Goal: Information Seeking & Learning: Learn about a topic

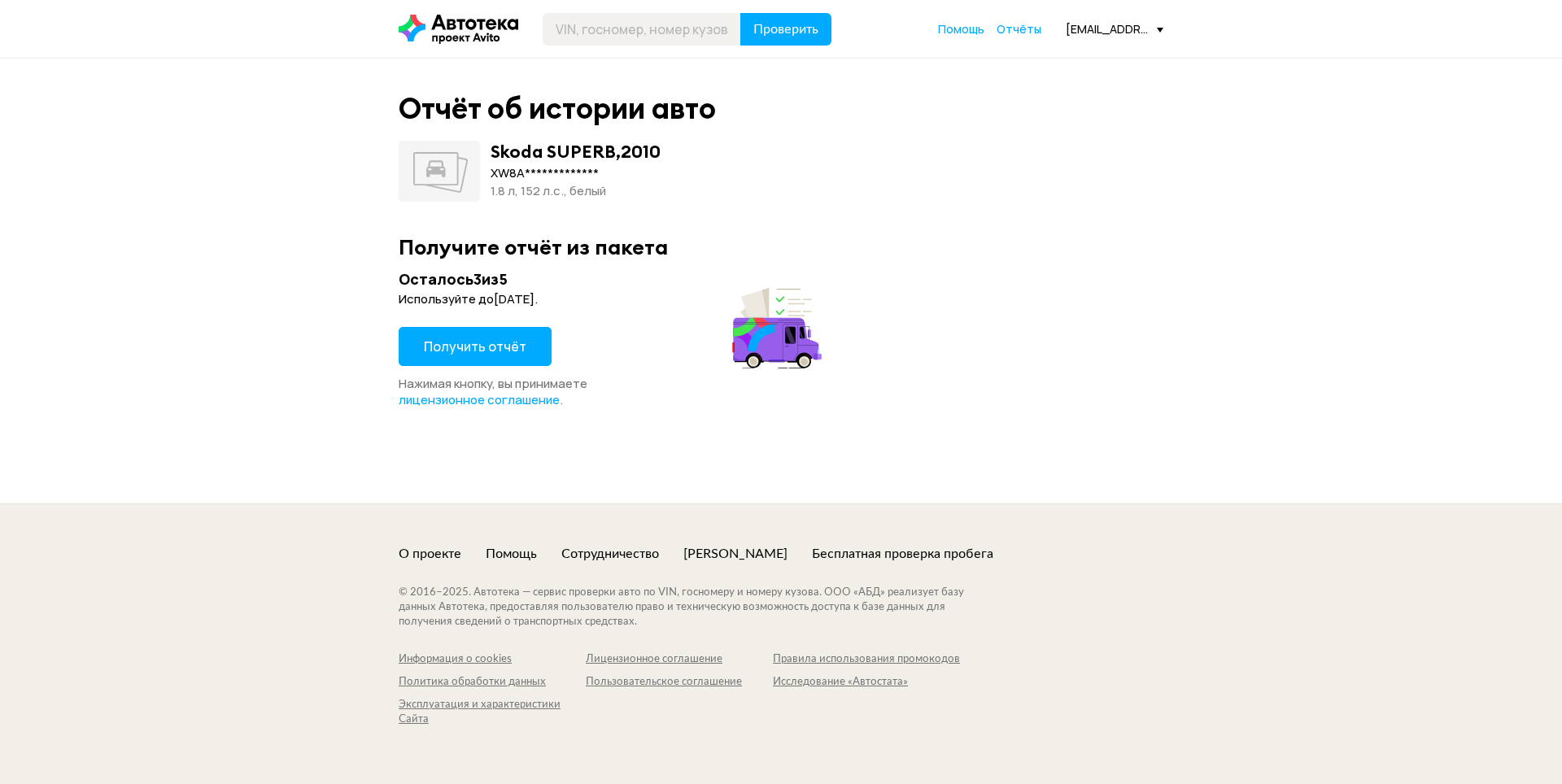
click at [455, 349] on span "Получить отчёт" at bounding box center [476, 347] width 103 height 18
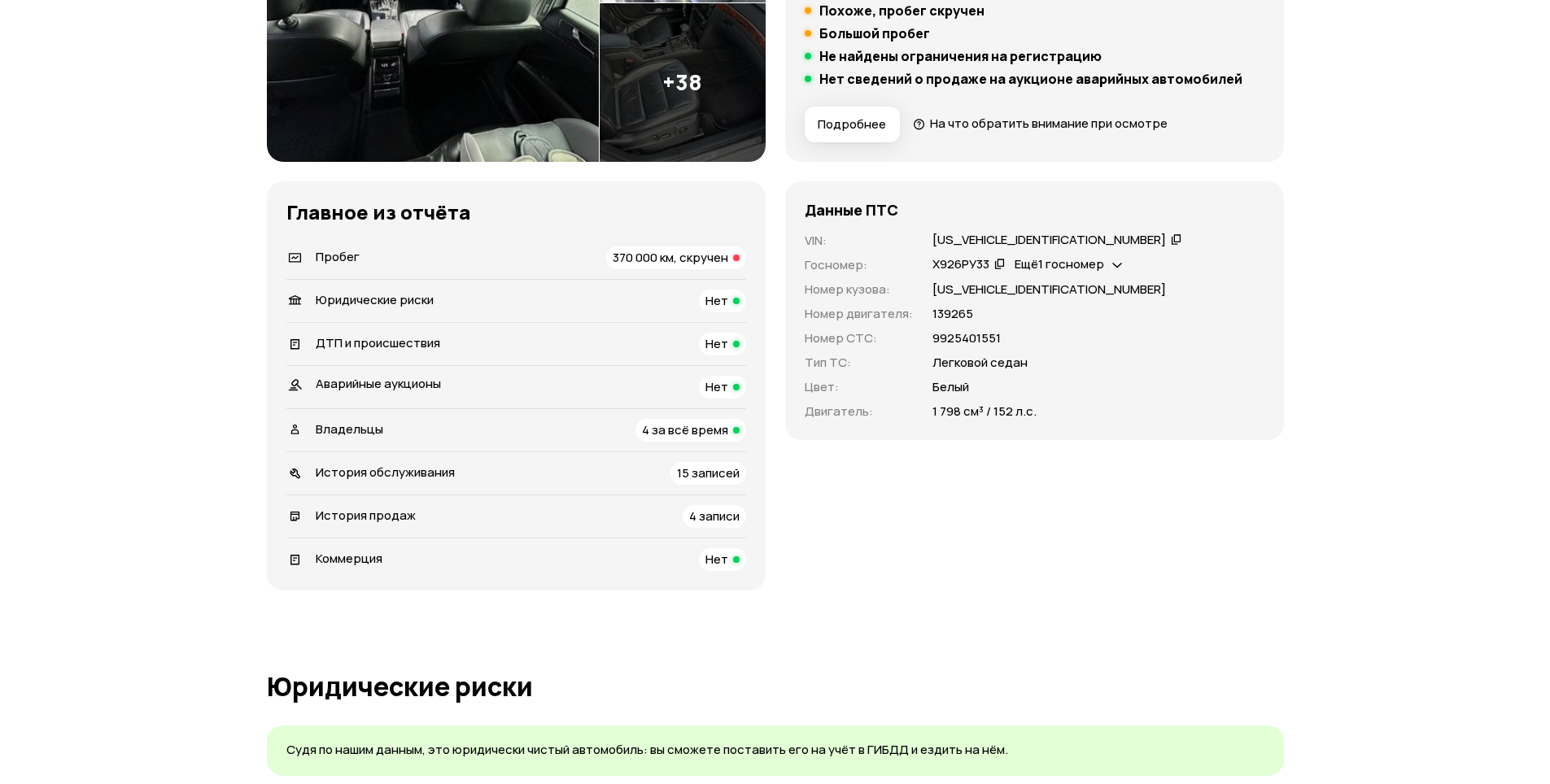
scroll to position [407, 0]
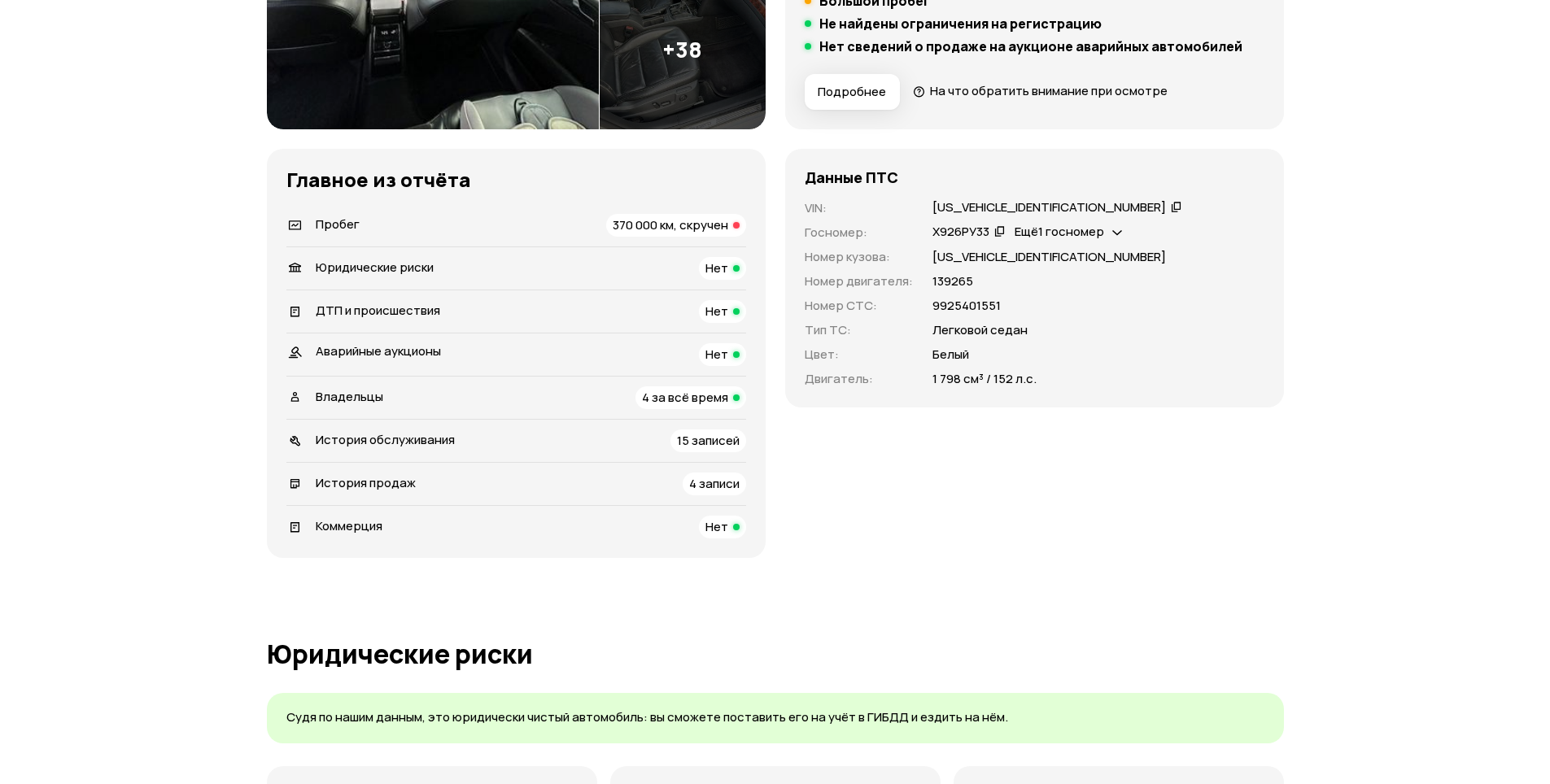
click at [673, 228] on span "370 000 км, скручен" at bounding box center [670, 225] width 115 height 17
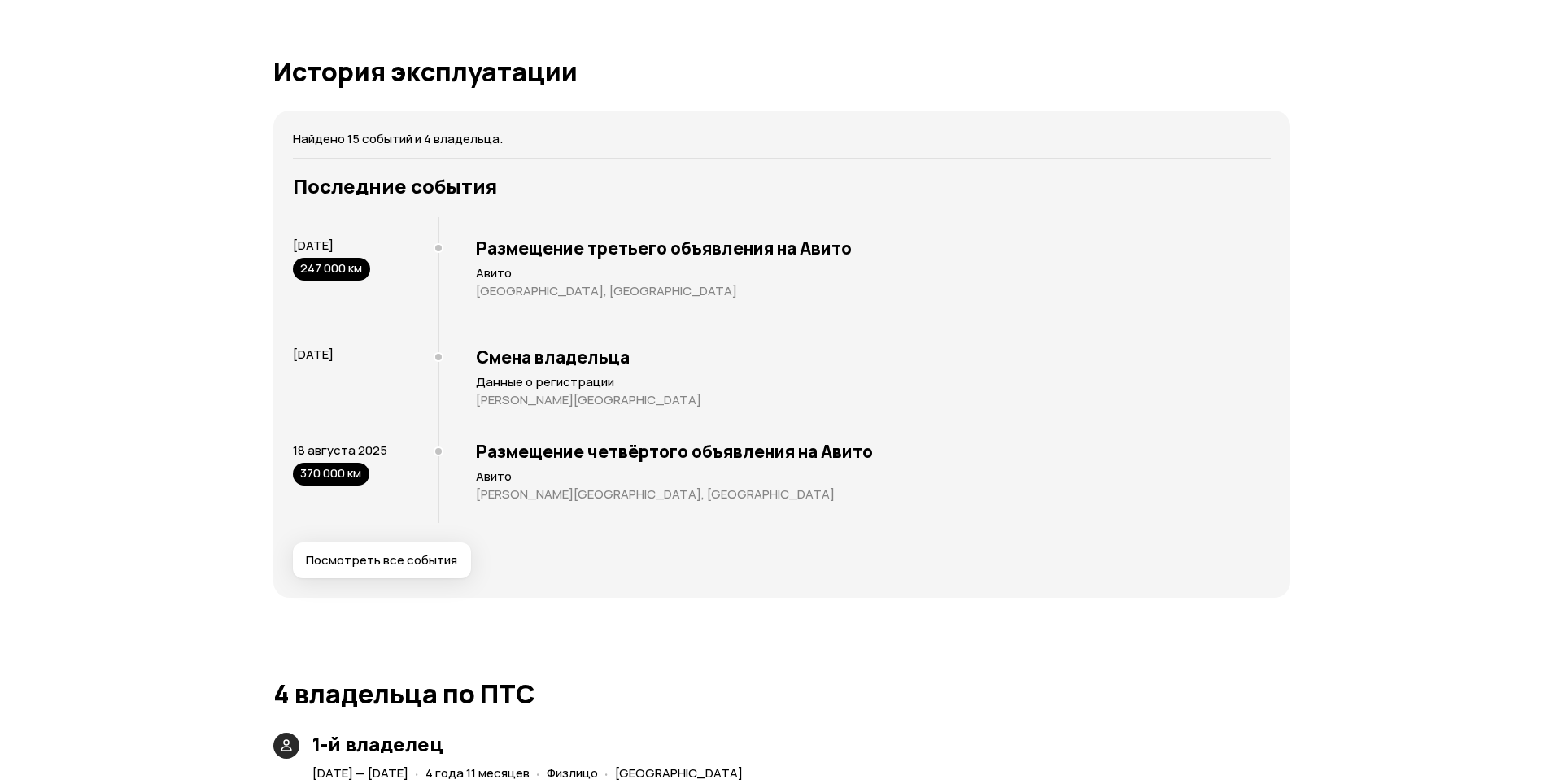
scroll to position [2924, 0]
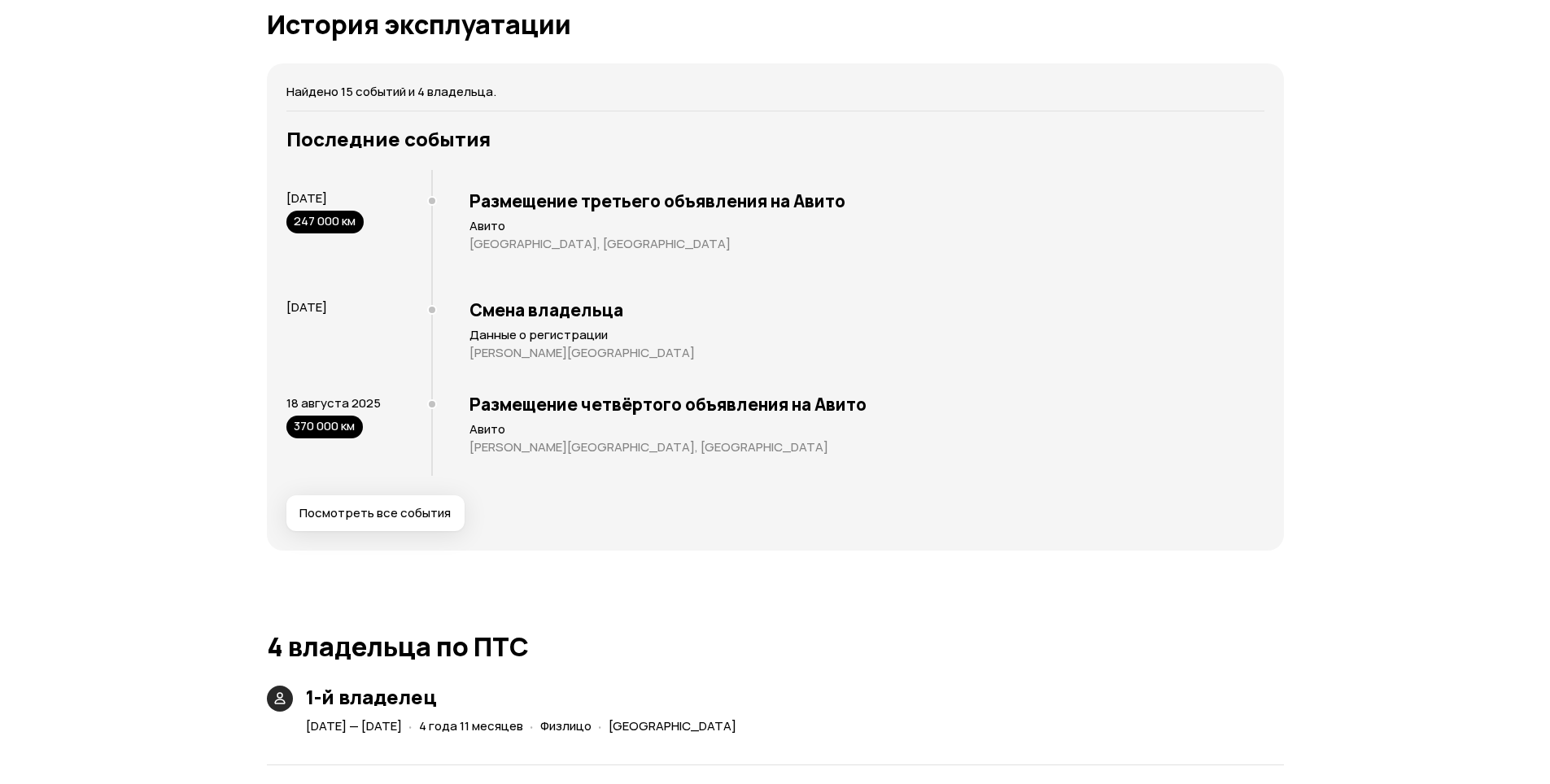
click at [379, 509] on span "Посмотреть все события" at bounding box center [375, 514] width 151 height 17
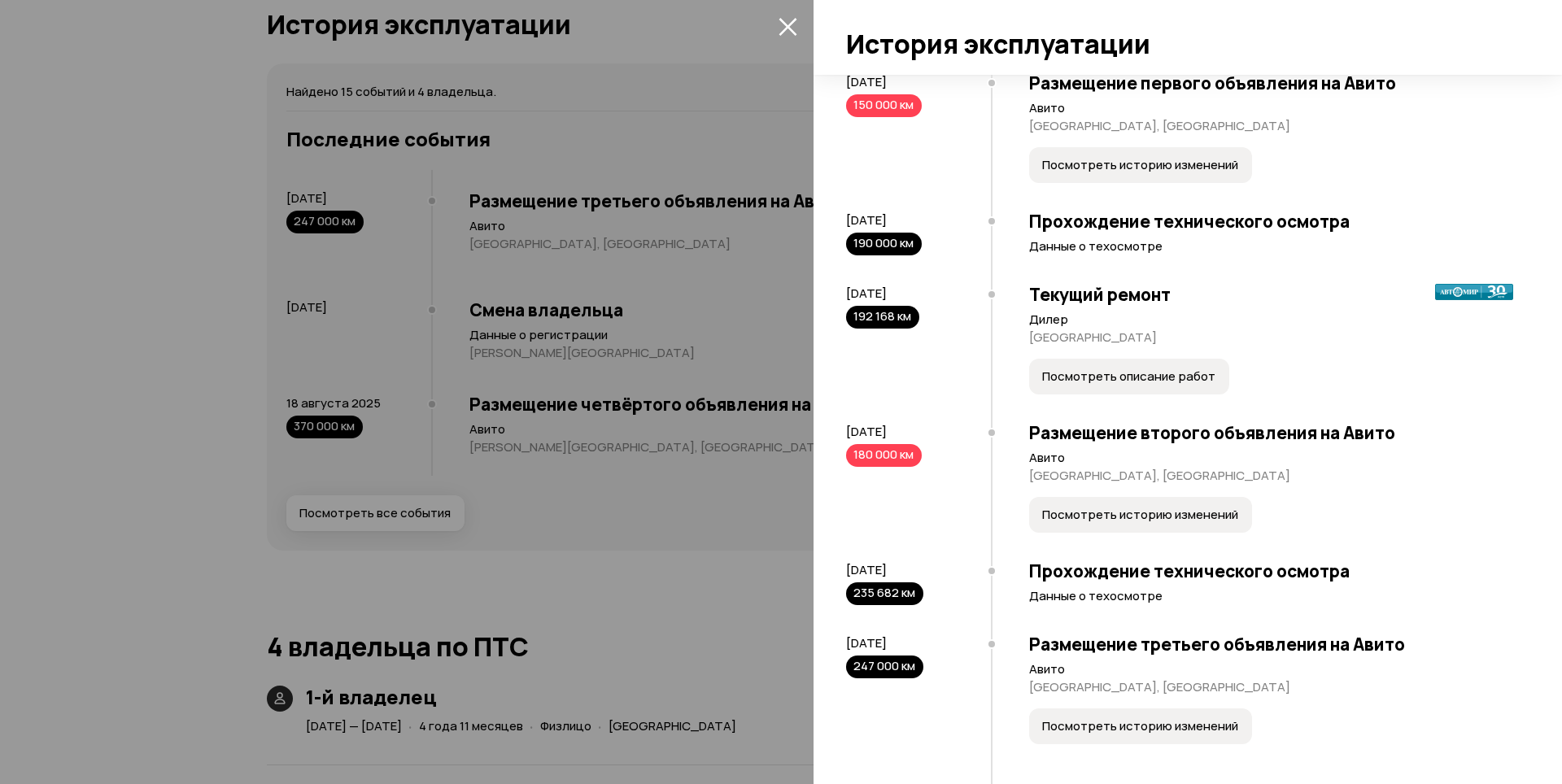
scroll to position [1139, 0]
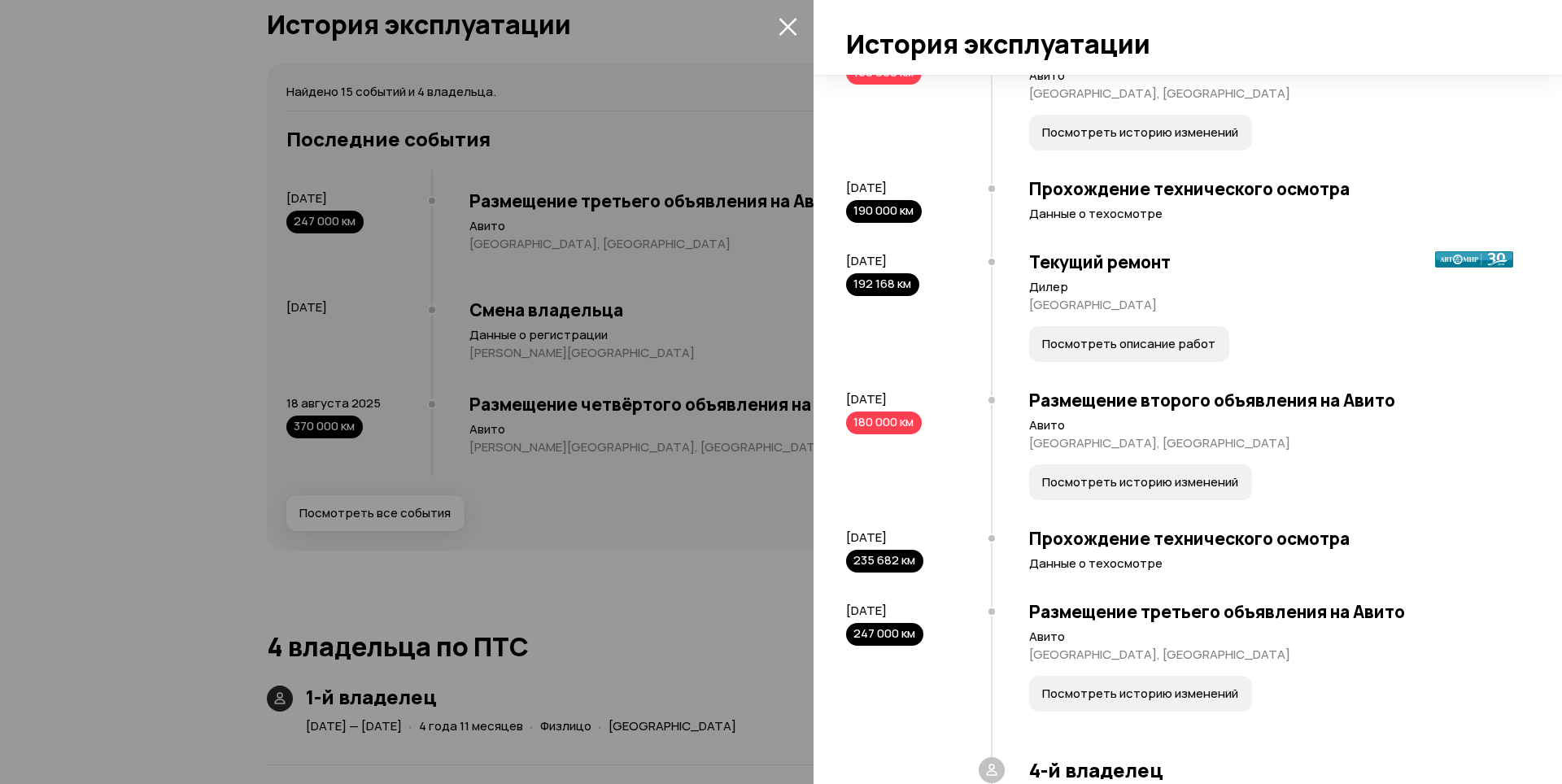
click at [1160, 150] on button "Посмотреть историю изменений" at bounding box center [1140, 132] width 223 height 36
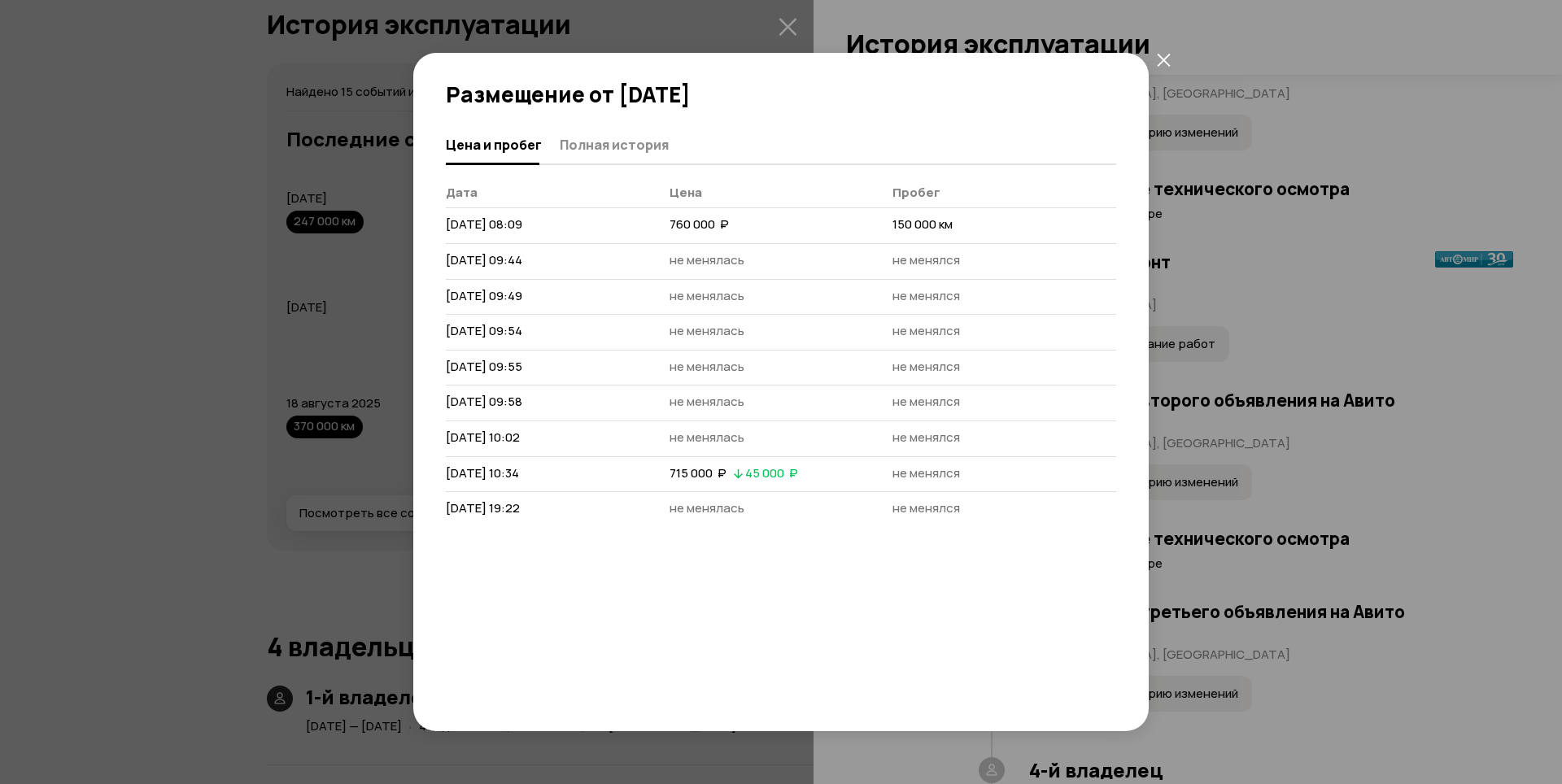
click at [1165, 53] on icon "закрыть" at bounding box center [1164, 60] width 14 height 14
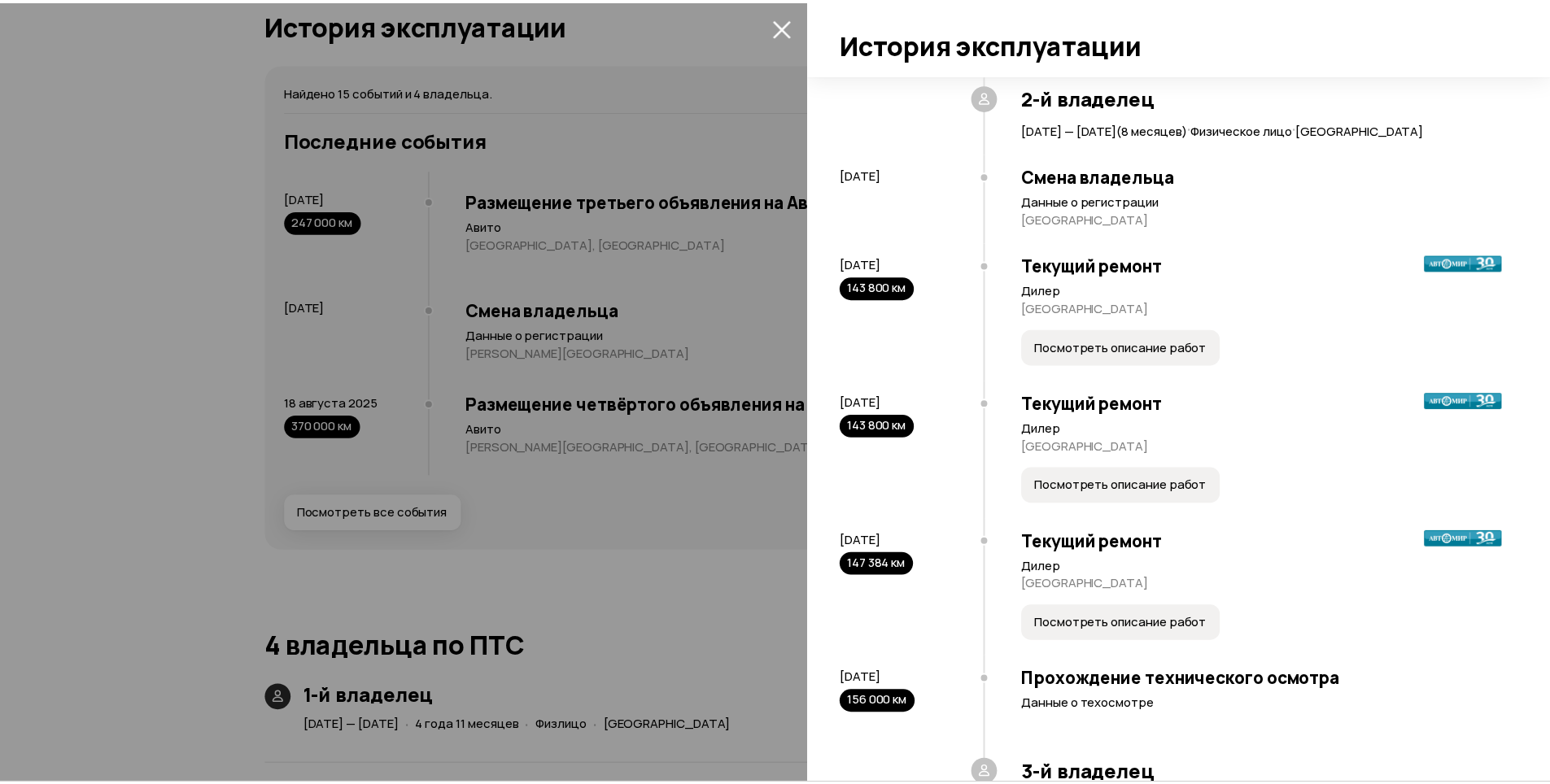
scroll to position [244, 0]
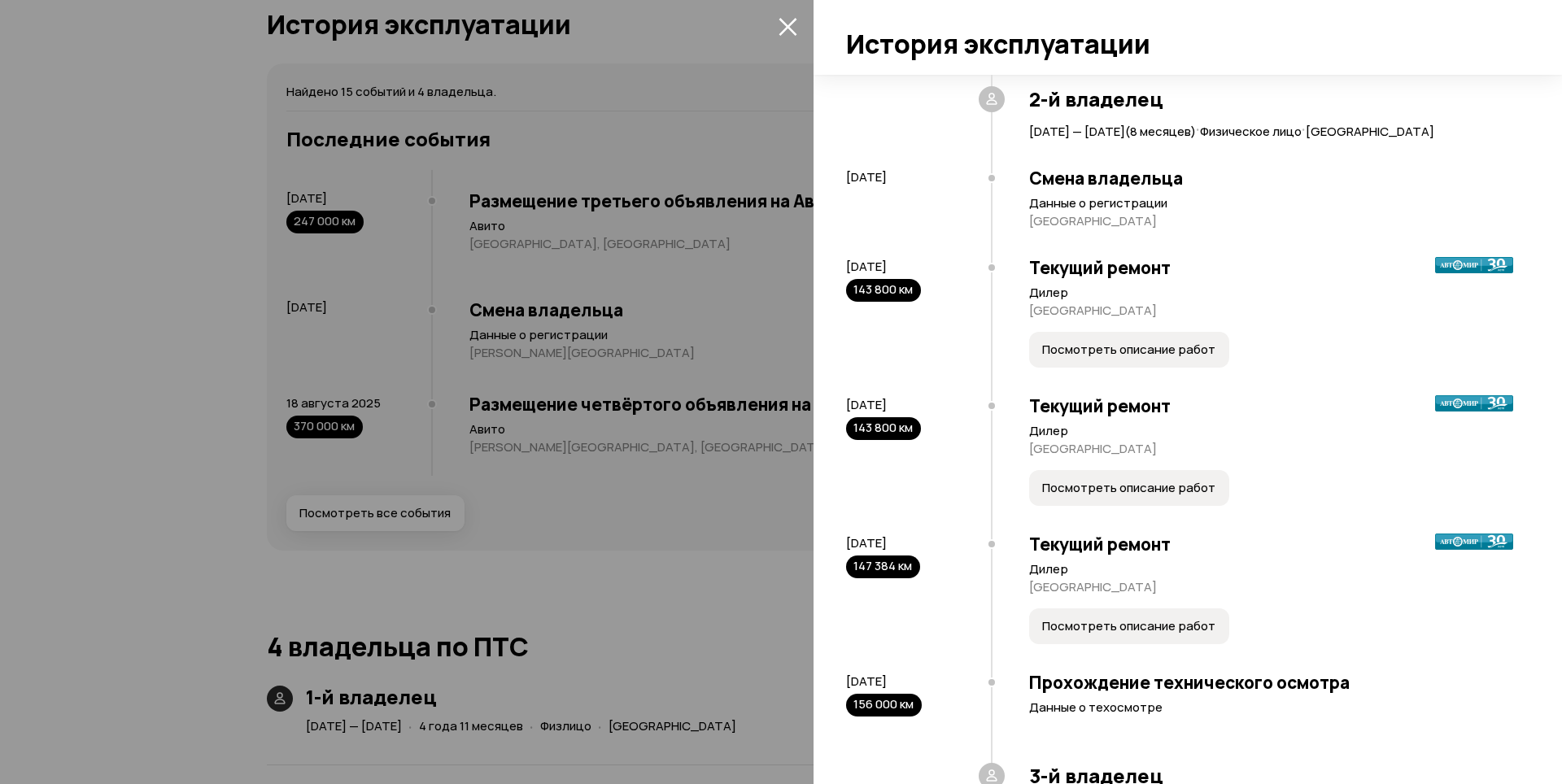
click at [793, 29] on icon "закрыть" at bounding box center [788, 27] width 19 height 19
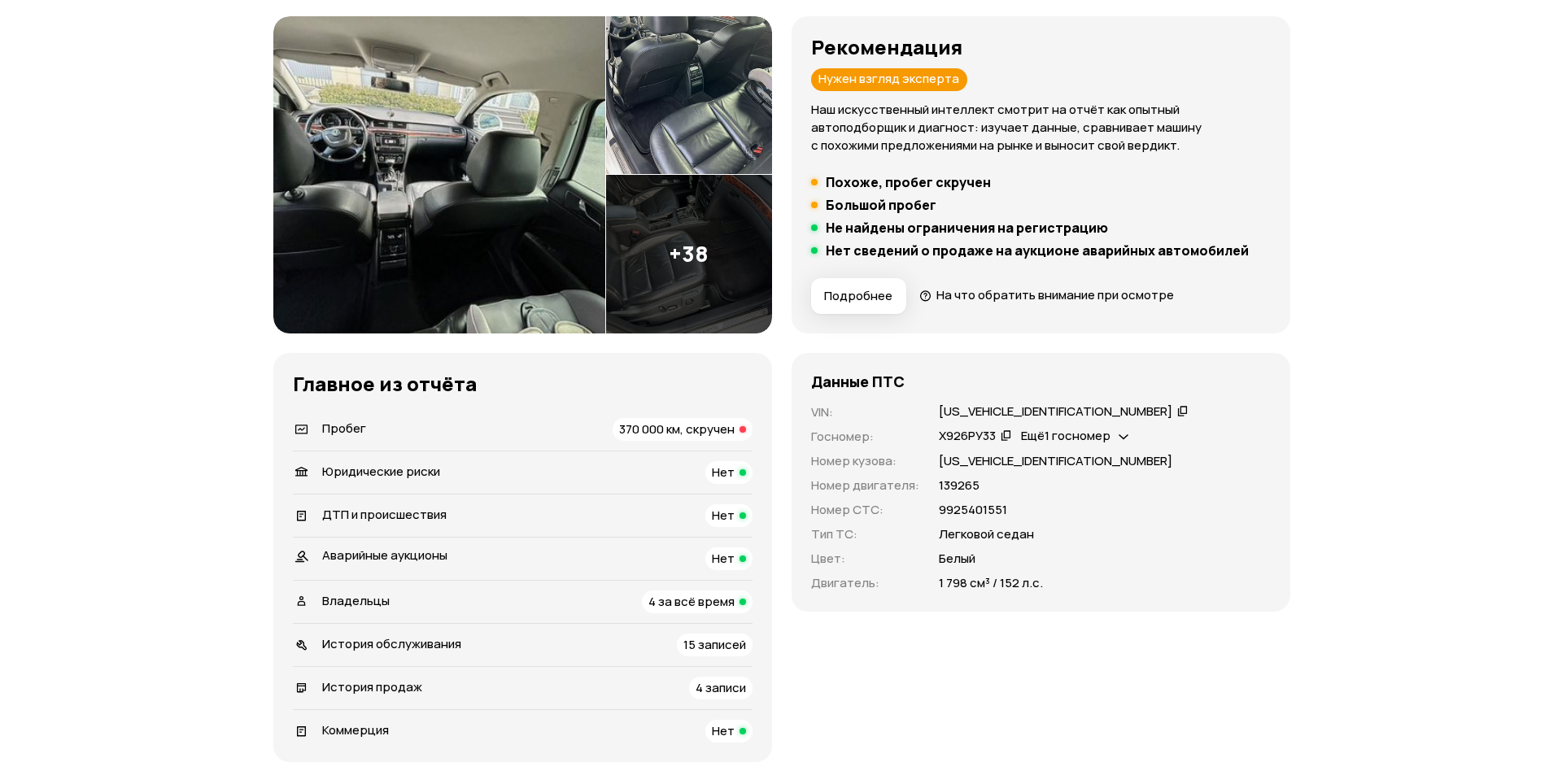
scroll to position [158, 0]
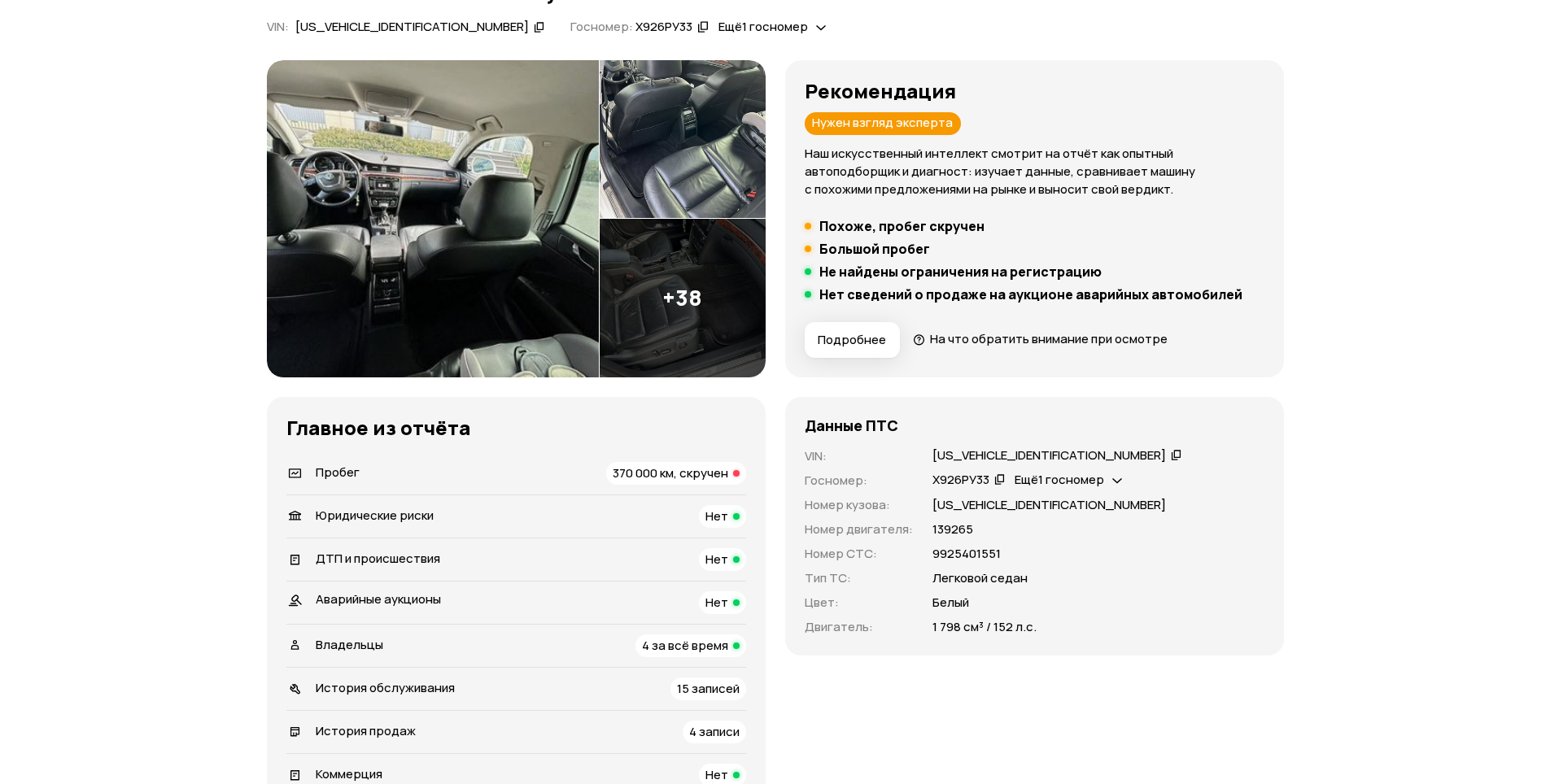
click at [476, 246] on img at bounding box center [433, 219] width 332 height 317
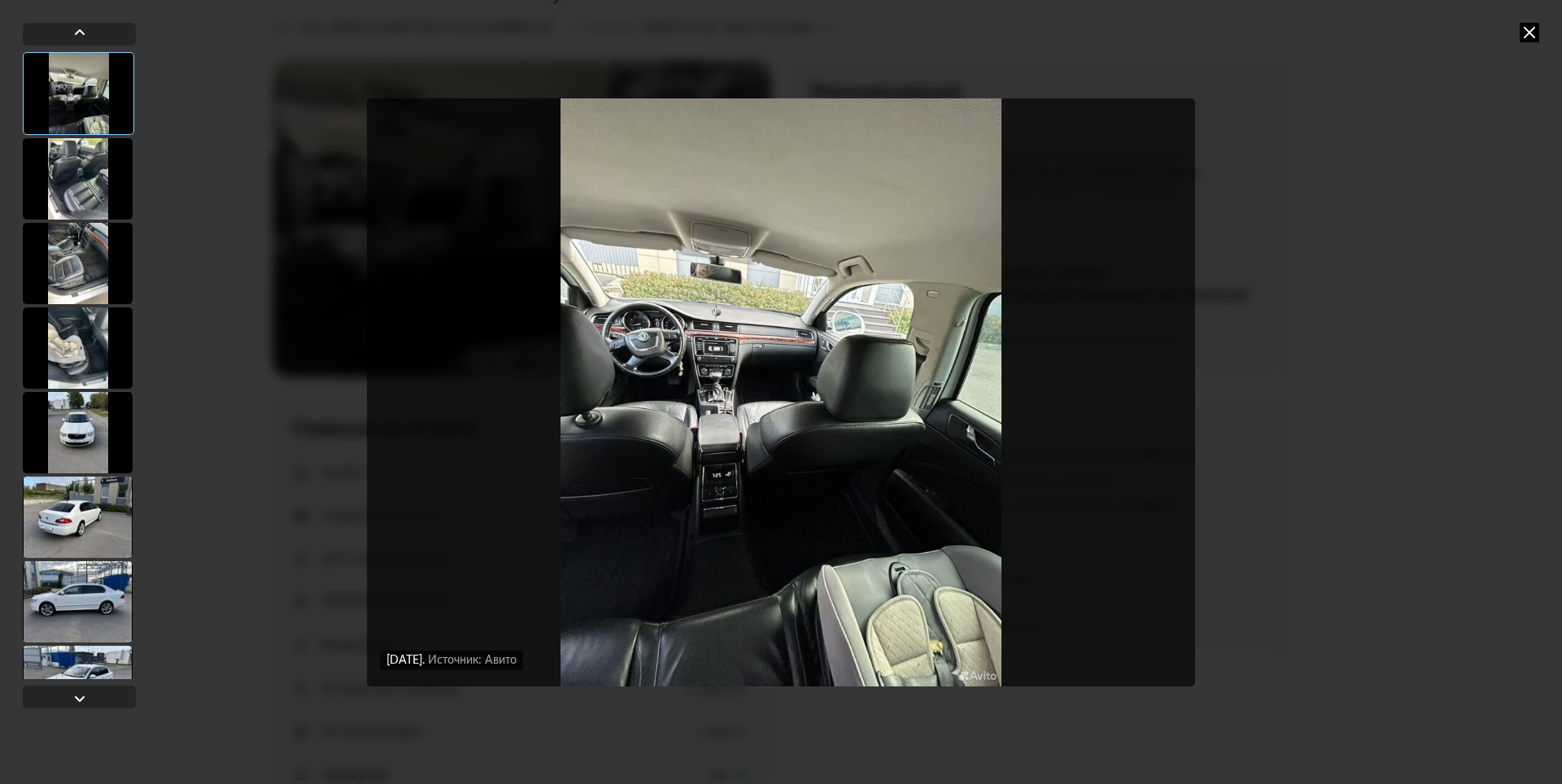
click at [100, 186] on div at bounding box center [77, 179] width 110 height 81
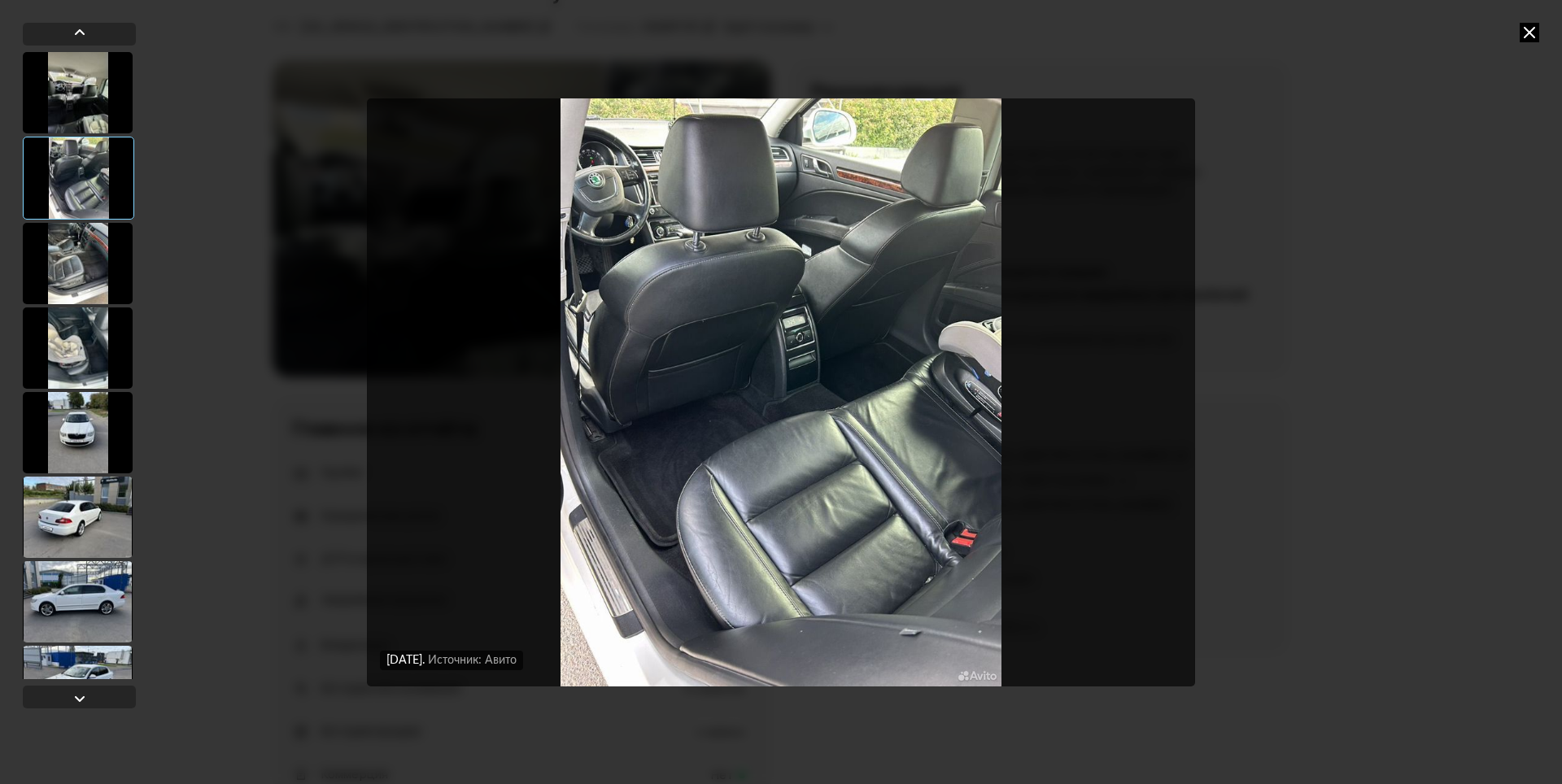
click at [78, 256] on div at bounding box center [77, 264] width 110 height 81
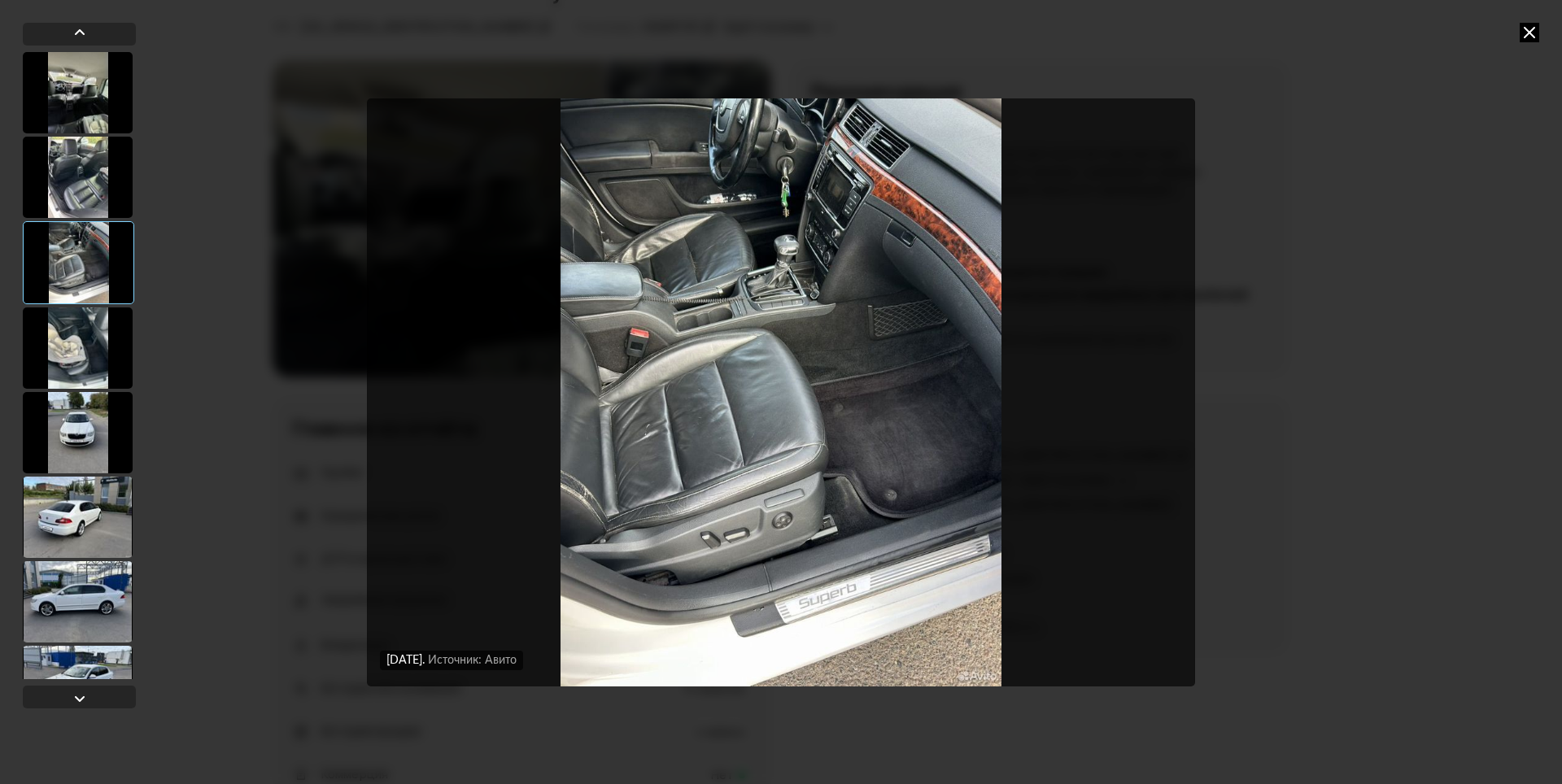
click at [66, 366] on div at bounding box center [77, 348] width 110 height 81
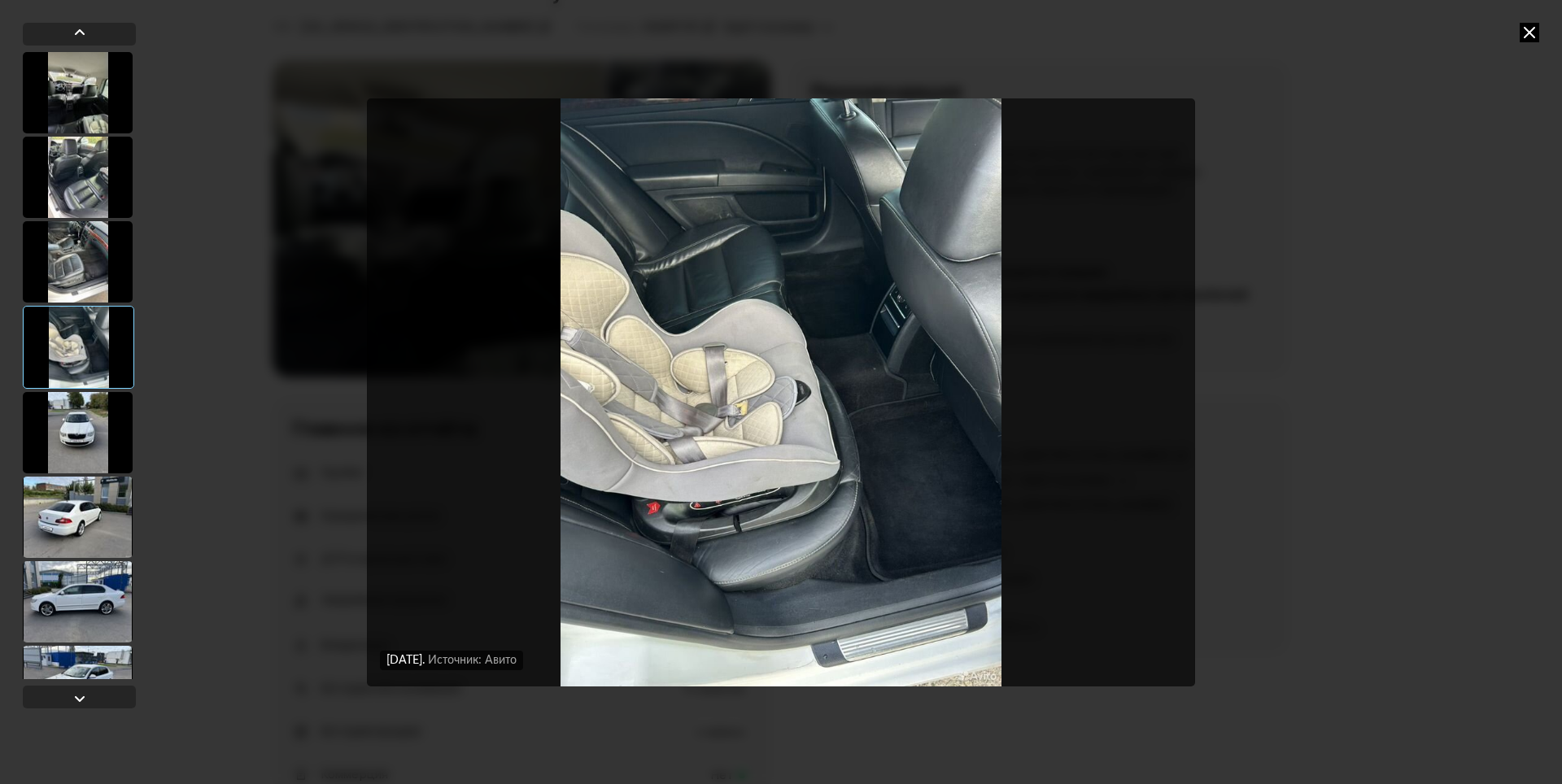
click at [105, 449] on div at bounding box center [77, 433] width 110 height 81
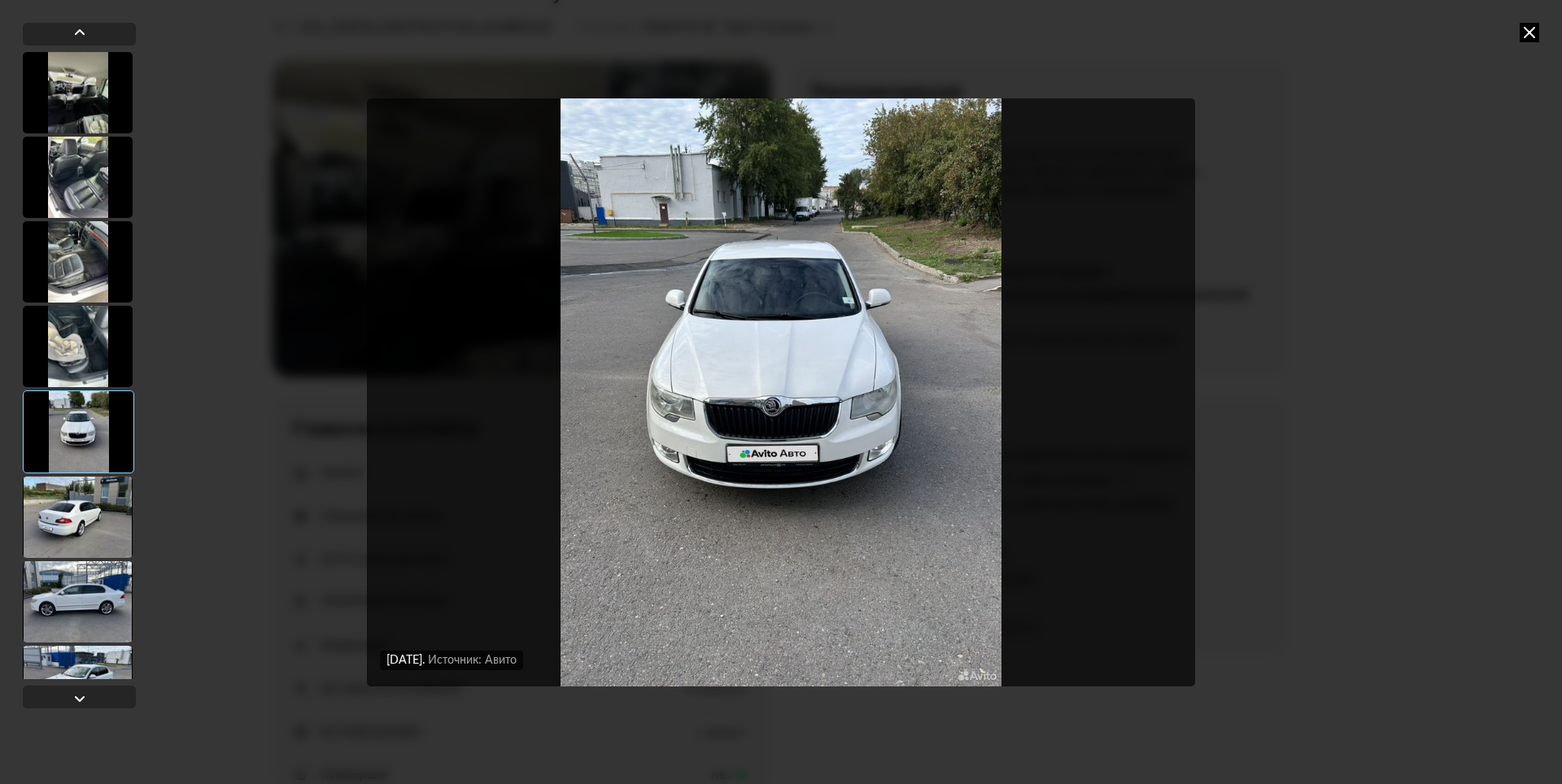
click at [64, 533] on div at bounding box center [77, 518] width 110 height 81
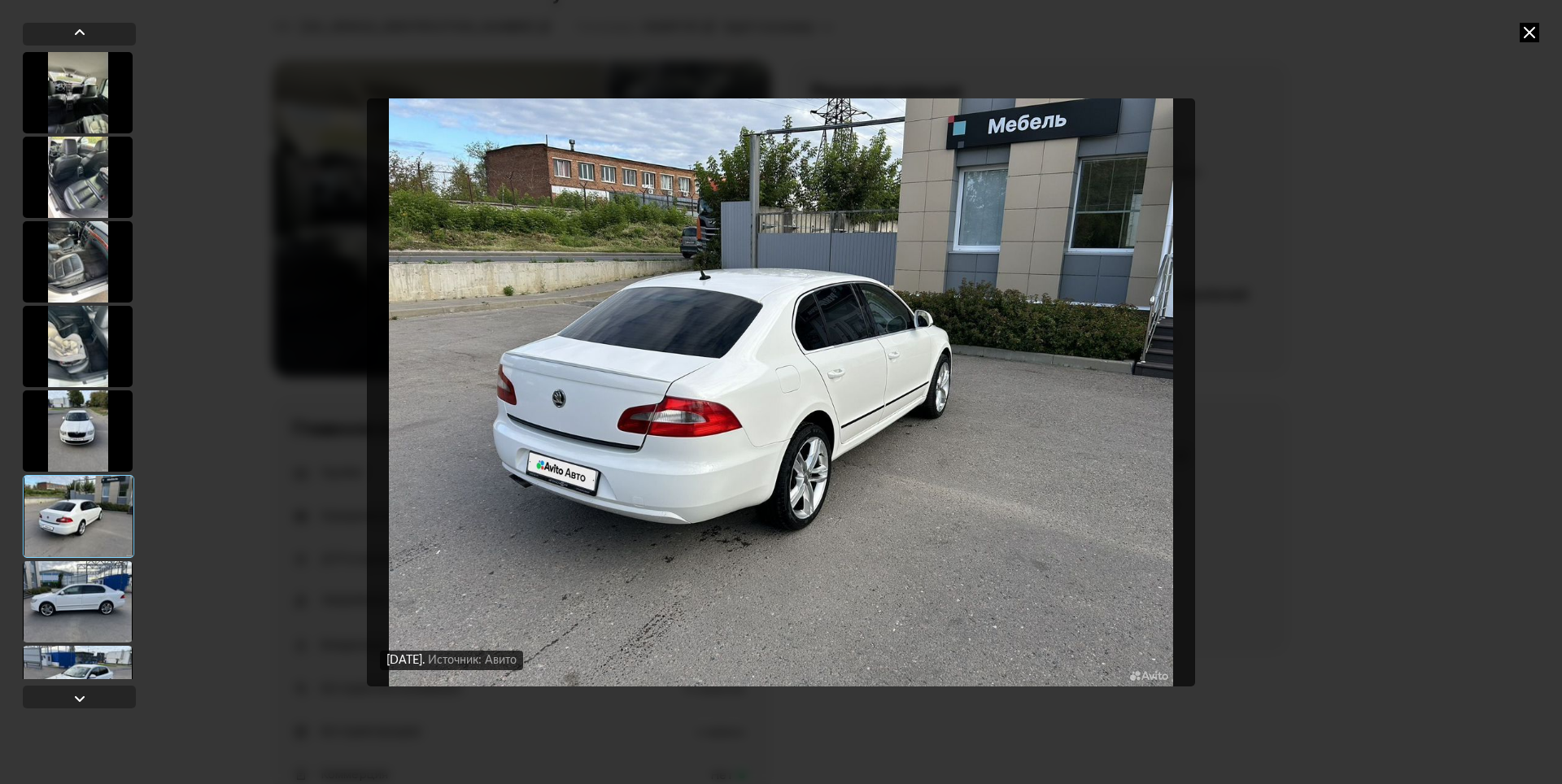
click at [66, 597] on div at bounding box center [77, 601] width 110 height 81
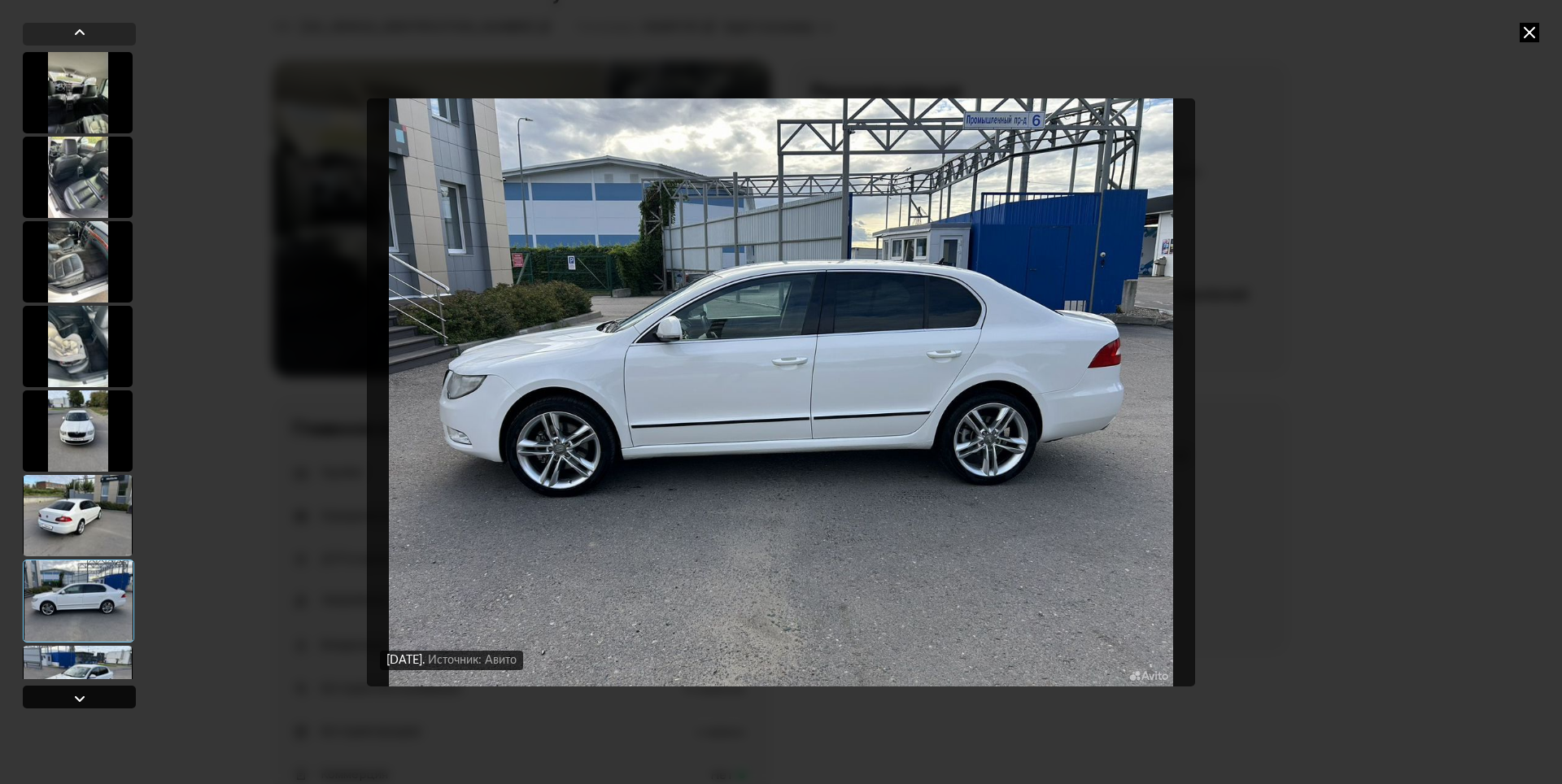
click at [76, 699] on div at bounding box center [80, 699] width 20 height 20
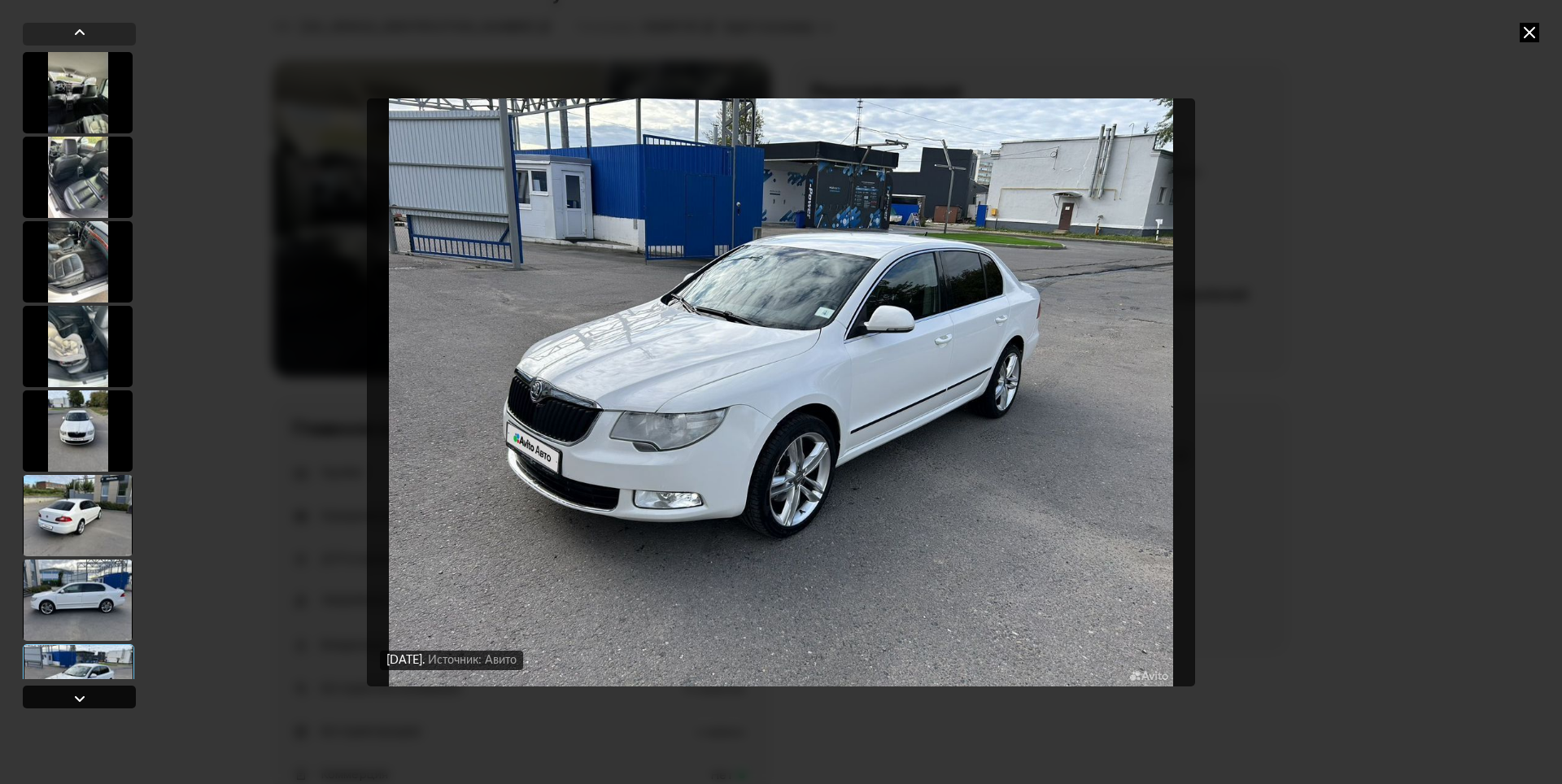
click at [76, 699] on div at bounding box center [80, 699] width 20 height 20
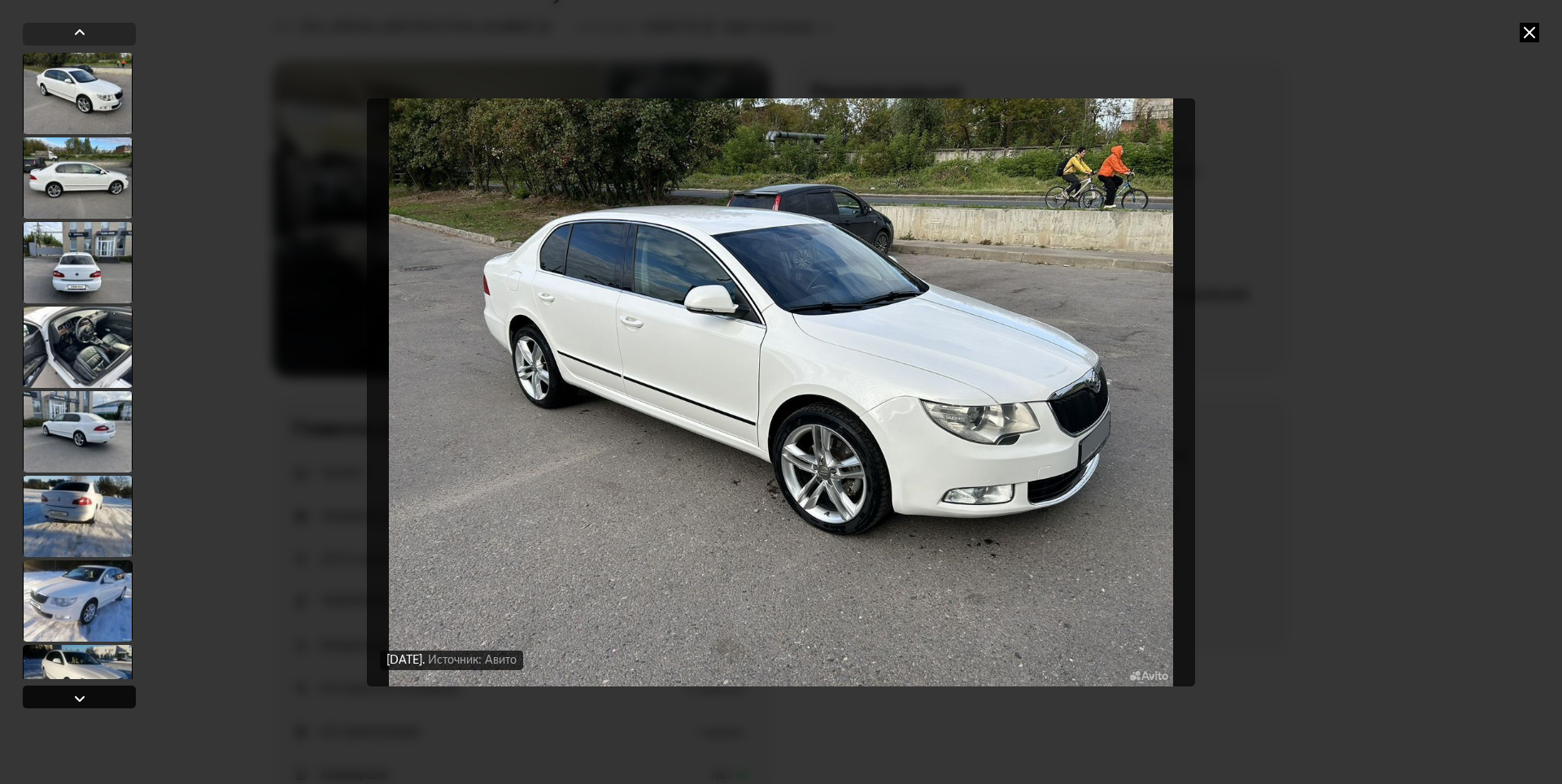
scroll to position [676, 0]
click at [76, 699] on div at bounding box center [80, 699] width 20 height 20
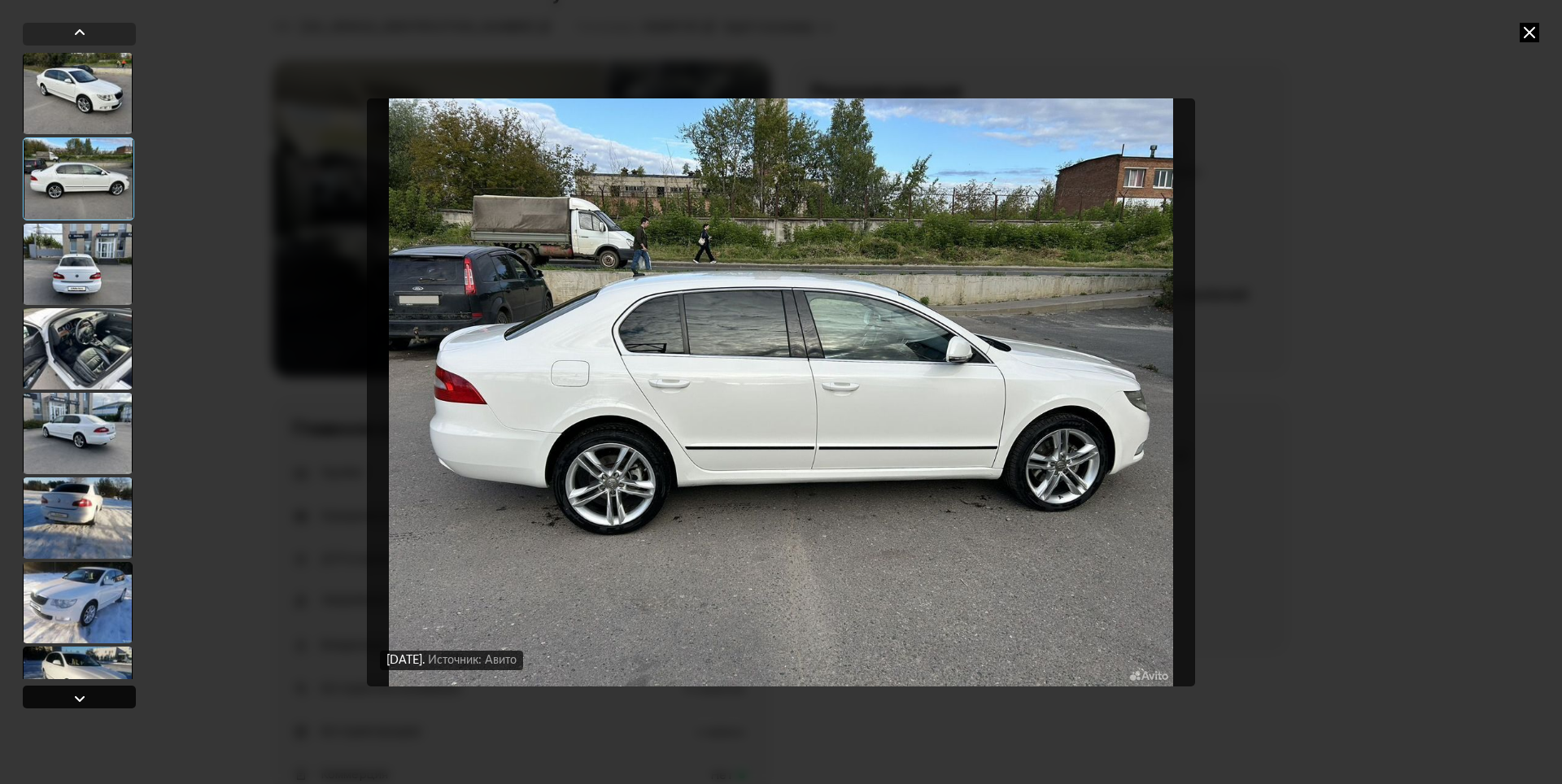
click at [79, 694] on div at bounding box center [80, 699] width 20 height 20
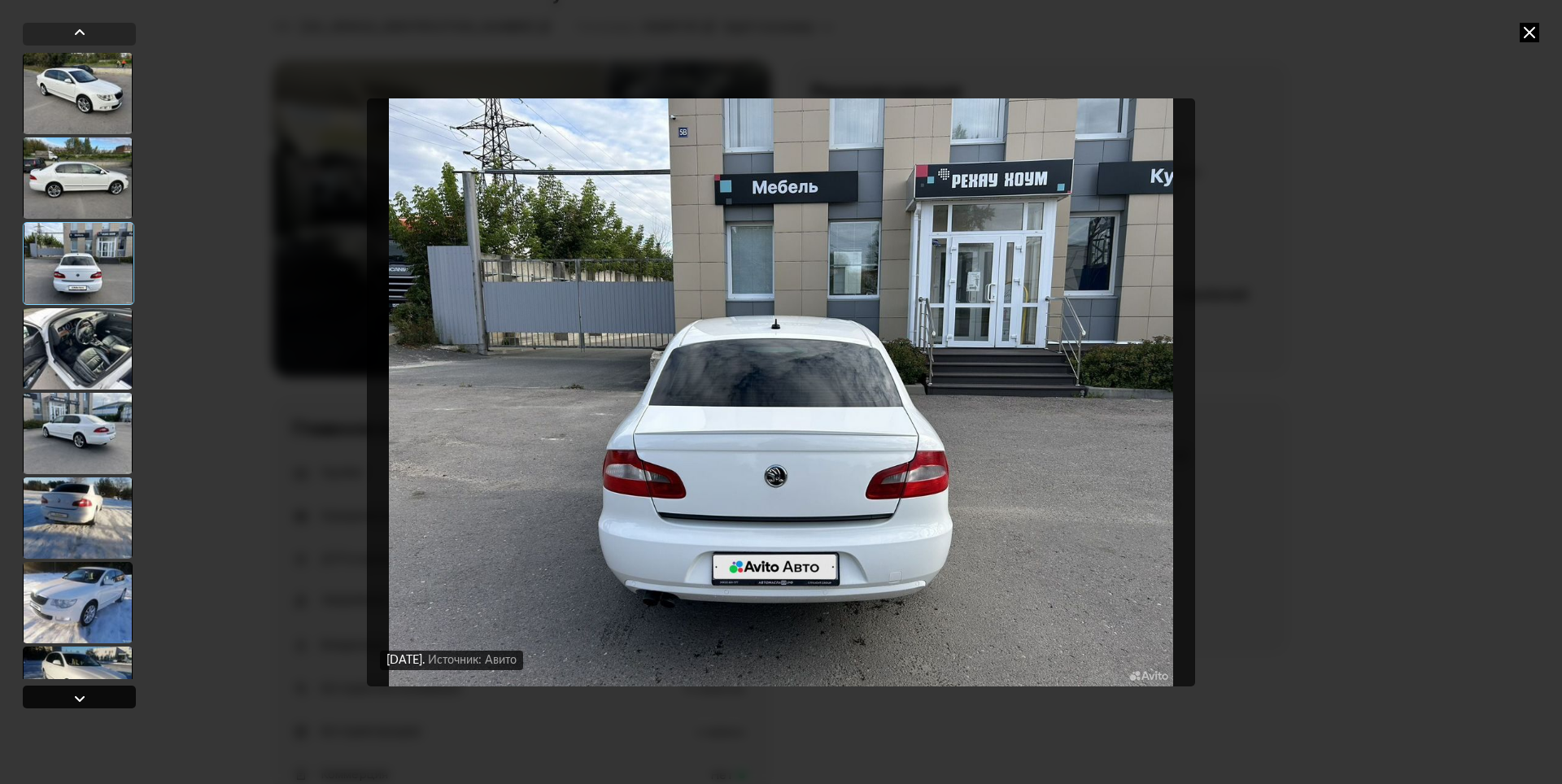
click at [81, 695] on div at bounding box center [80, 699] width 20 height 20
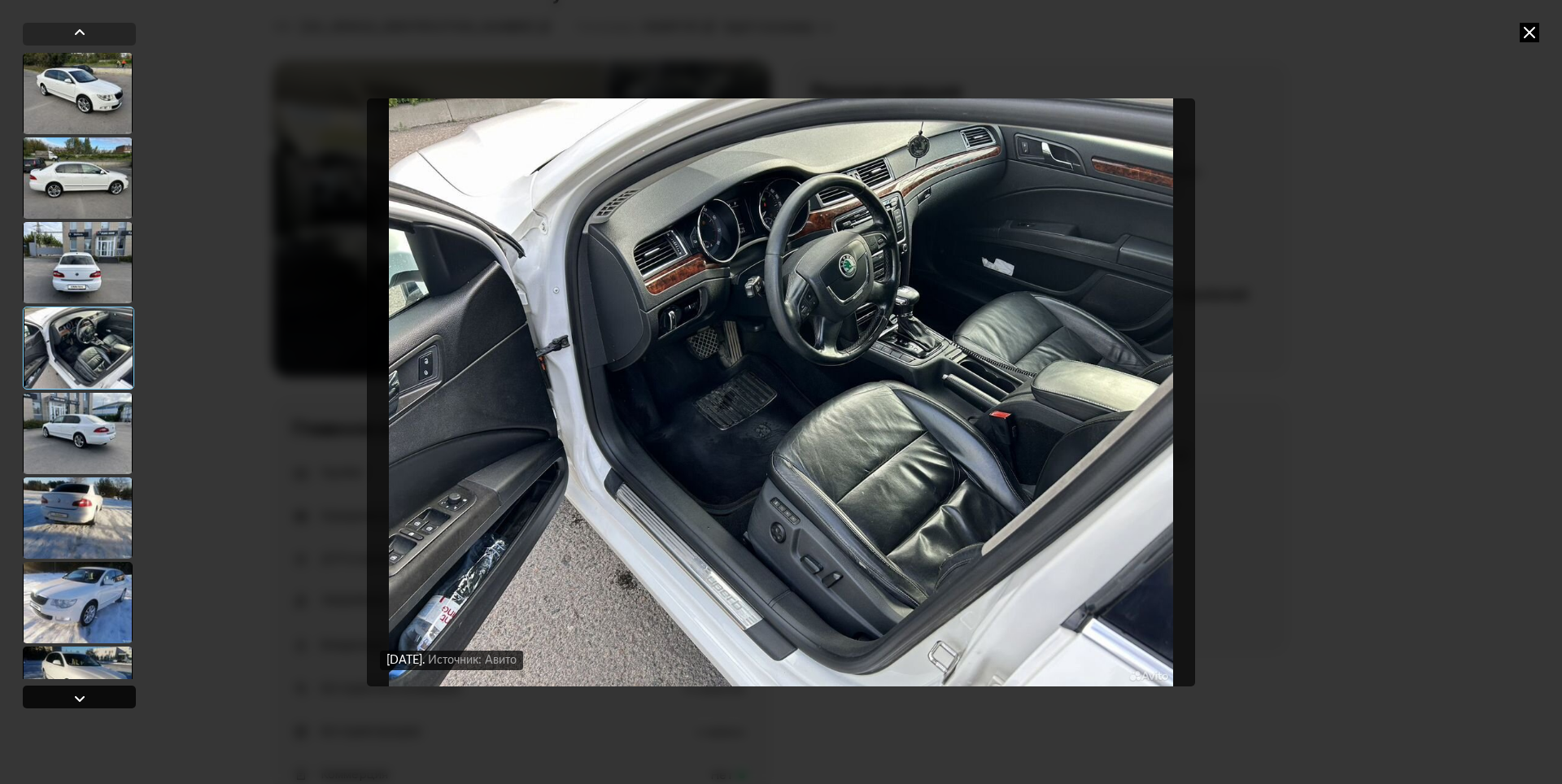
click at [77, 694] on div at bounding box center [80, 699] width 20 height 20
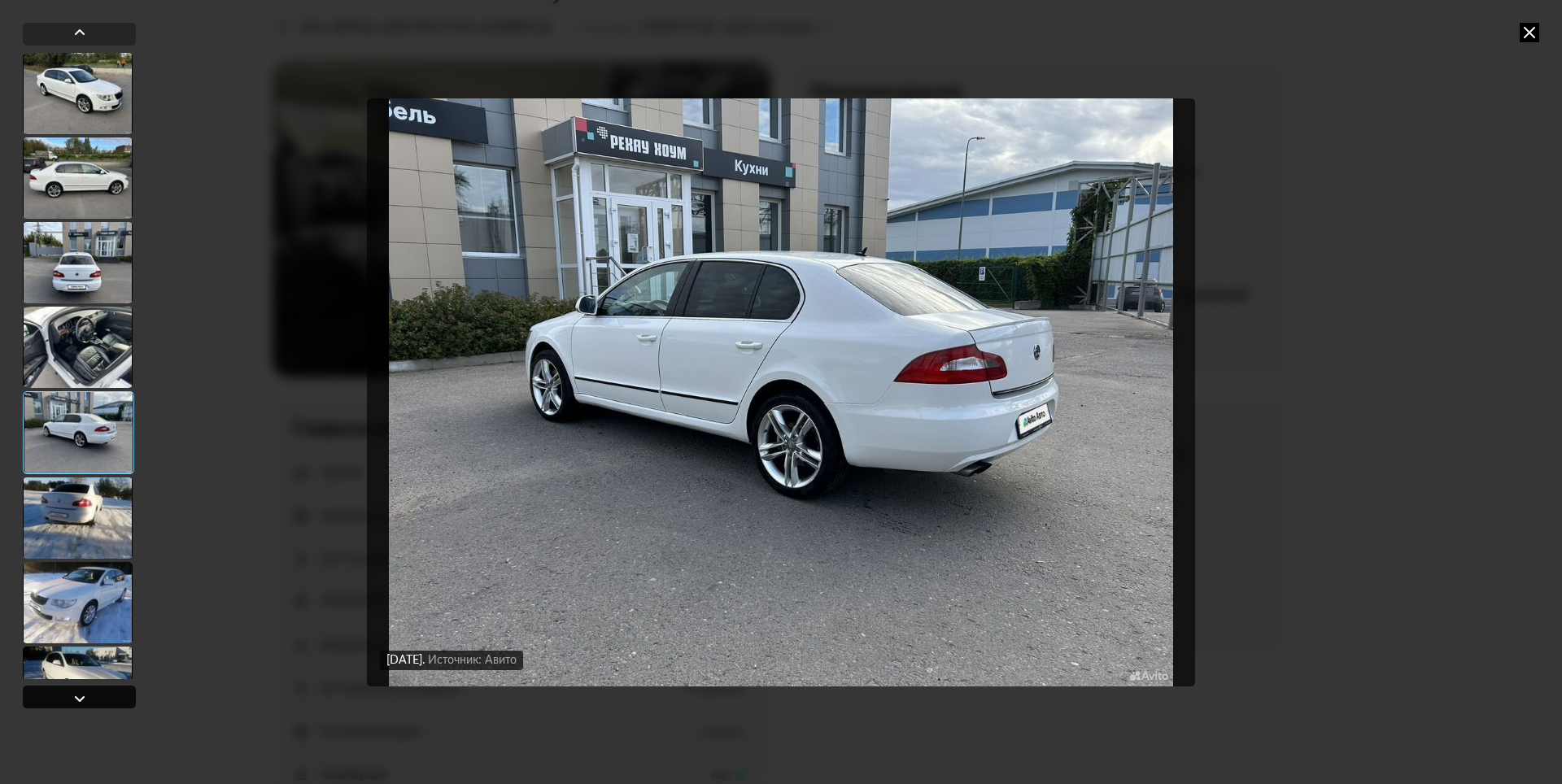
click at [77, 694] on div at bounding box center [80, 699] width 20 height 20
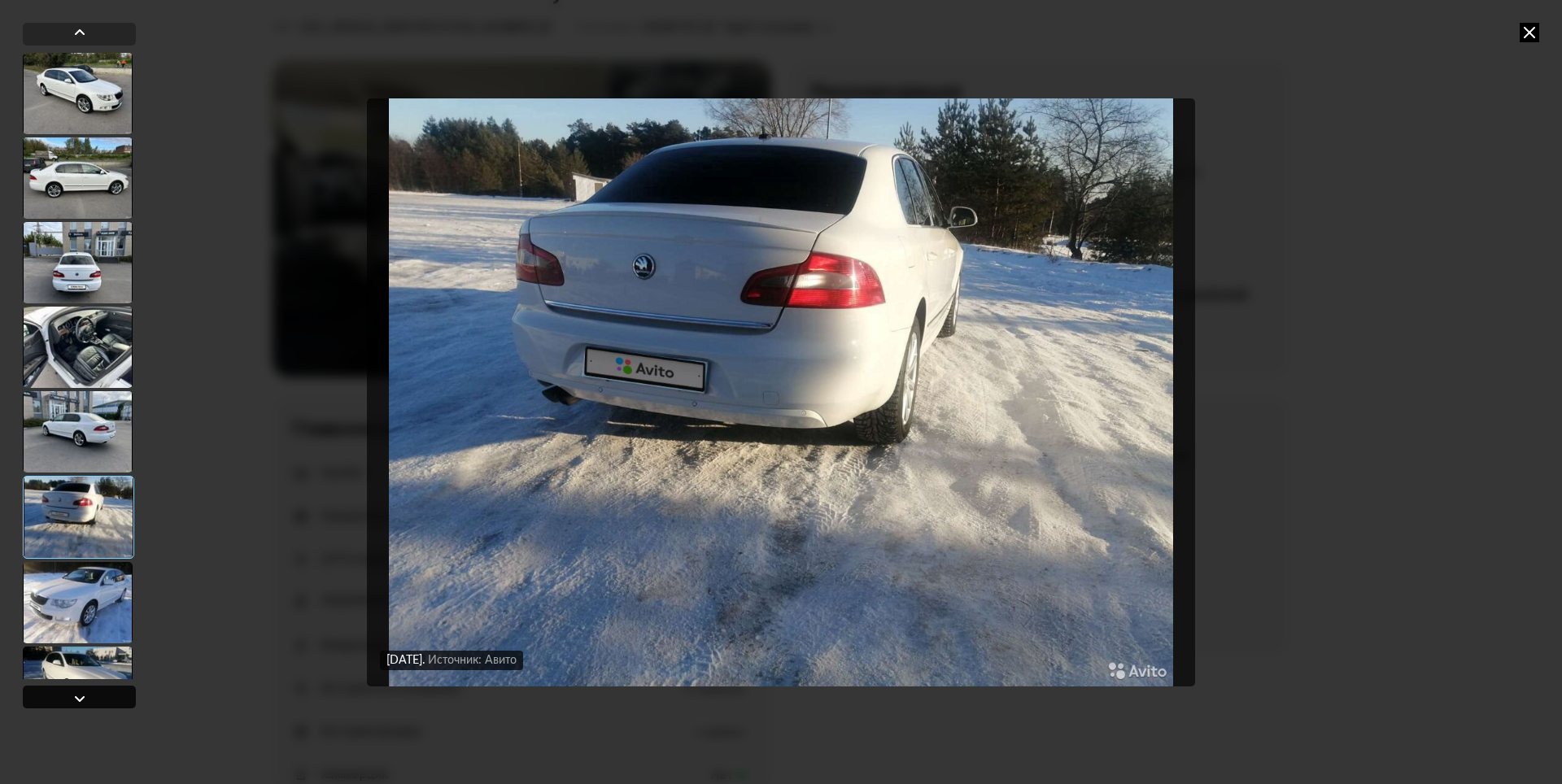
click at [76, 692] on div at bounding box center [80, 699] width 20 height 20
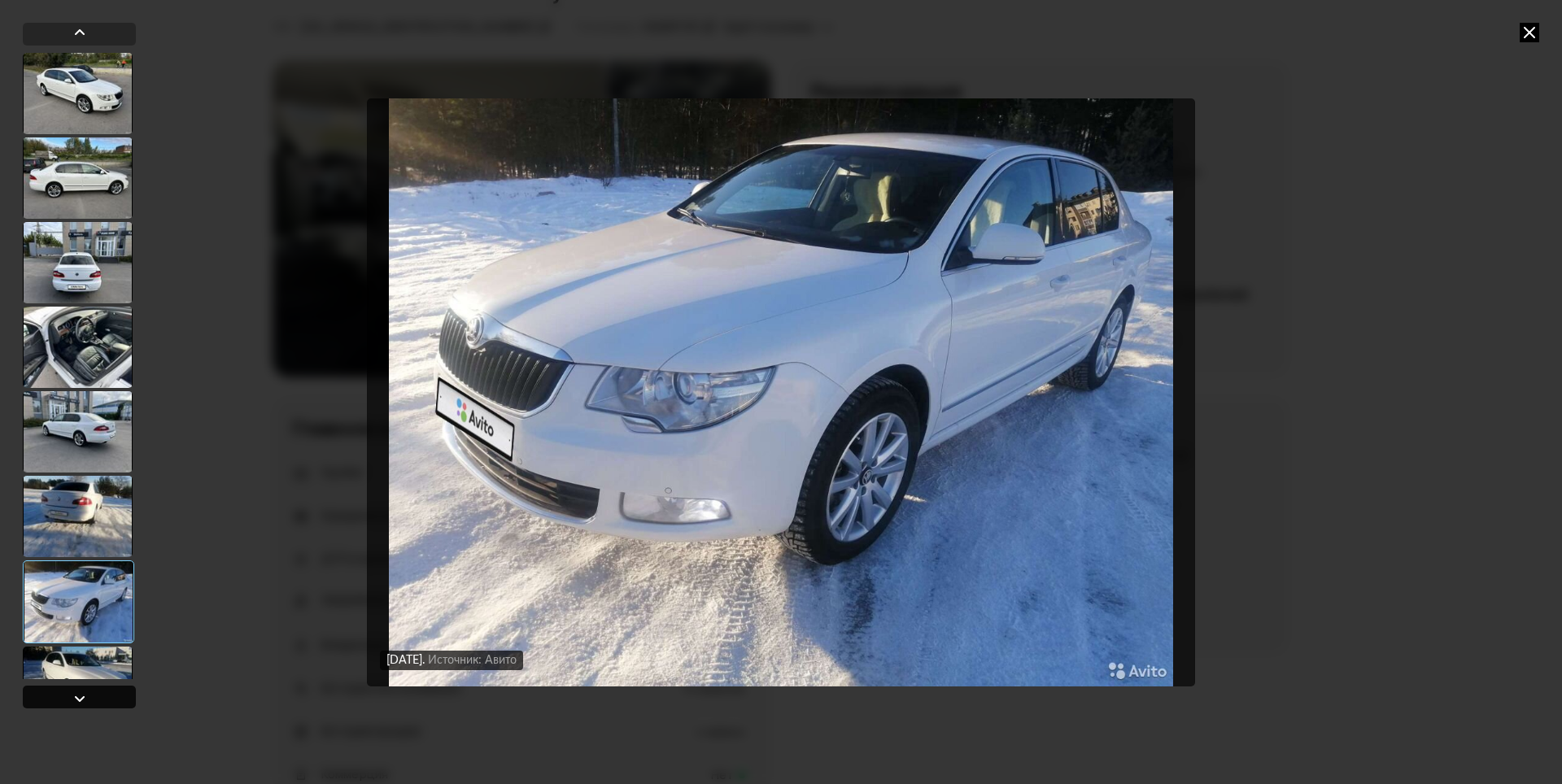
click at [90, 692] on div at bounding box center [79, 696] width 113 height 22
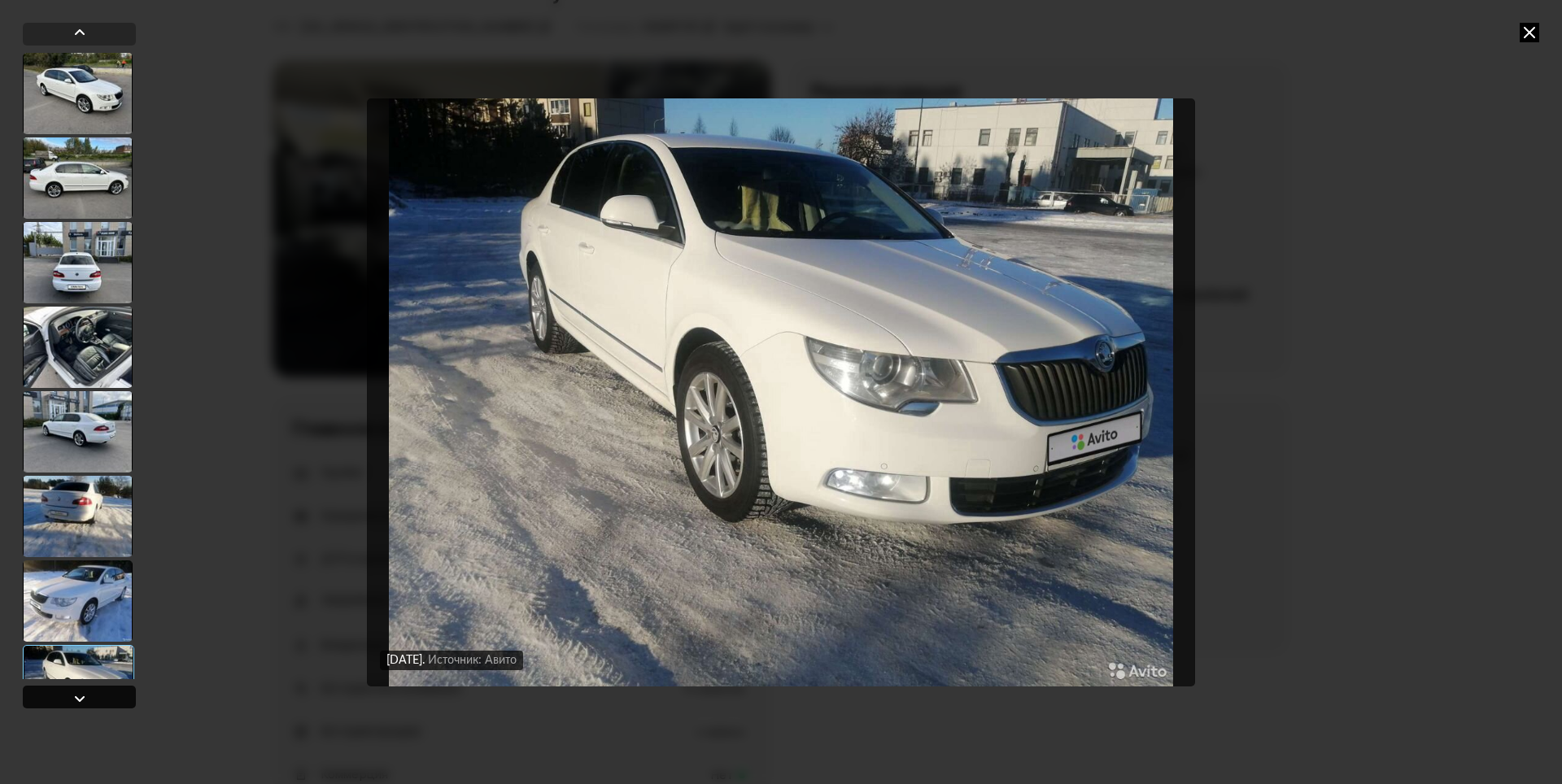
click at [87, 691] on div at bounding box center [80, 699] width 20 height 20
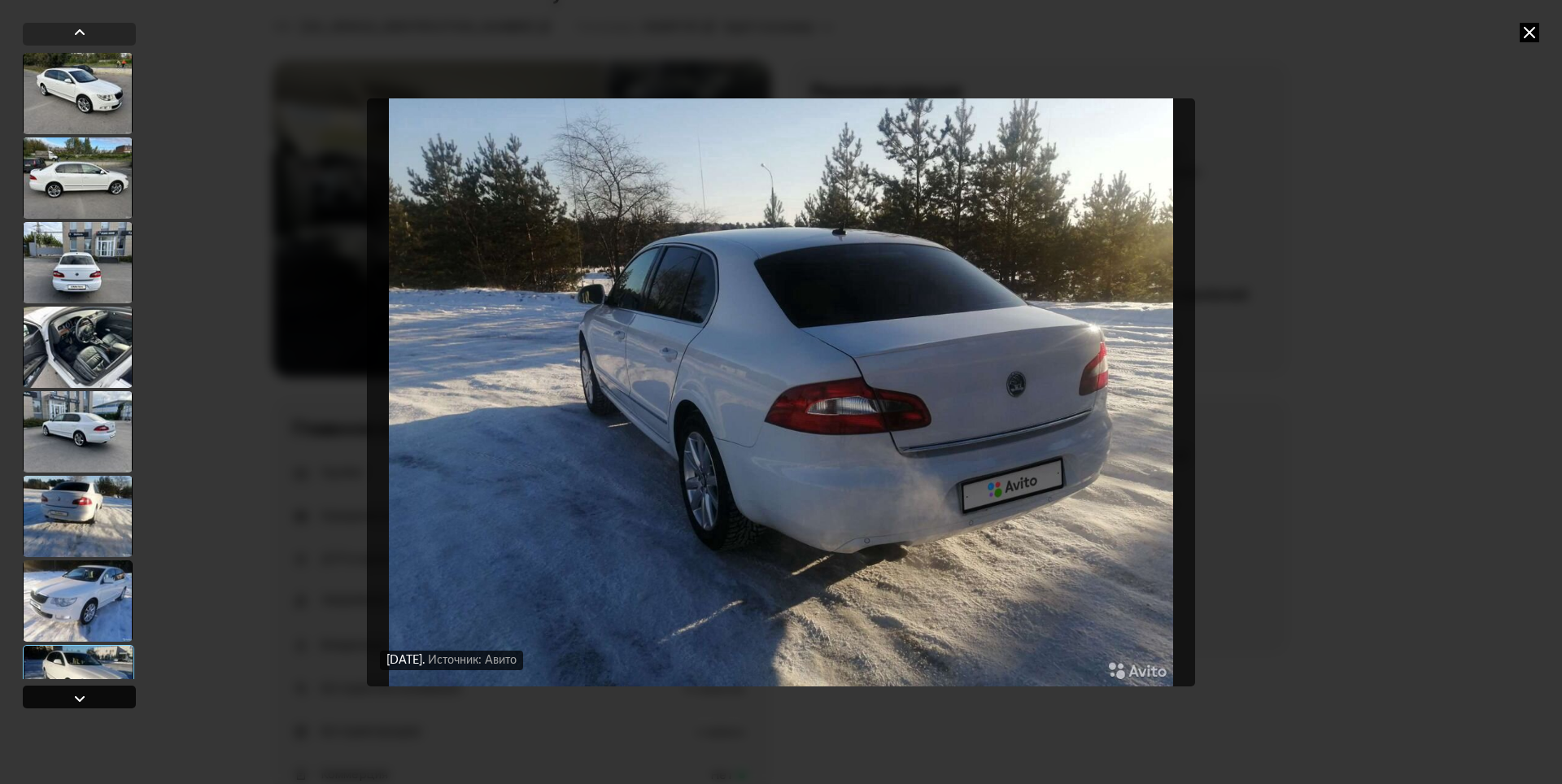
scroll to position [1328, 0]
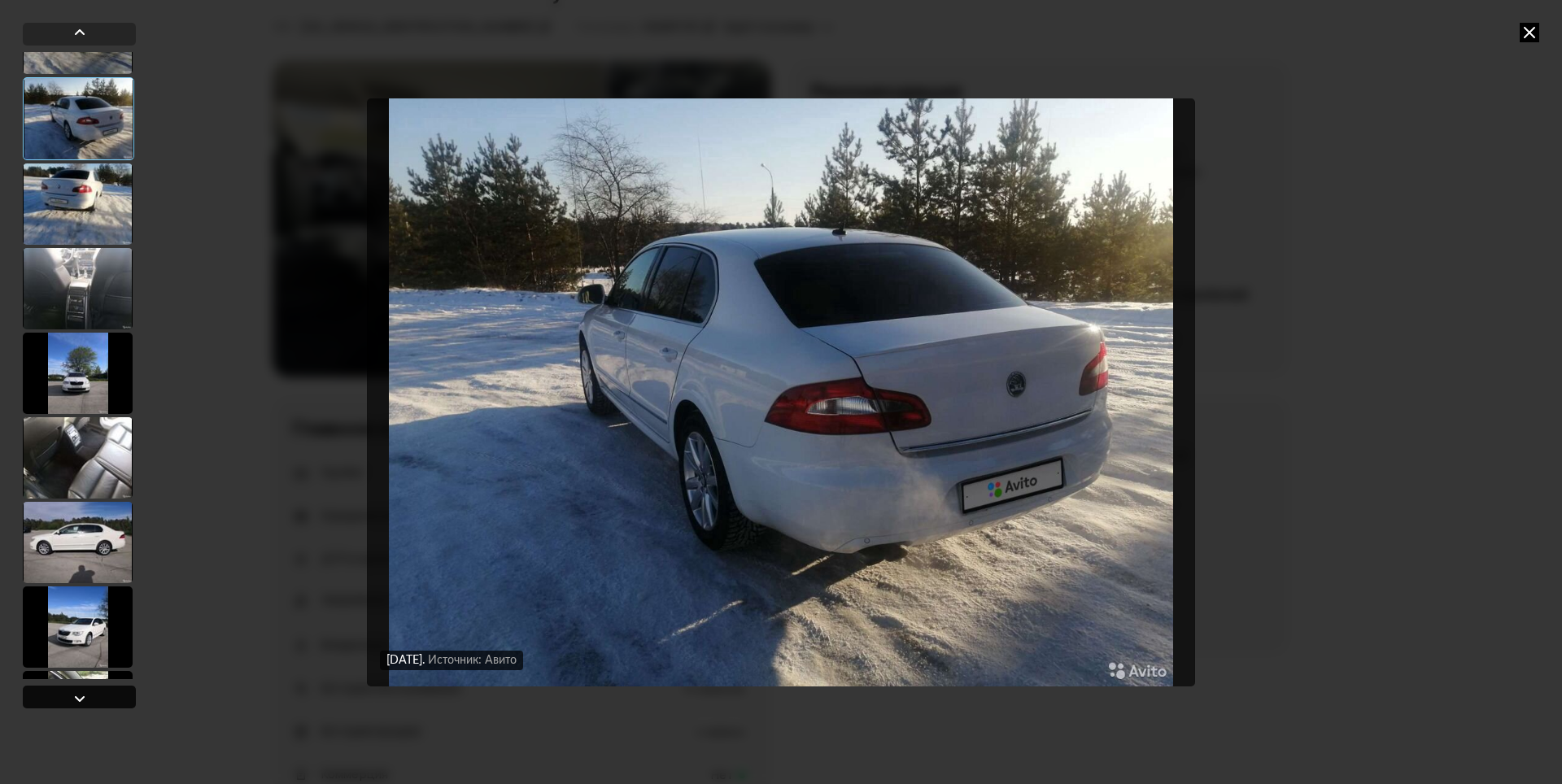
click at [89, 693] on div at bounding box center [80, 699] width 20 height 20
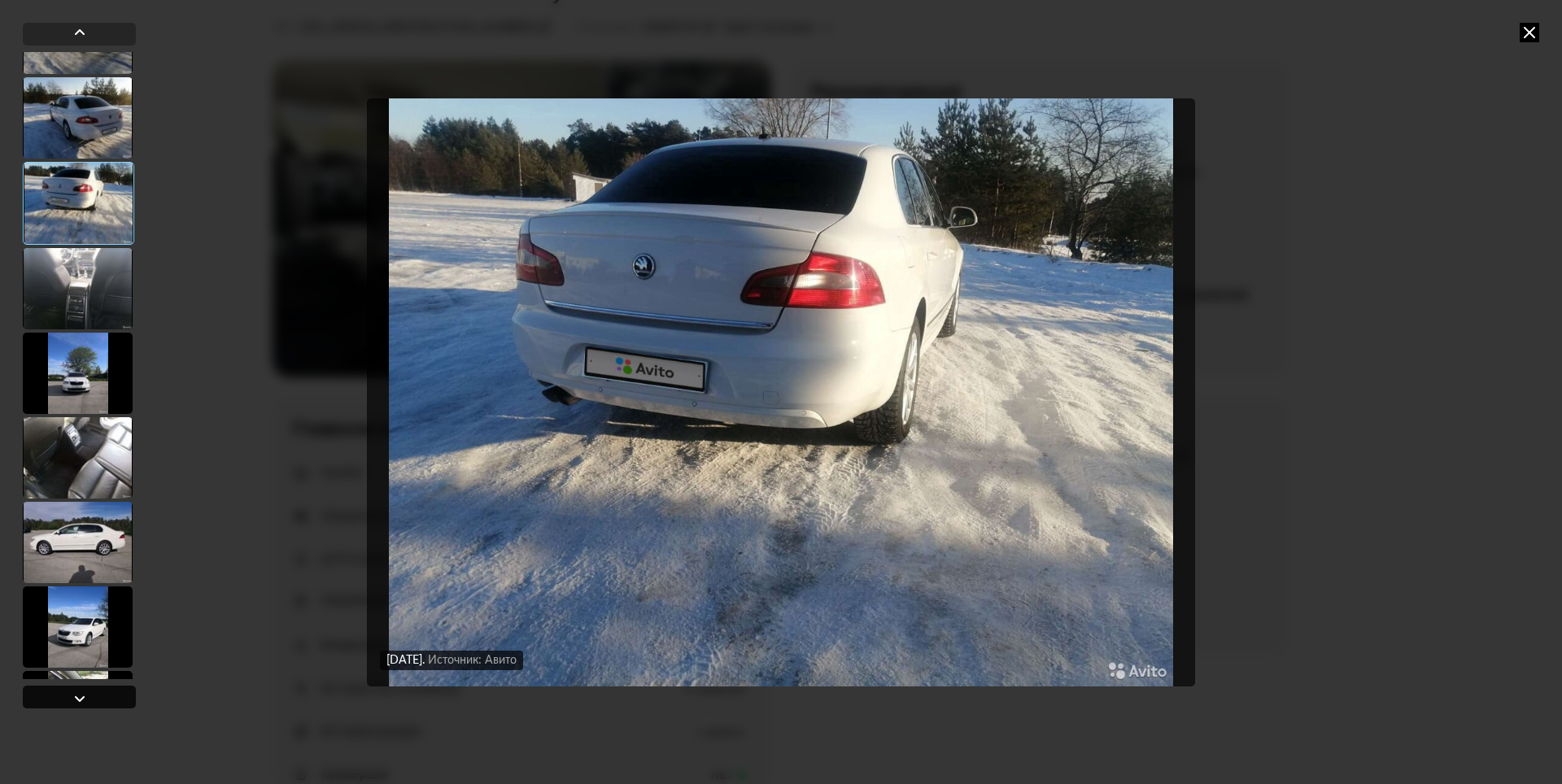
click at [89, 693] on div at bounding box center [80, 699] width 20 height 20
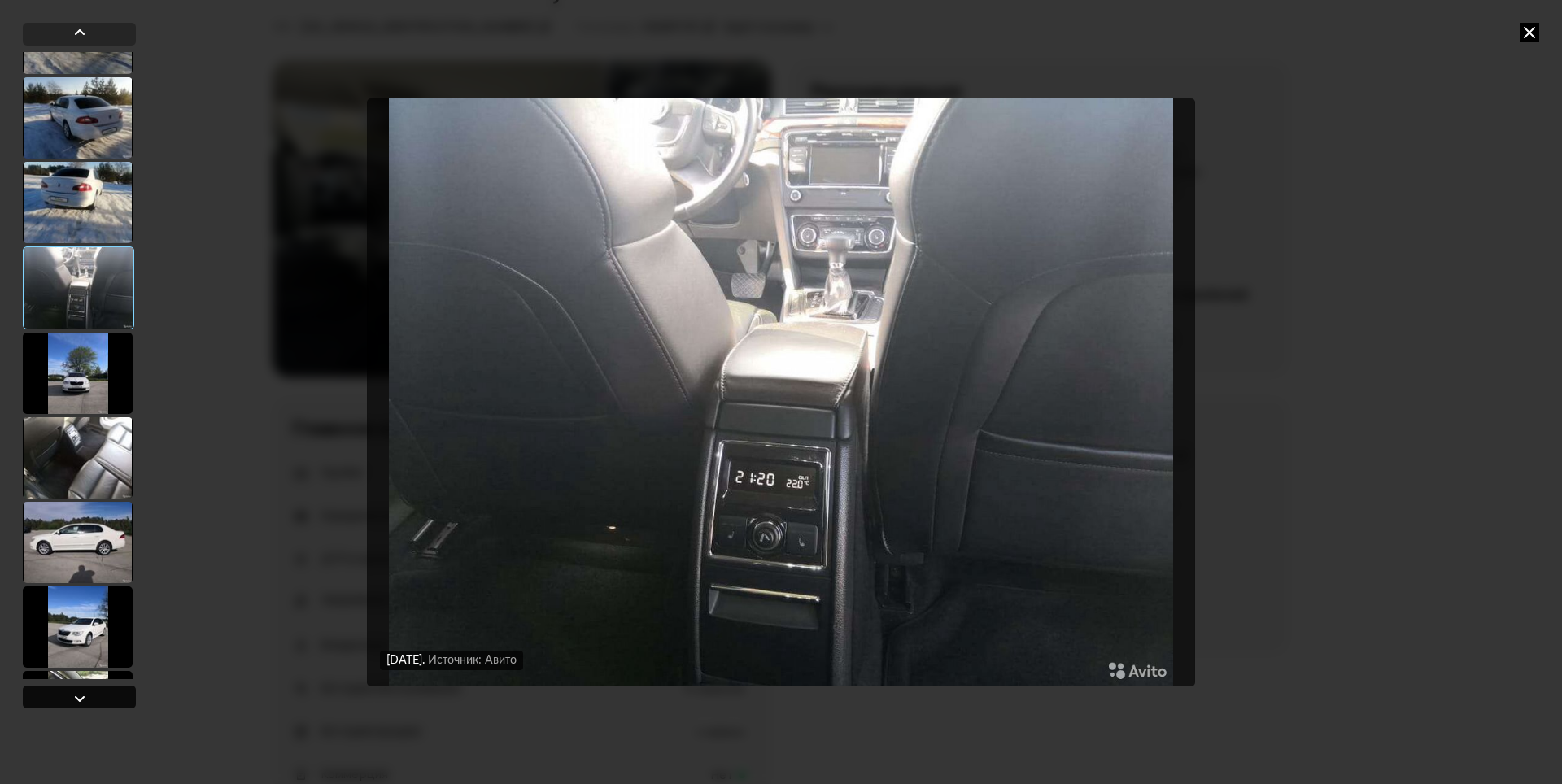
click at [89, 692] on div at bounding box center [80, 699] width 20 height 20
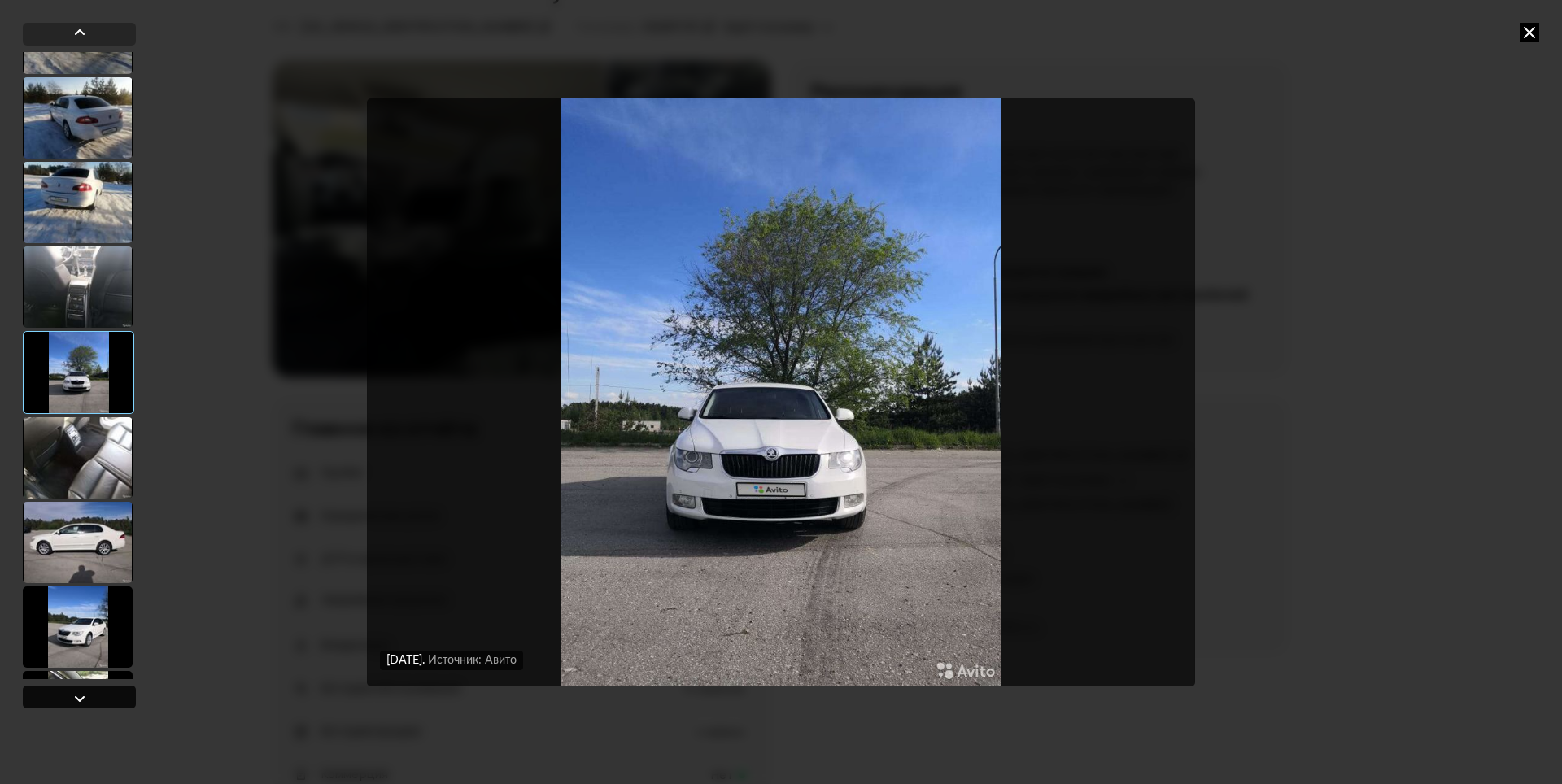
click at [89, 692] on div at bounding box center [80, 699] width 20 height 20
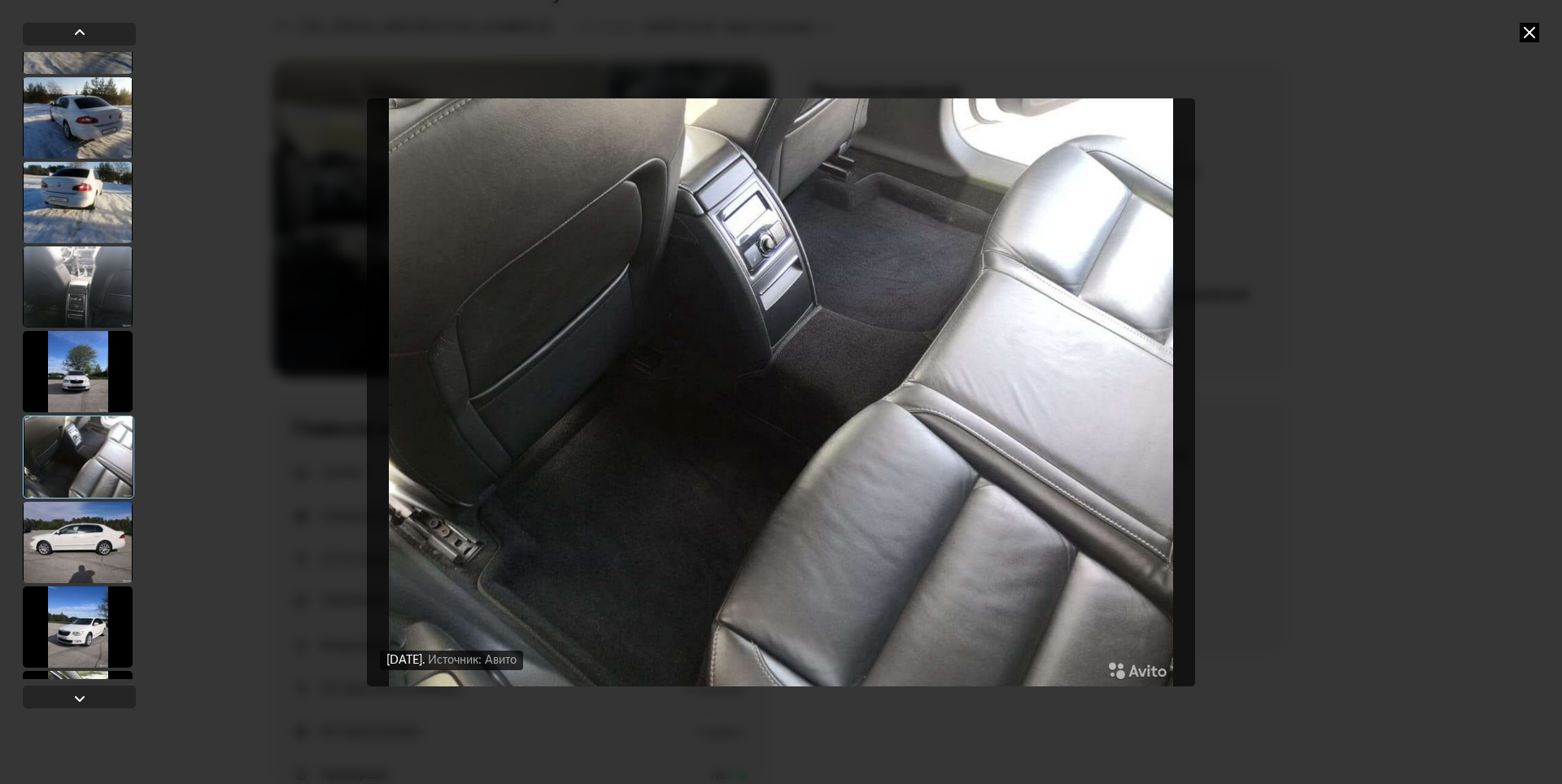
click at [74, 16] on div "[DATE] Источник: Авито [DATE] Источник: Авито [DATE] Источник: Авито [DATE] Ист…" at bounding box center [781, 392] width 1562 height 784
click at [75, 27] on div at bounding box center [80, 32] width 20 height 20
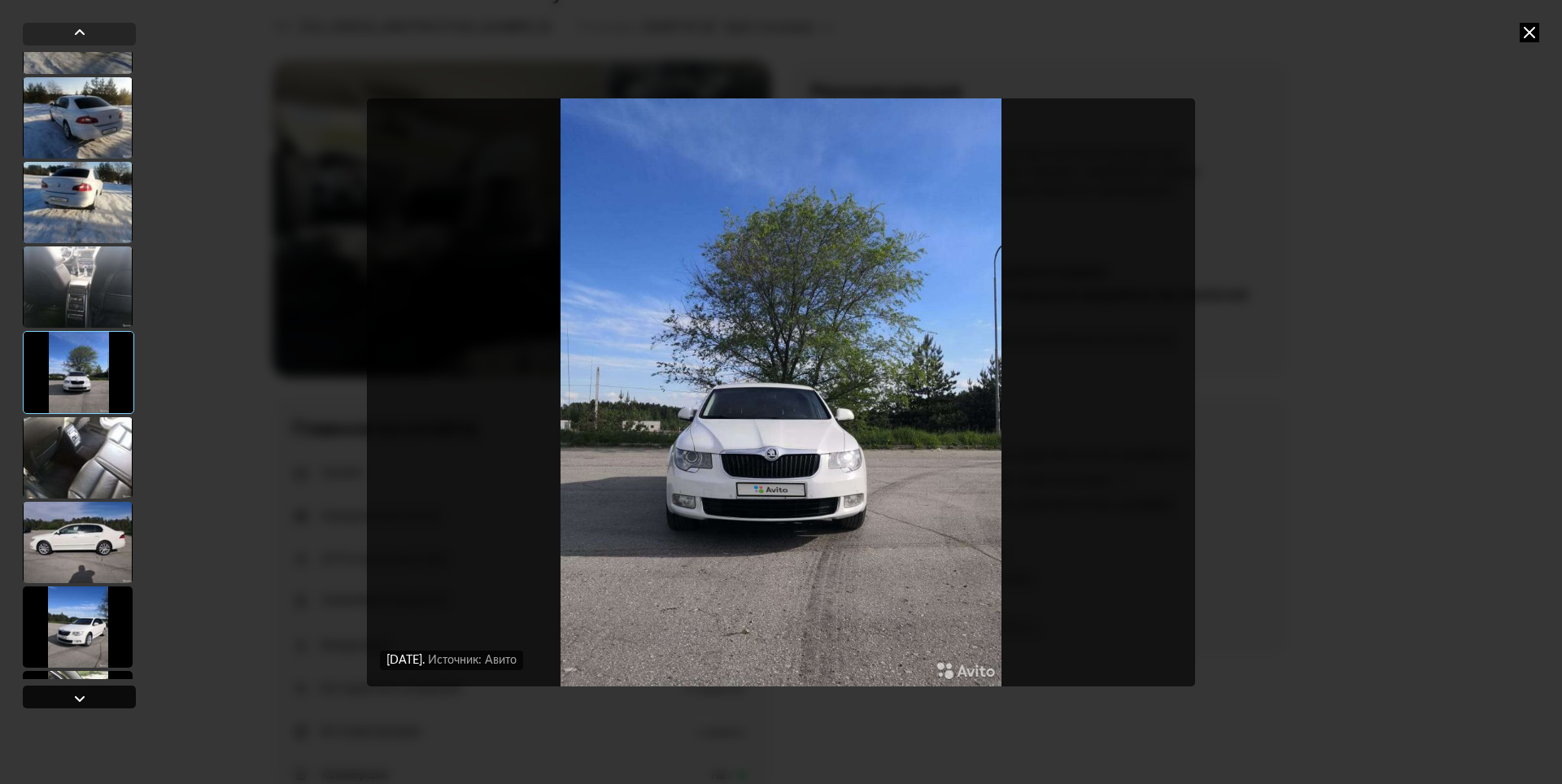
click at [84, 689] on div at bounding box center [80, 699] width 20 height 20
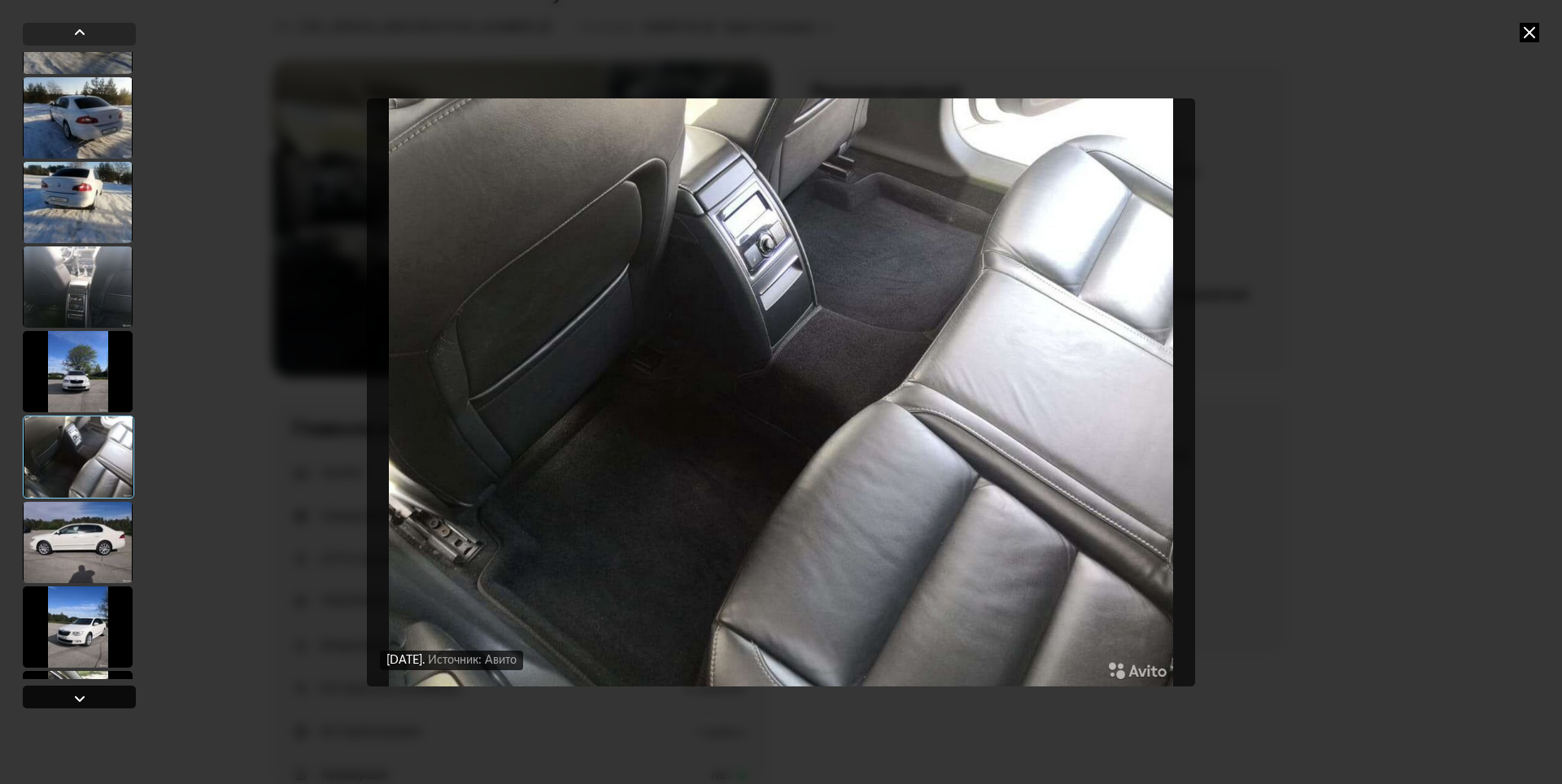
click at [95, 693] on div at bounding box center [79, 696] width 113 height 22
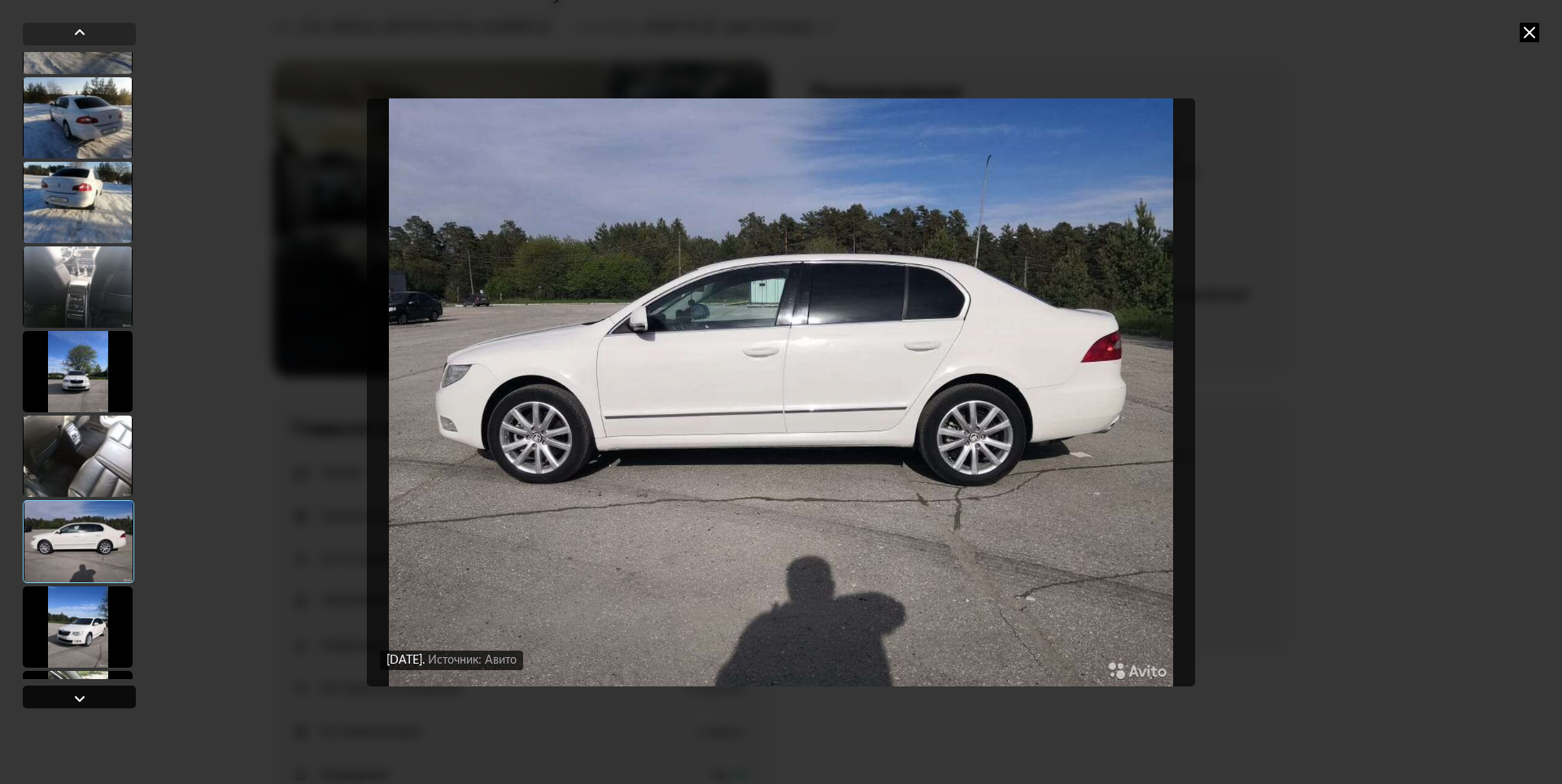
click at [93, 691] on div at bounding box center [79, 696] width 113 height 22
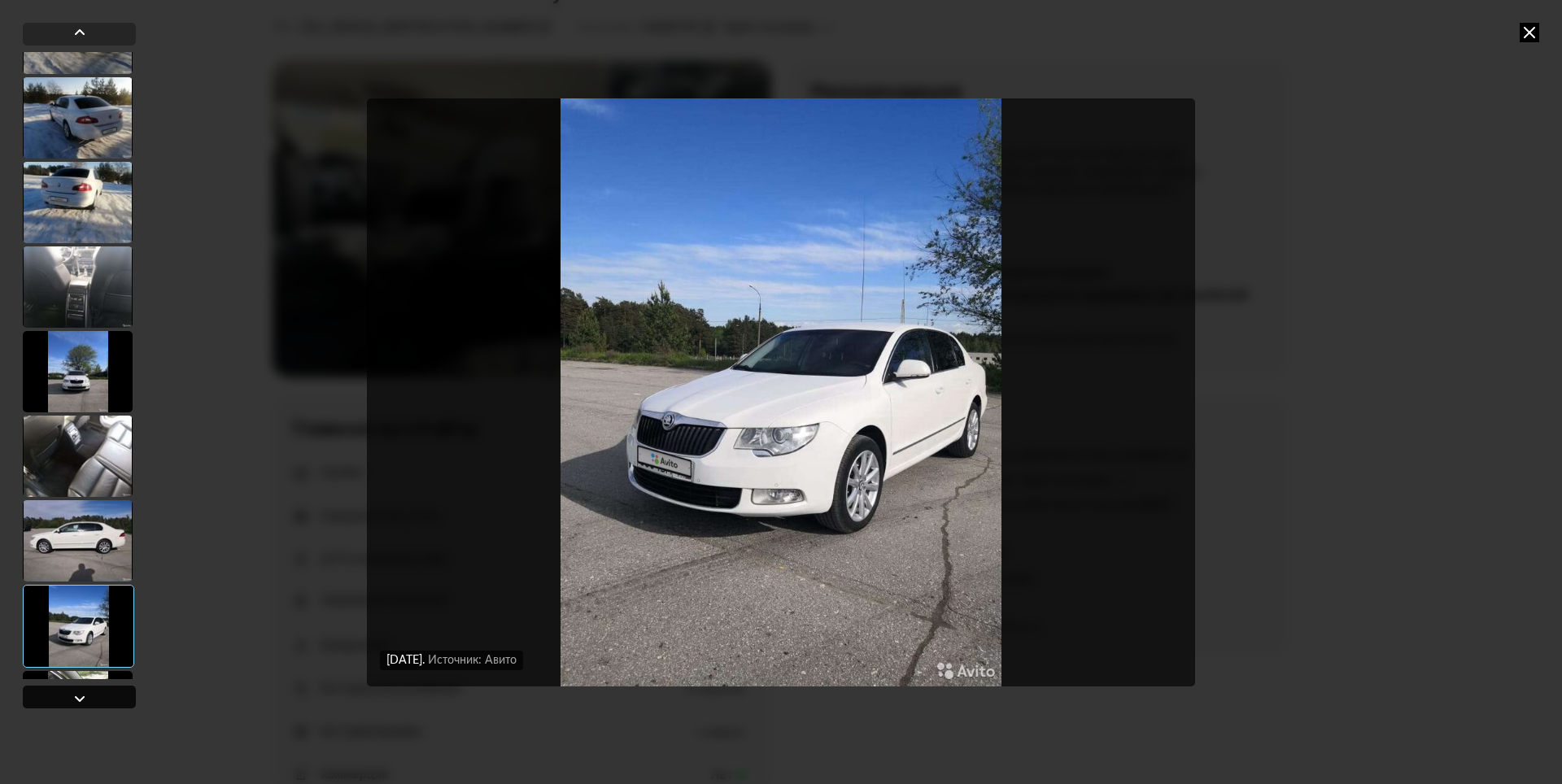
click at [93, 696] on div at bounding box center [79, 696] width 113 height 22
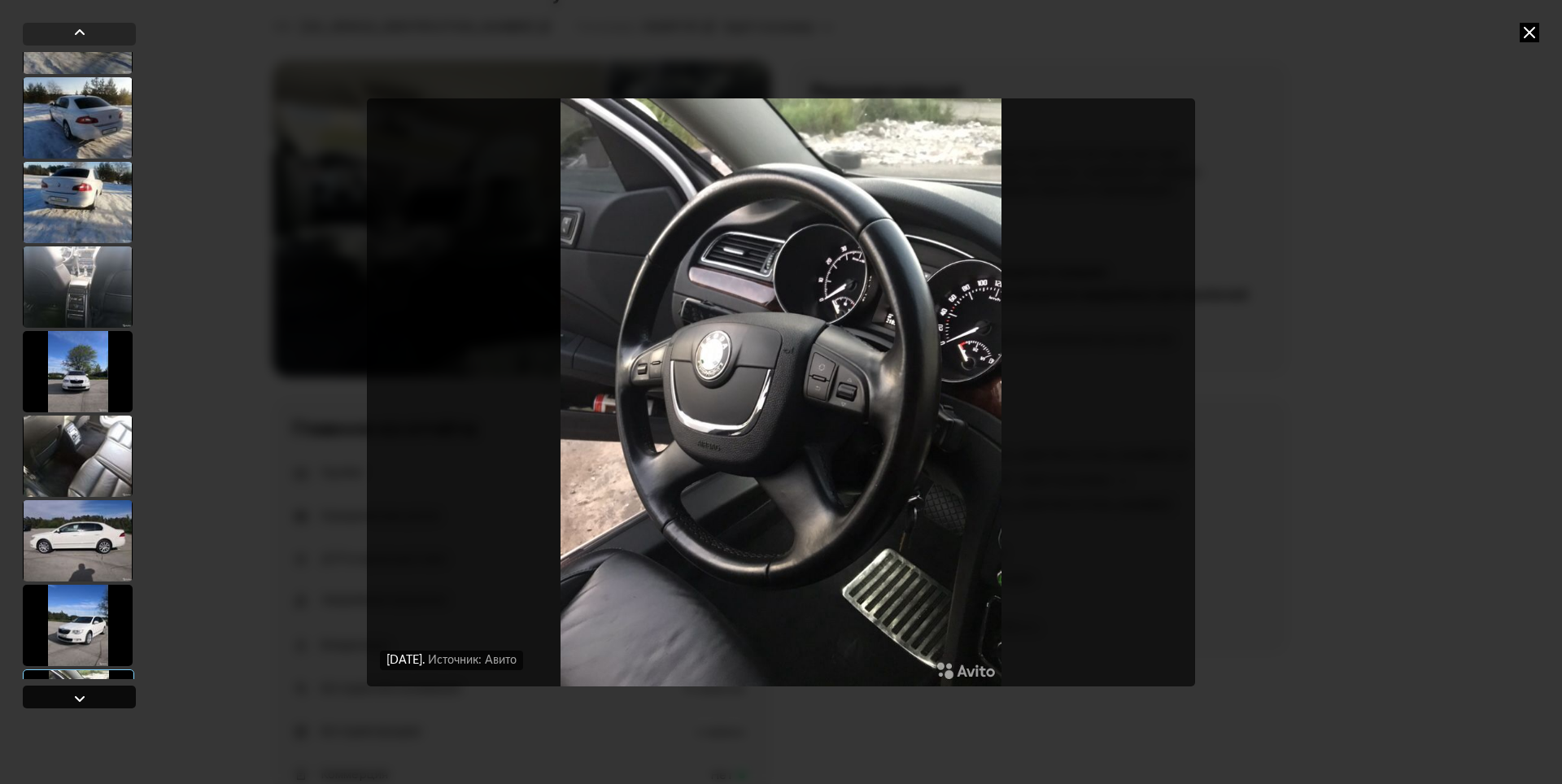
click at [89, 693] on div at bounding box center [80, 699] width 20 height 20
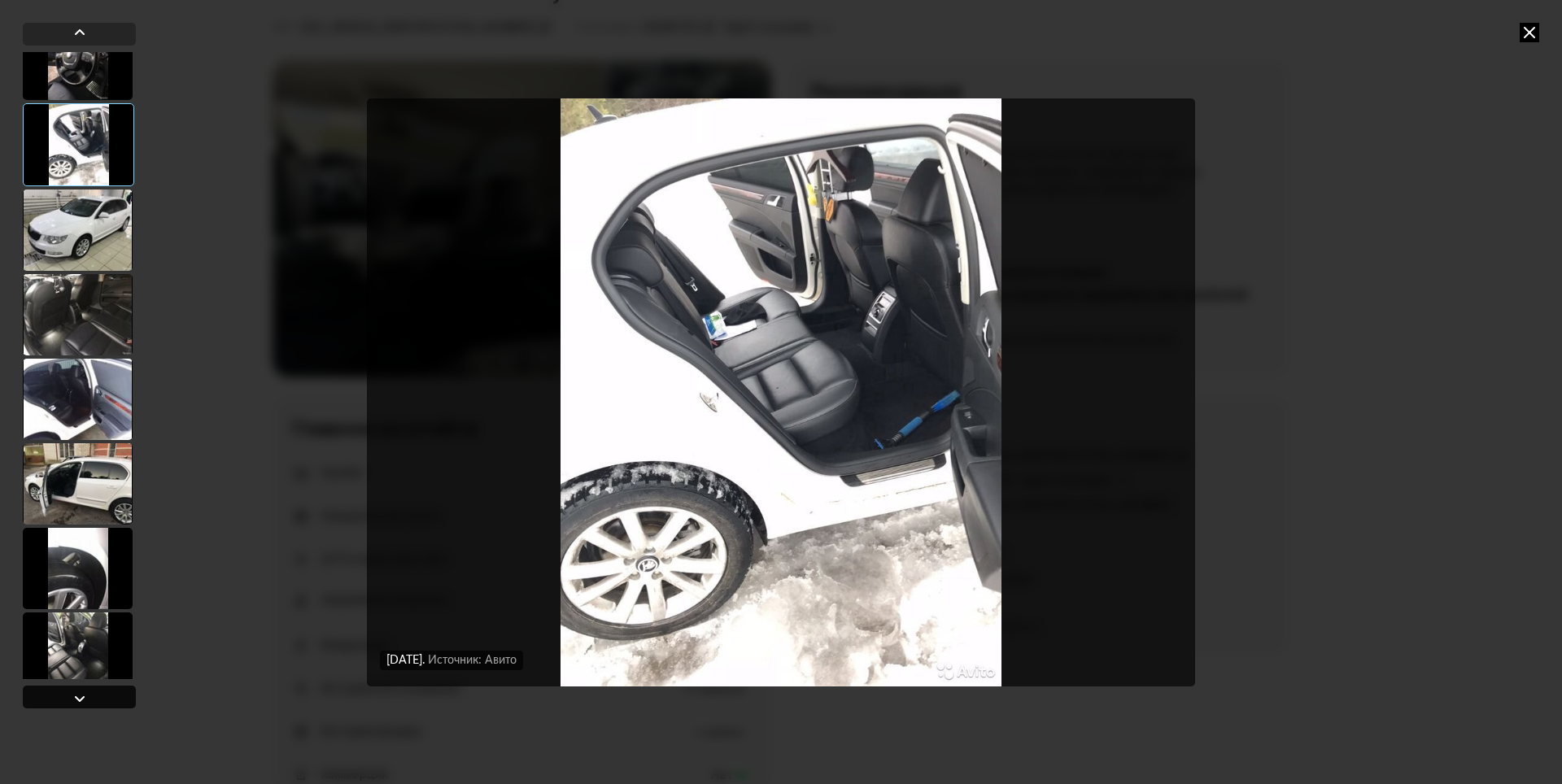
click at [85, 692] on div at bounding box center [80, 699] width 20 height 20
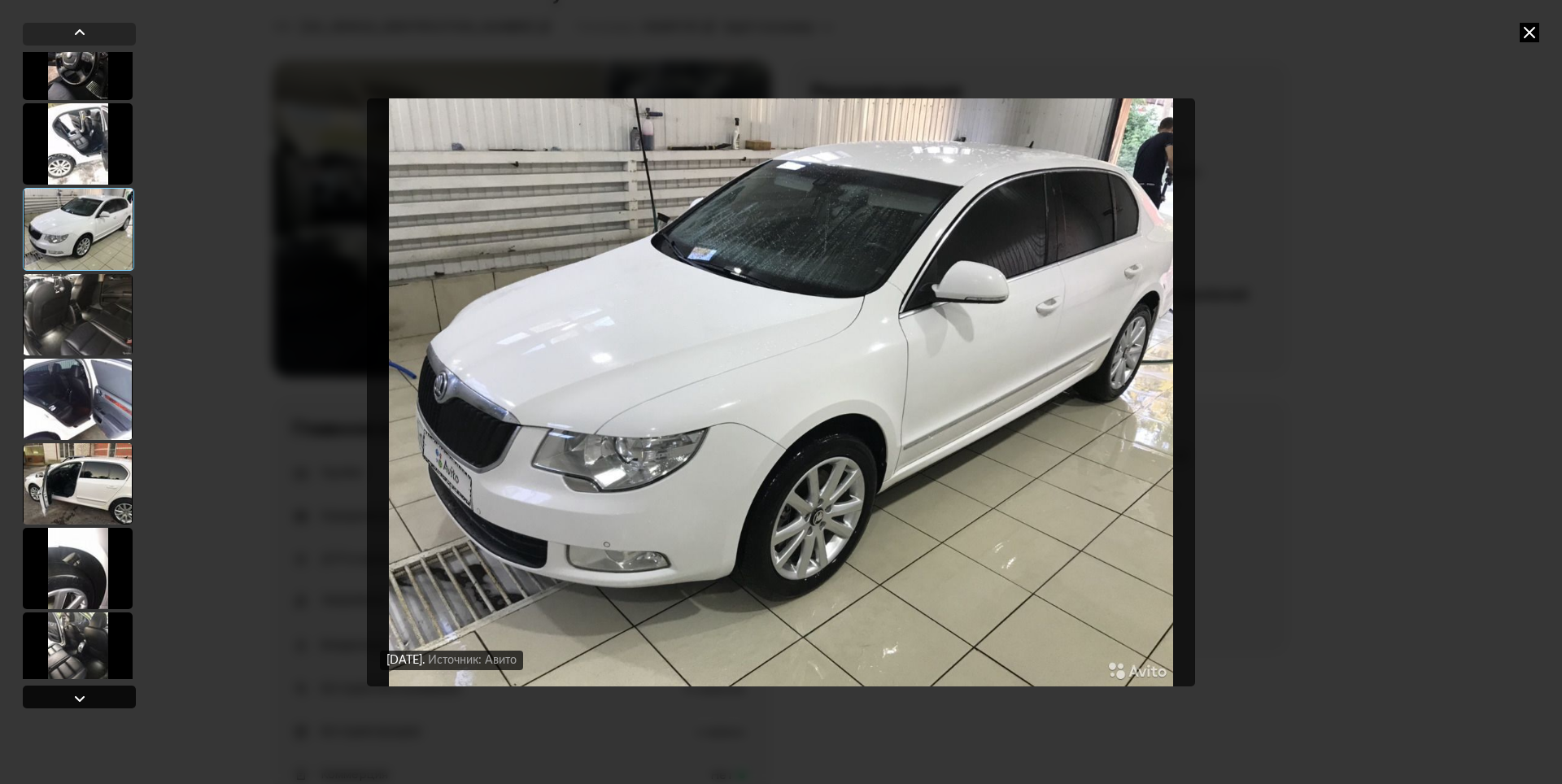
click at [67, 696] on div at bounding box center [79, 696] width 113 height 22
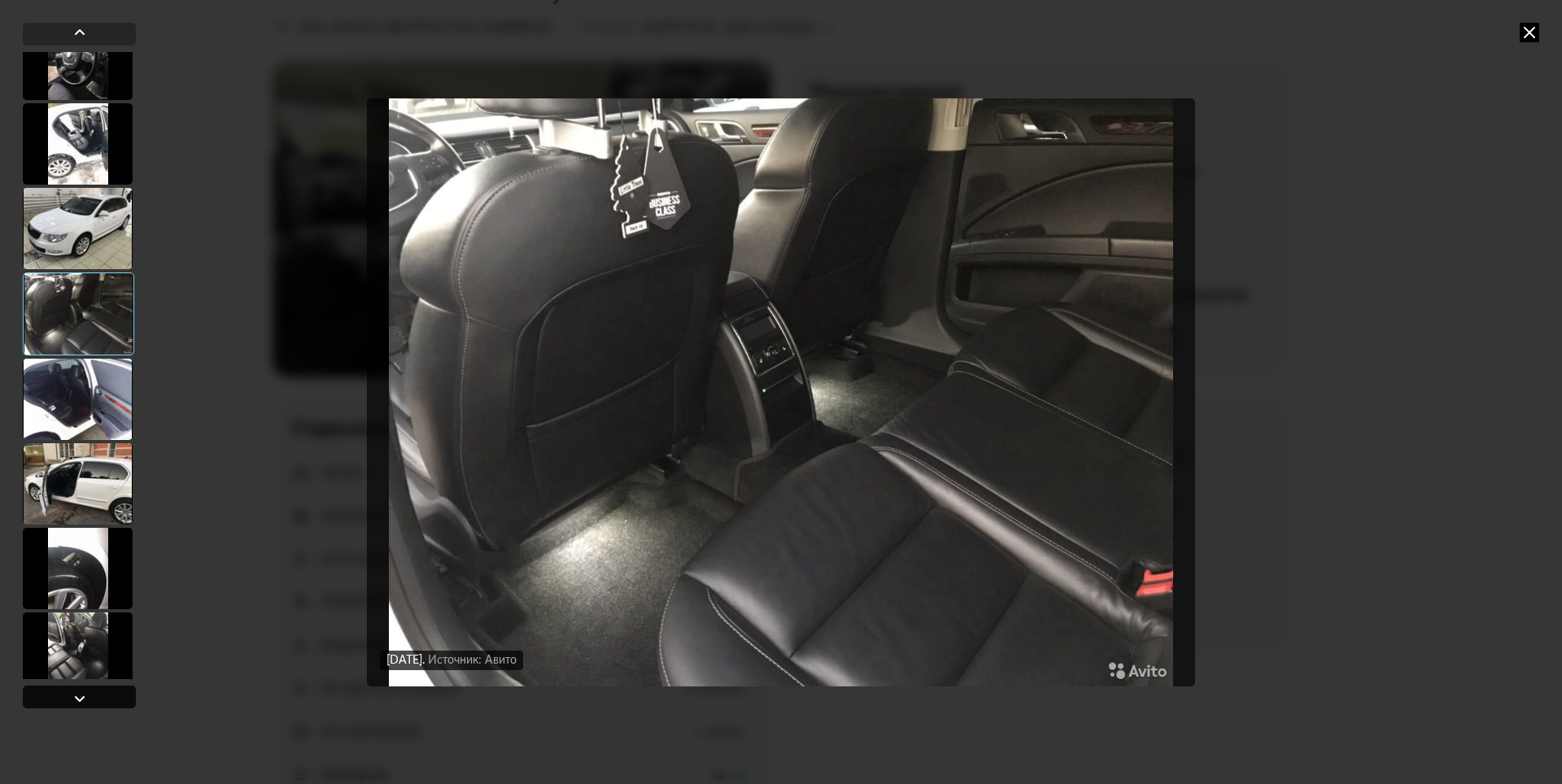
click at [66, 696] on div at bounding box center [79, 696] width 113 height 22
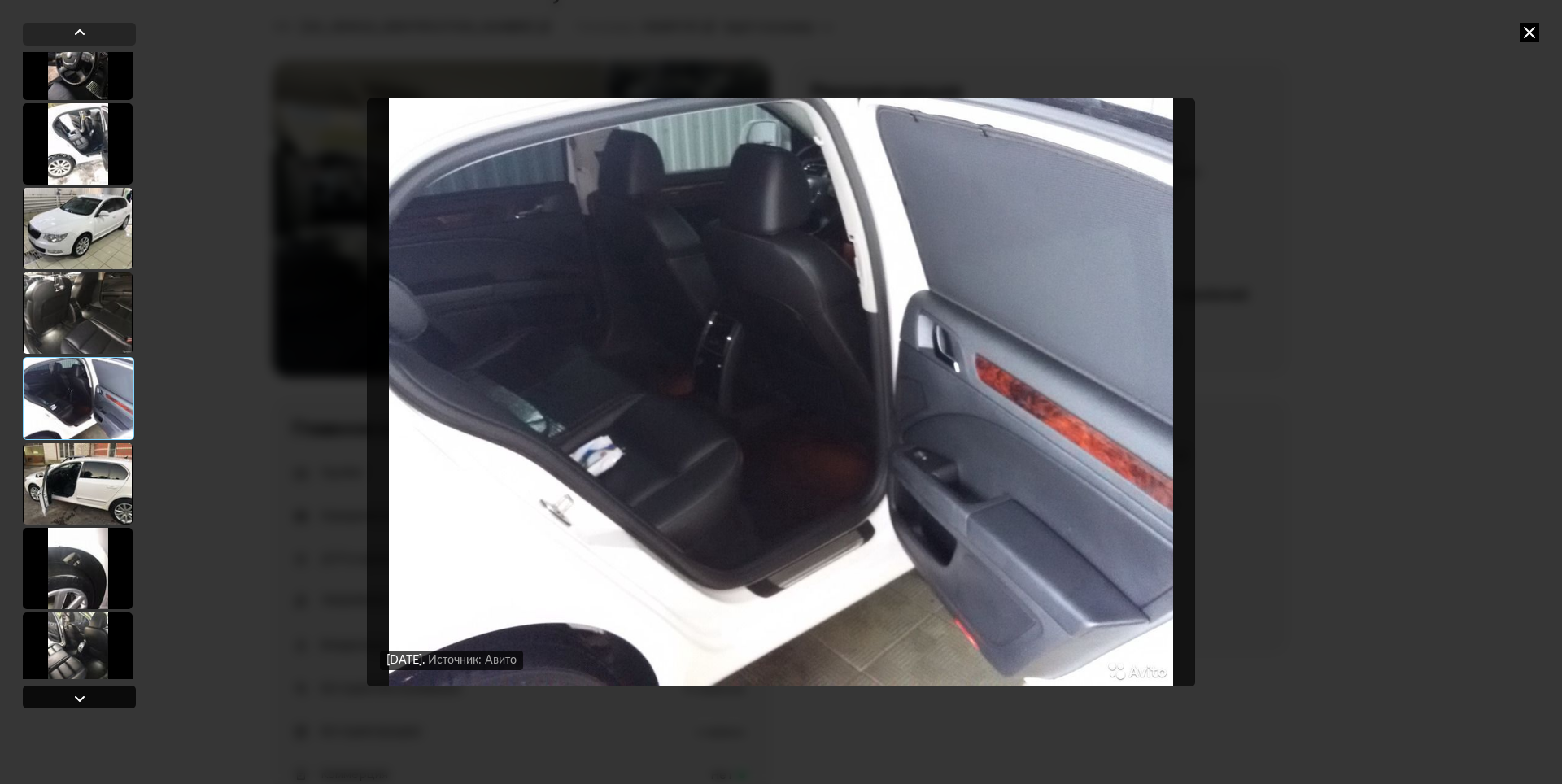
click at [66, 696] on div at bounding box center [79, 696] width 113 height 22
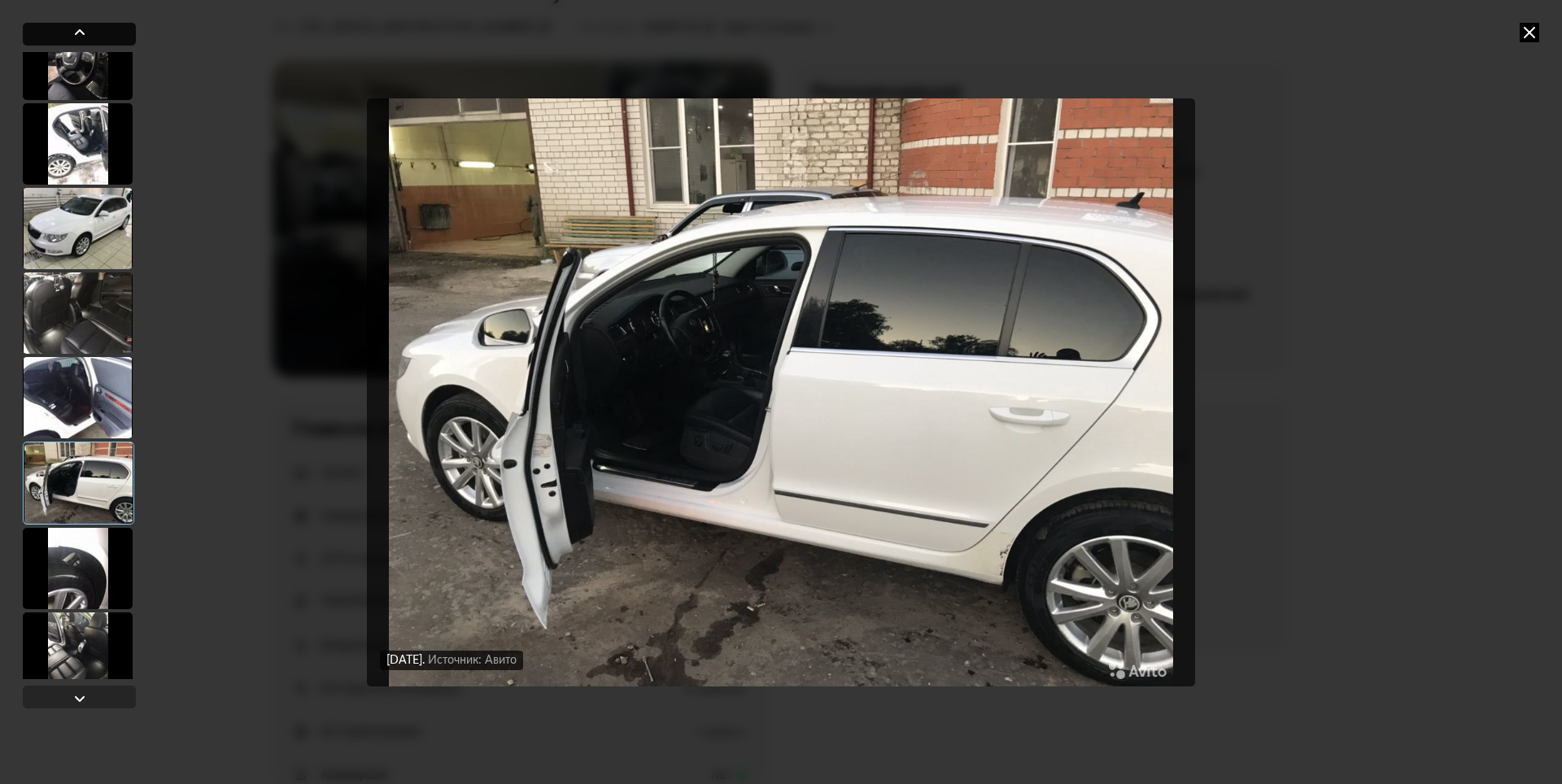
click at [76, 25] on div at bounding box center [80, 32] width 20 height 20
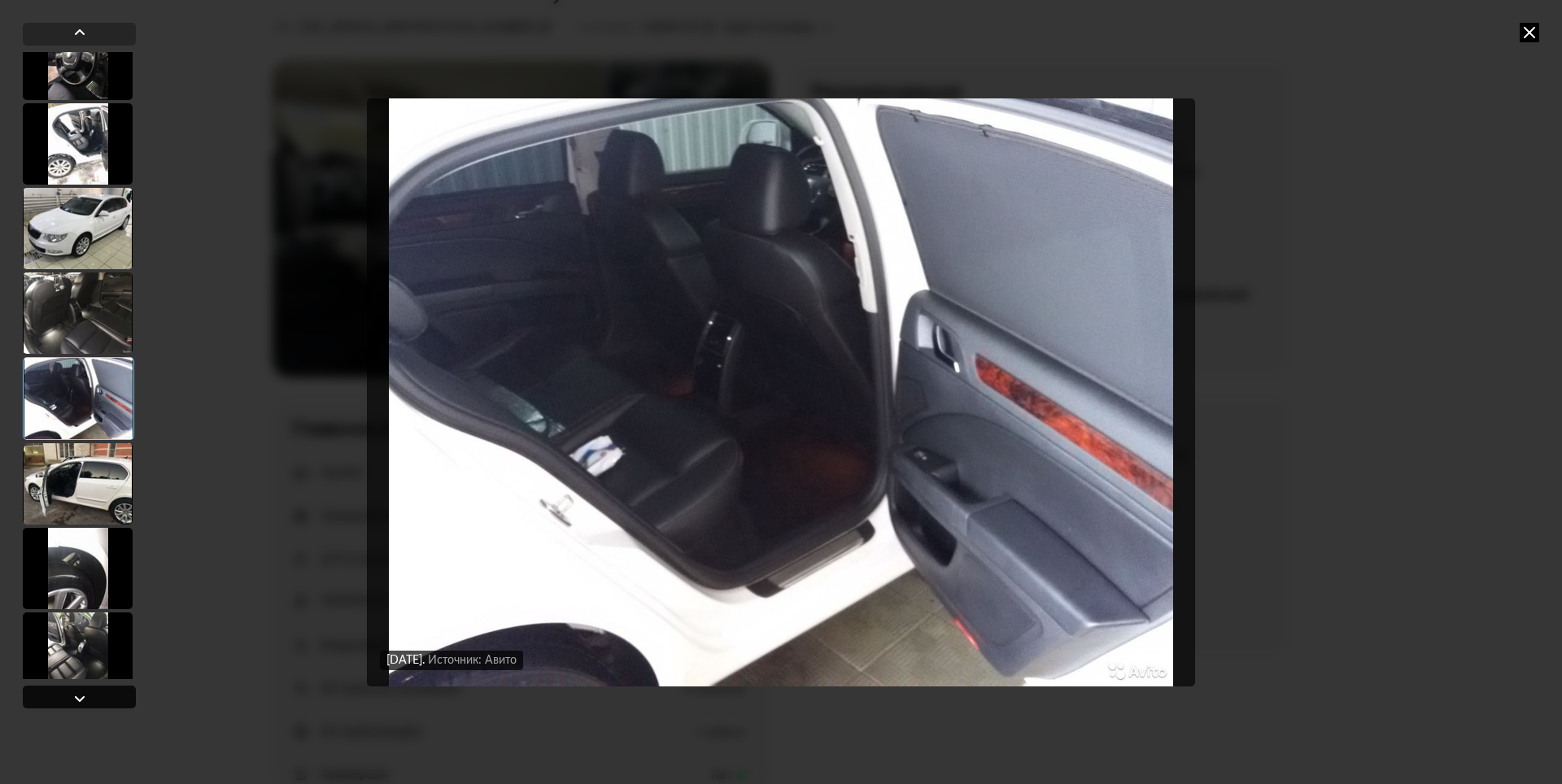
click at [84, 699] on div at bounding box center [80, 699] width 20 height 20
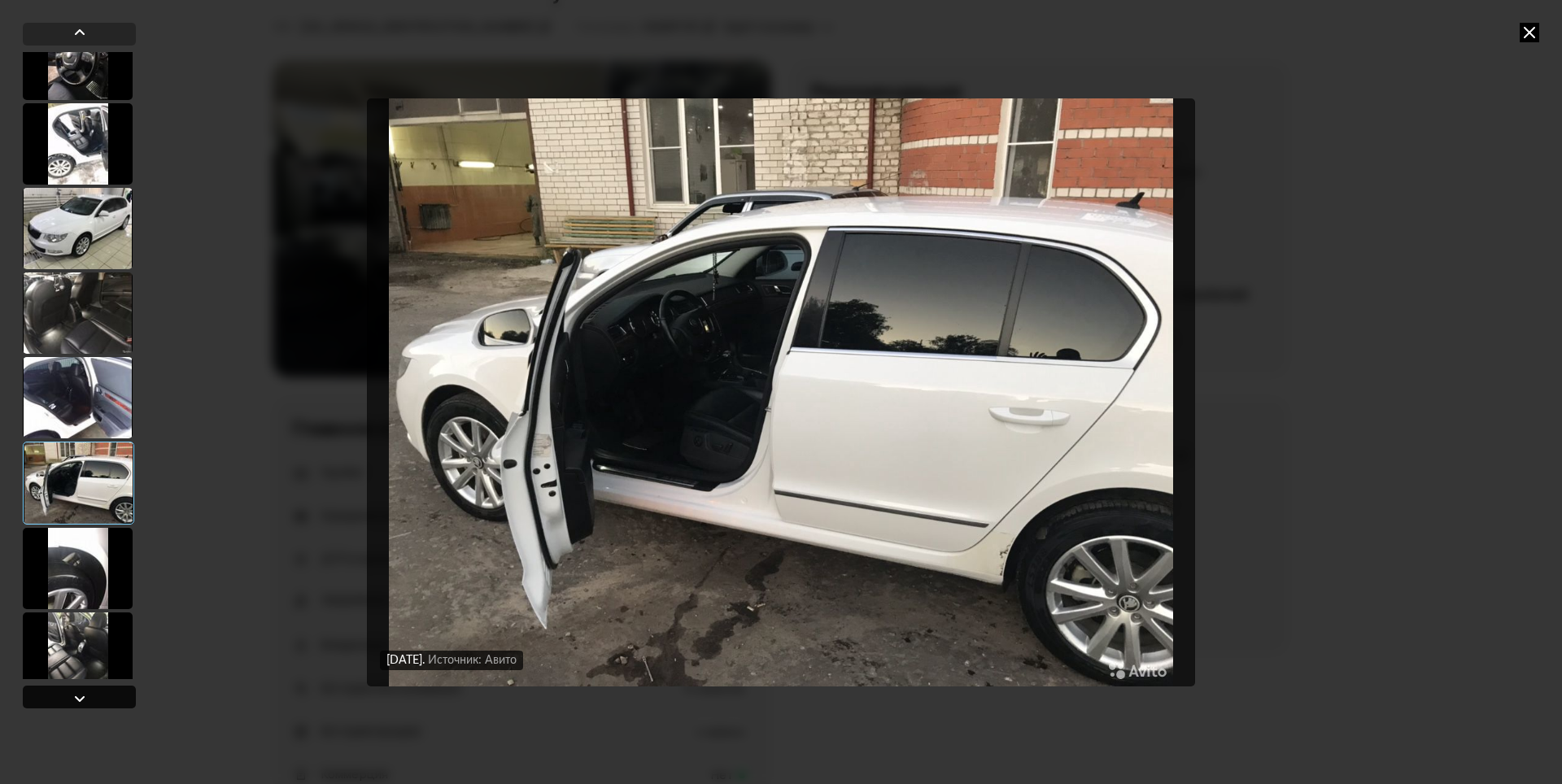
click at [76, 692] on div at bounding box center [80, 699] width 20 height 20
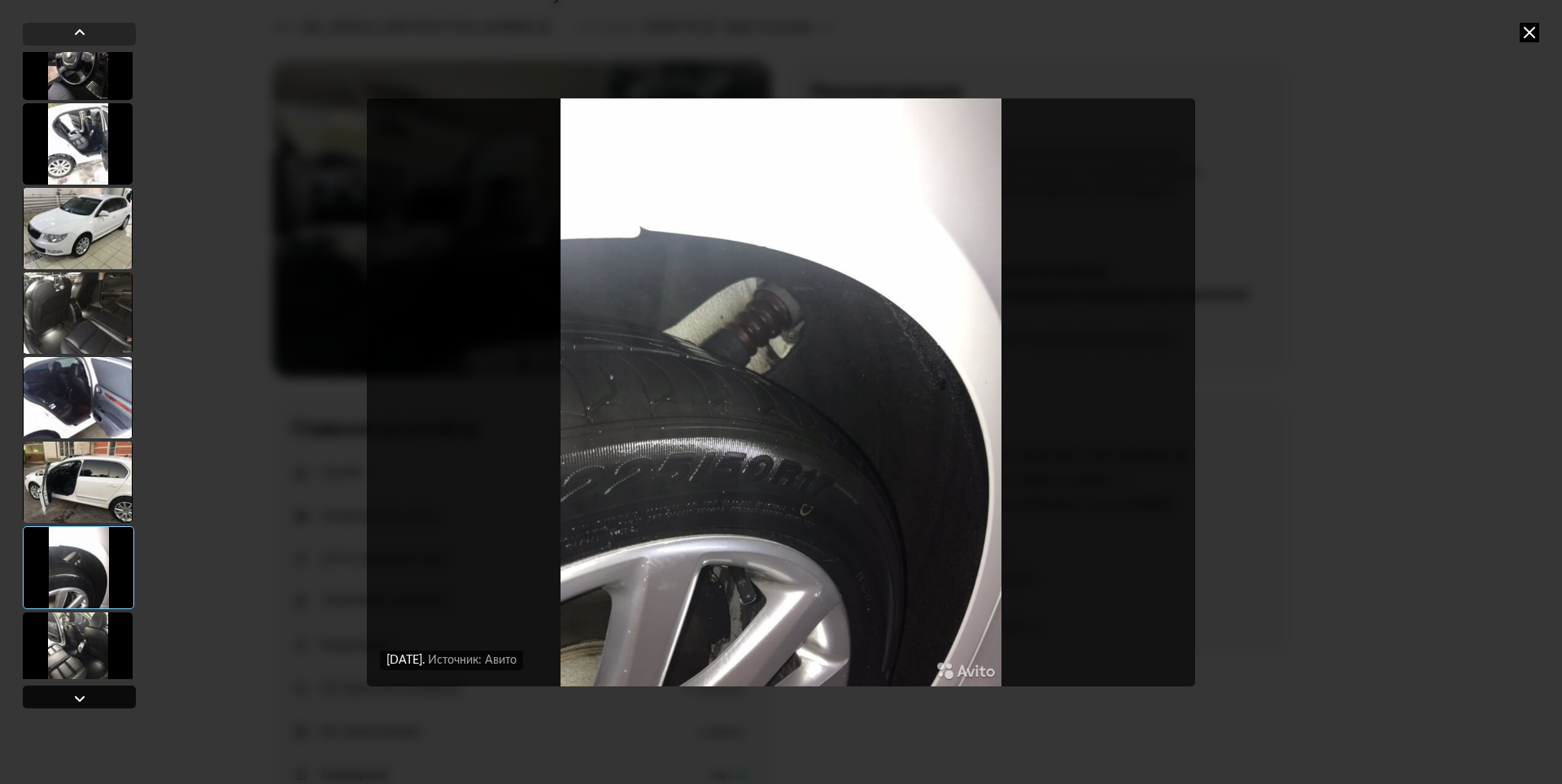
click at [76, 694] on div at bounding box center [80, 699] width 20 height 20
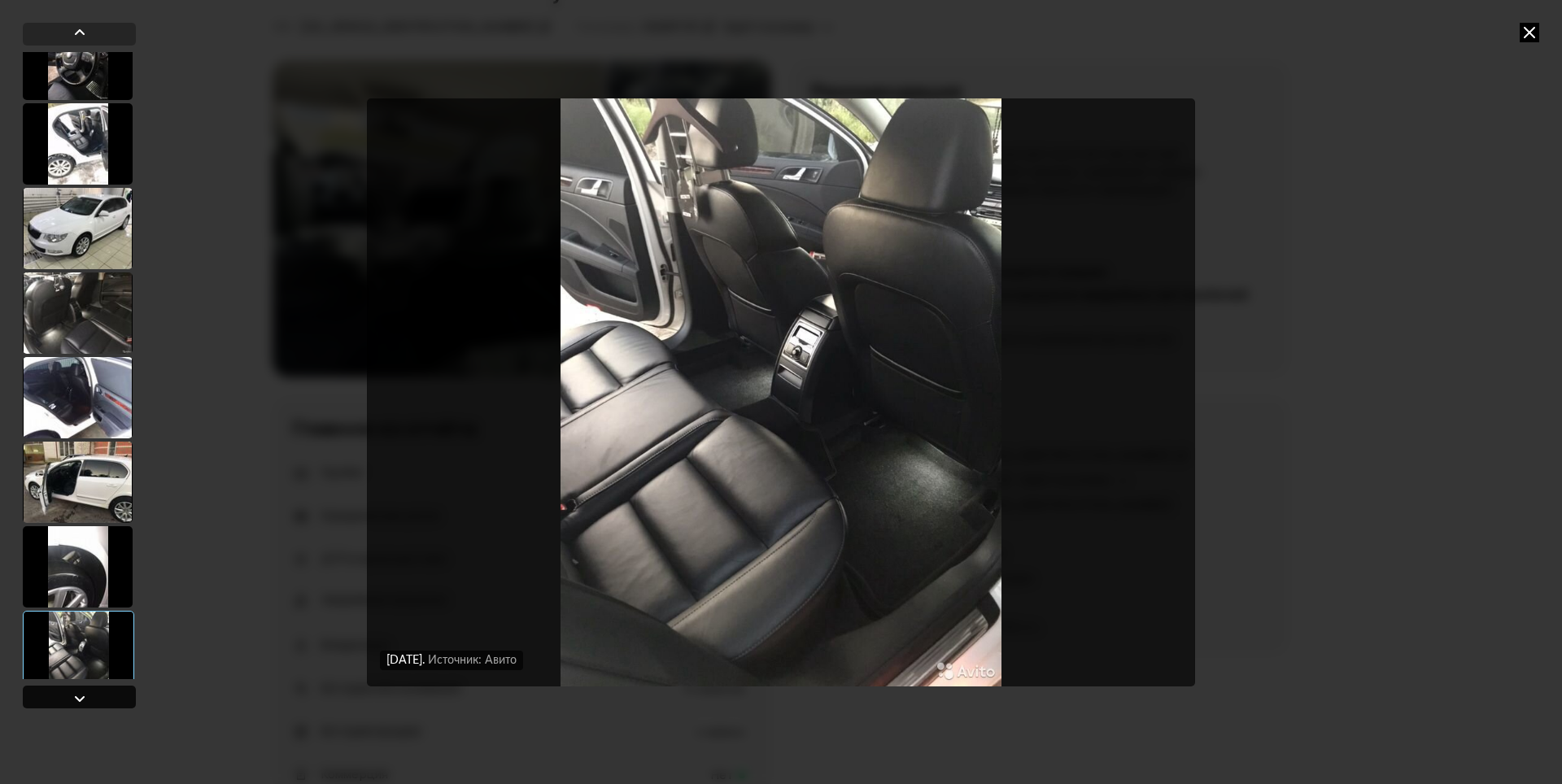
click at [76, 694] on div at bounding box center [80, 699] width 20 height 20
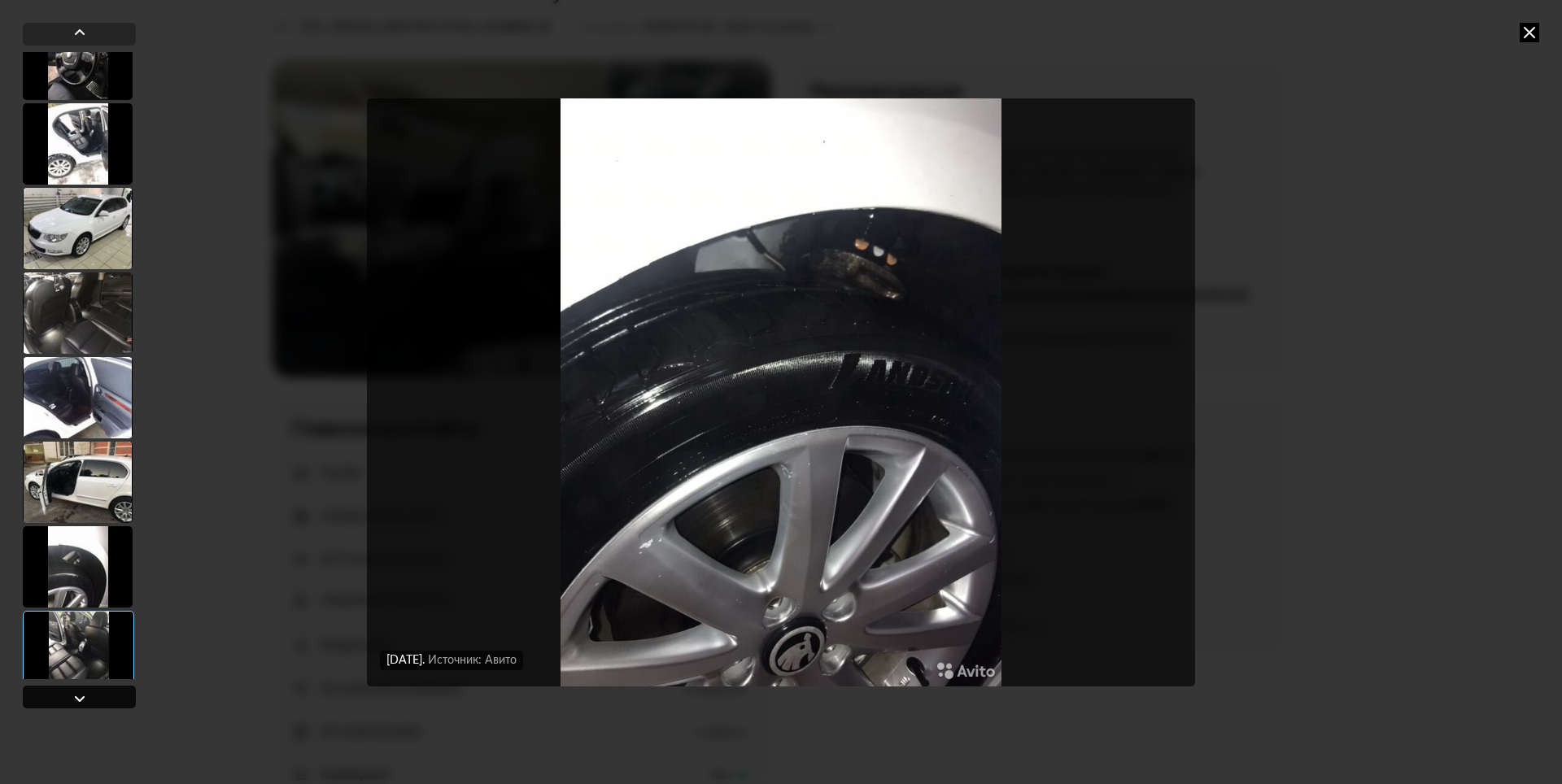
scroll to position [2549, 0]
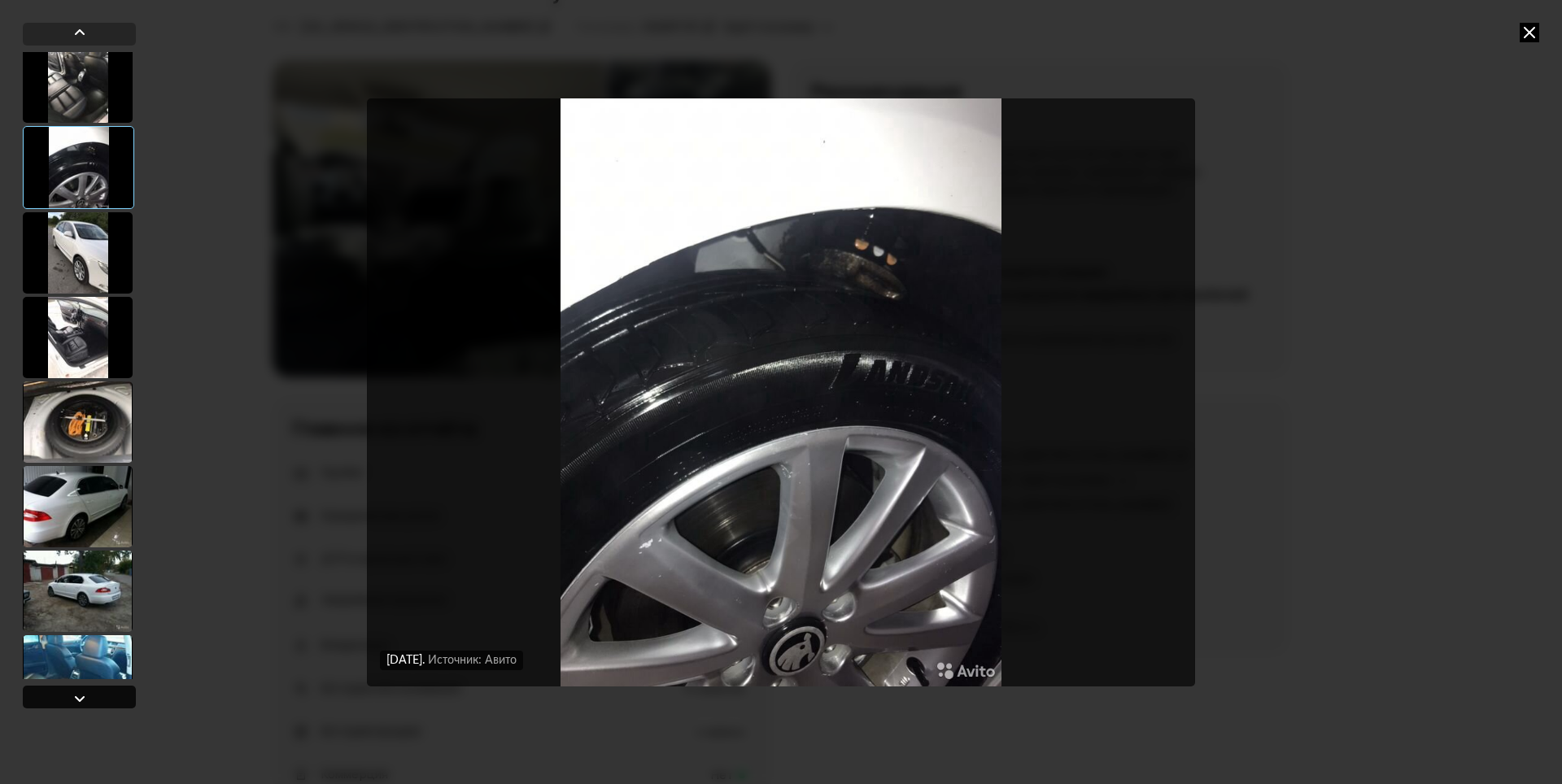
click at [84, 698] on div at bounding box center [80, 699] width 20 height 20
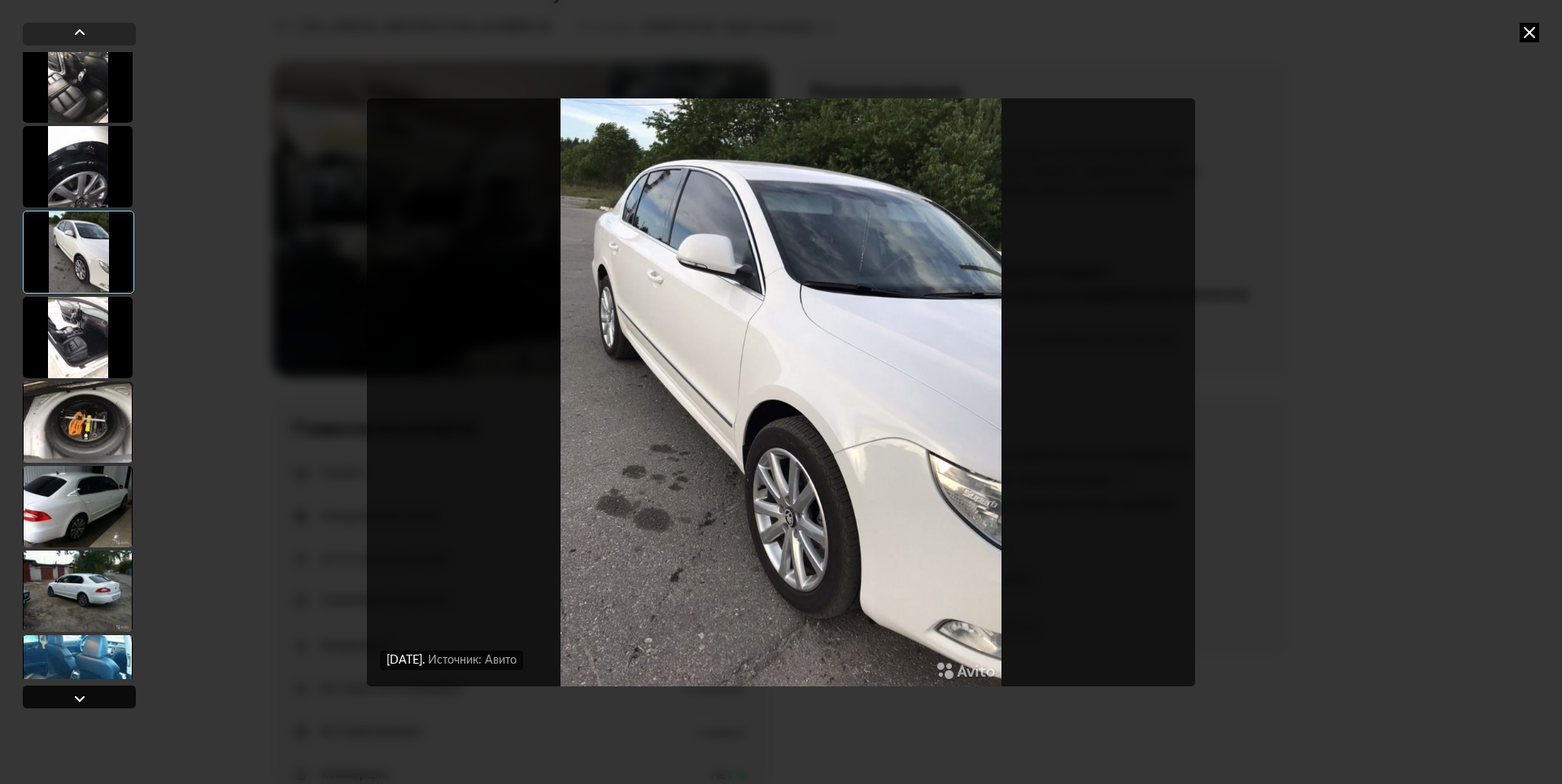
click at [84, 698] on div at bounding box center [80, 699] width 20 height 20
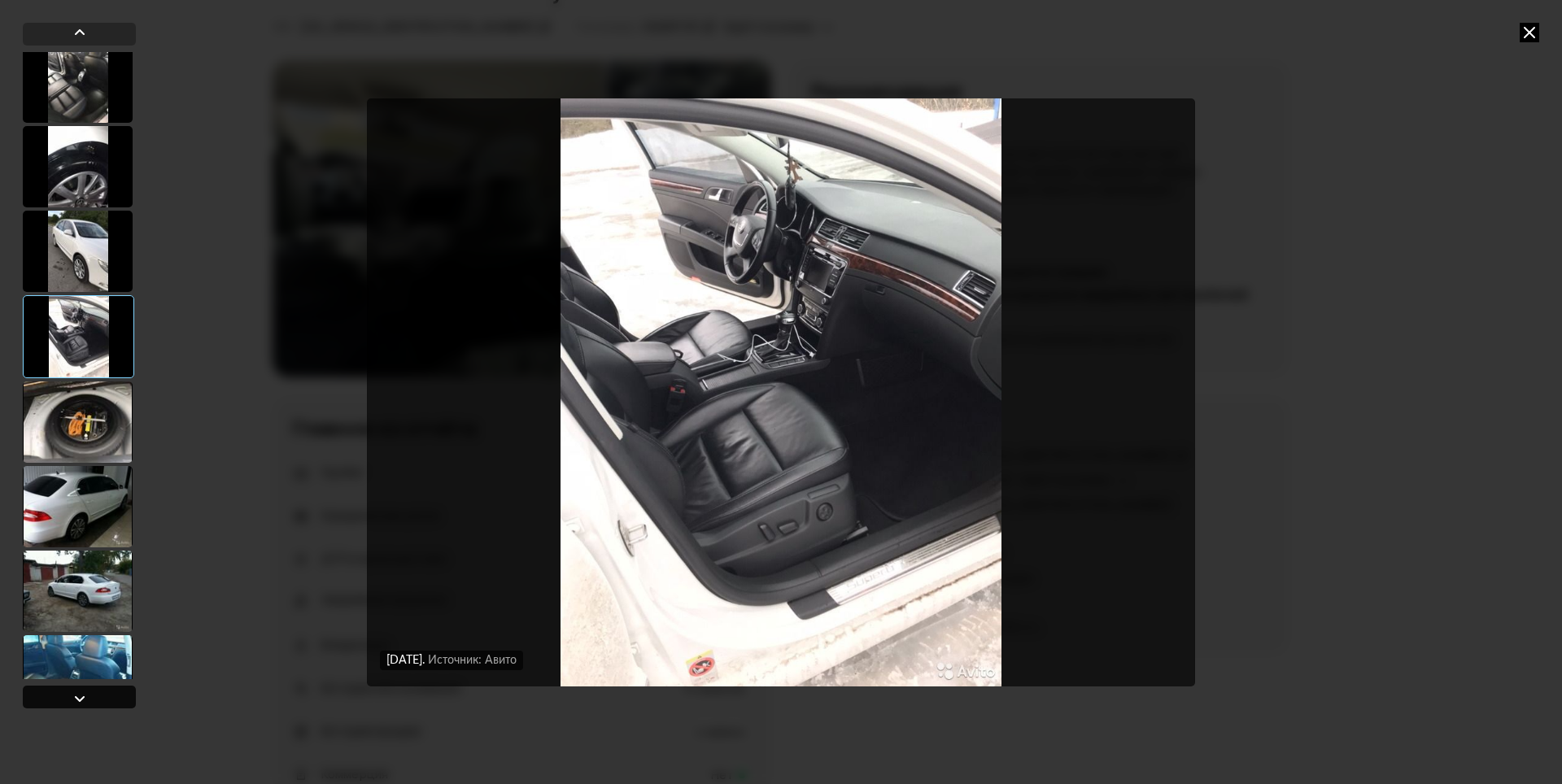
click at [84, 698] on div at bounding box center [80, 699] width 20 height 20
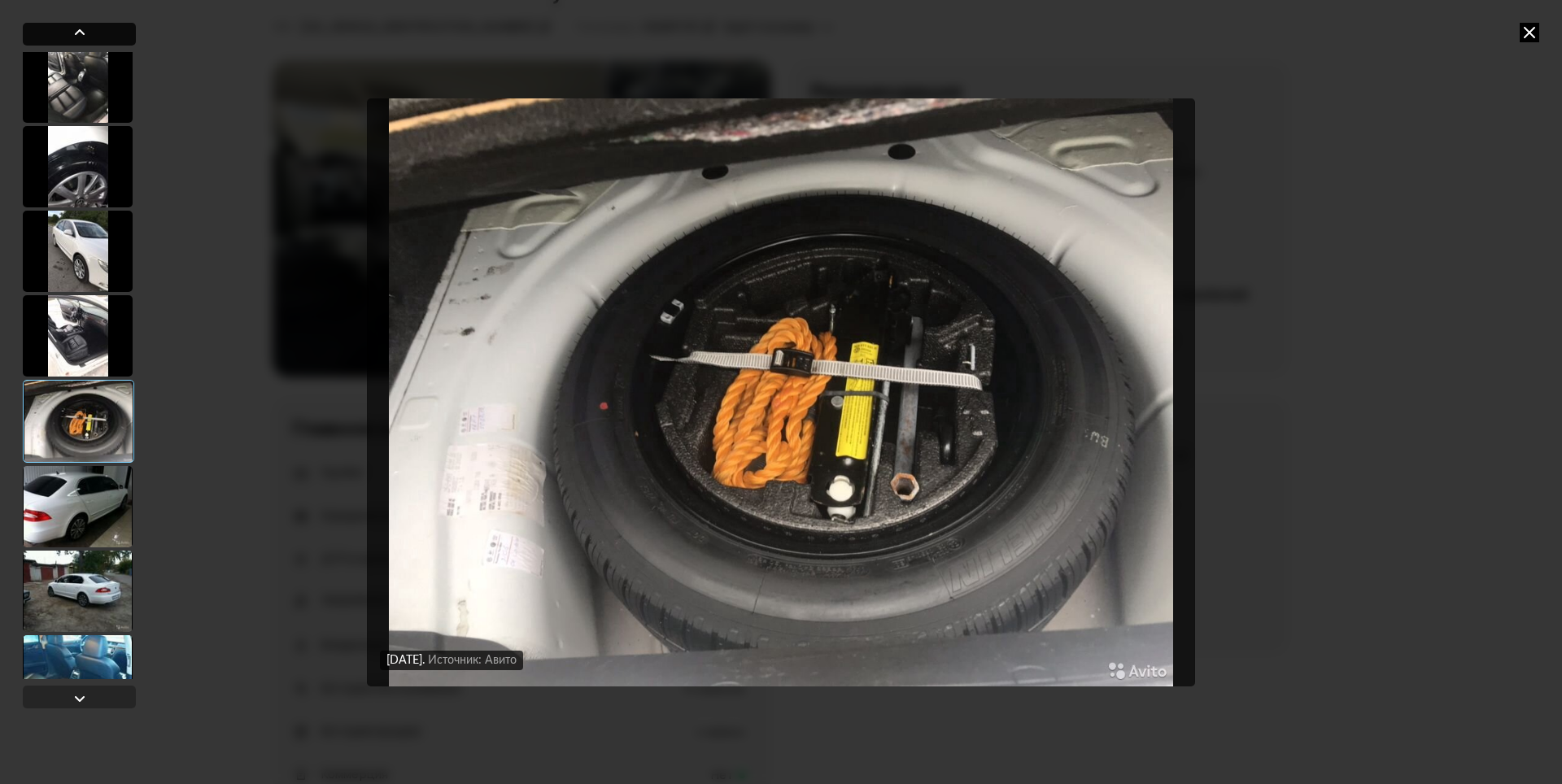
click at [88, 33] on div at bounding box center [80, 32] width 20 height 20
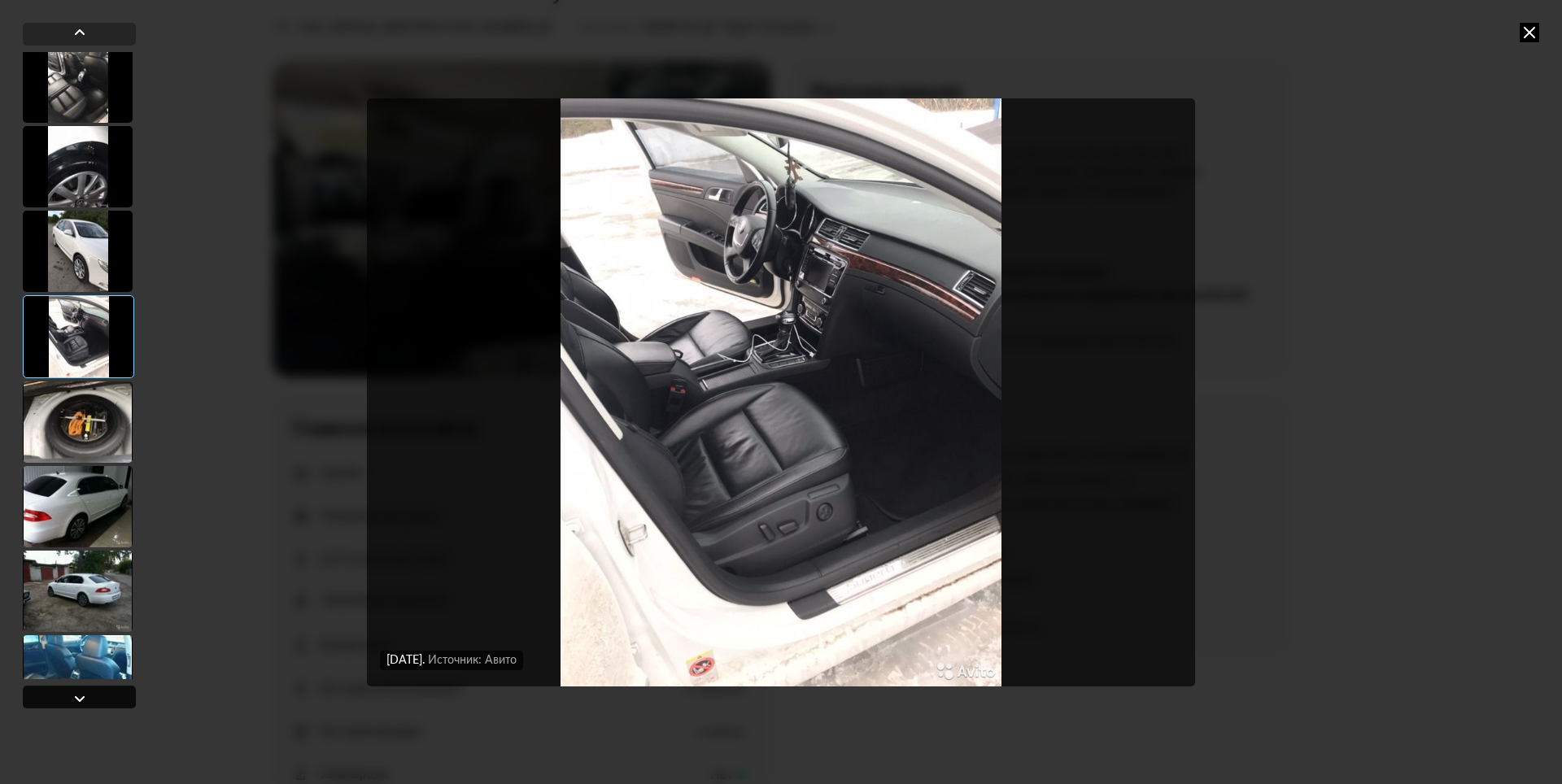
click at [71, 692] on div at bounding box center [80, 699] width 20 height 20
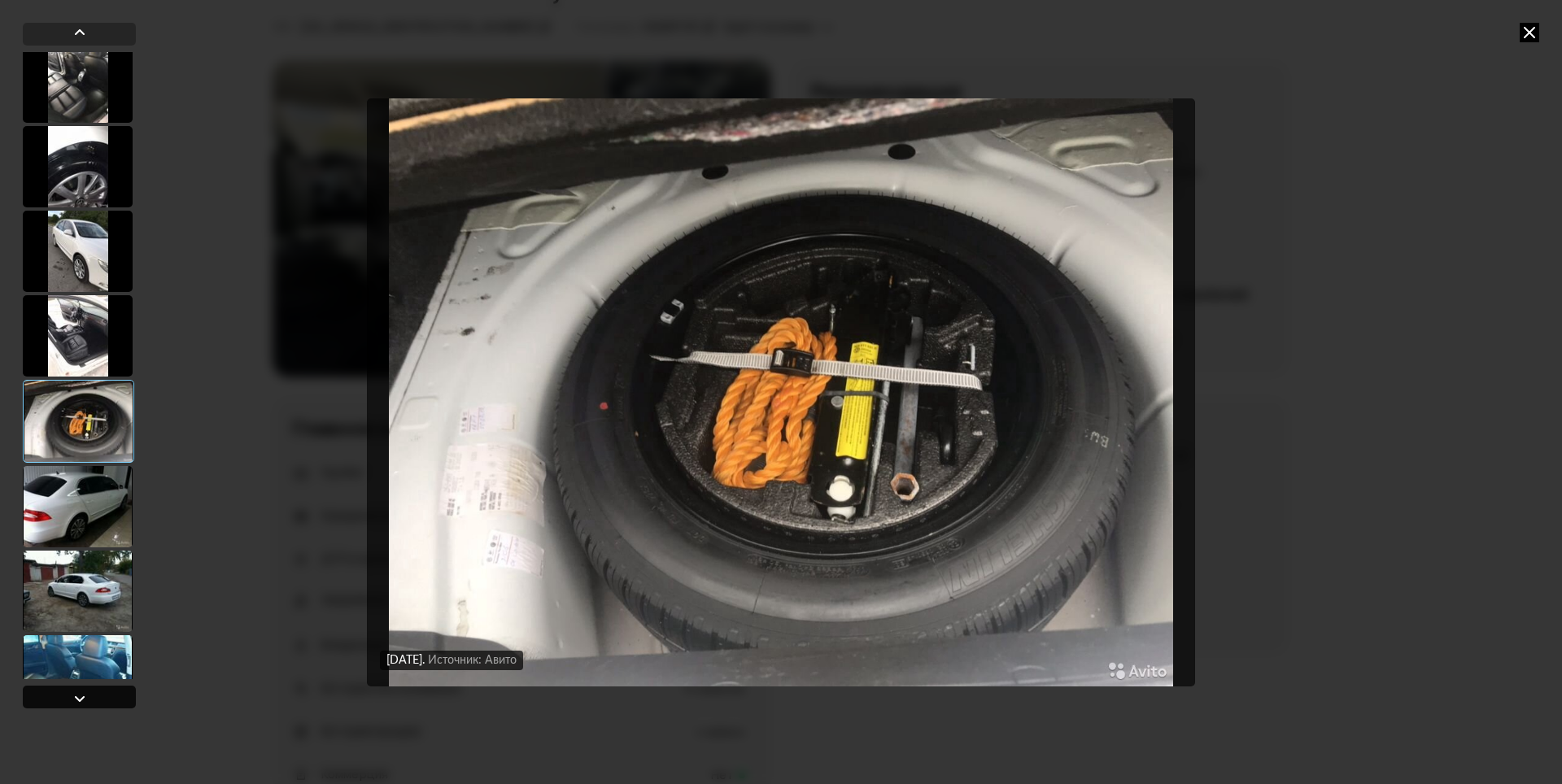
click at [71, 692] on div at bounding box center [80, 699] width 20 height 20
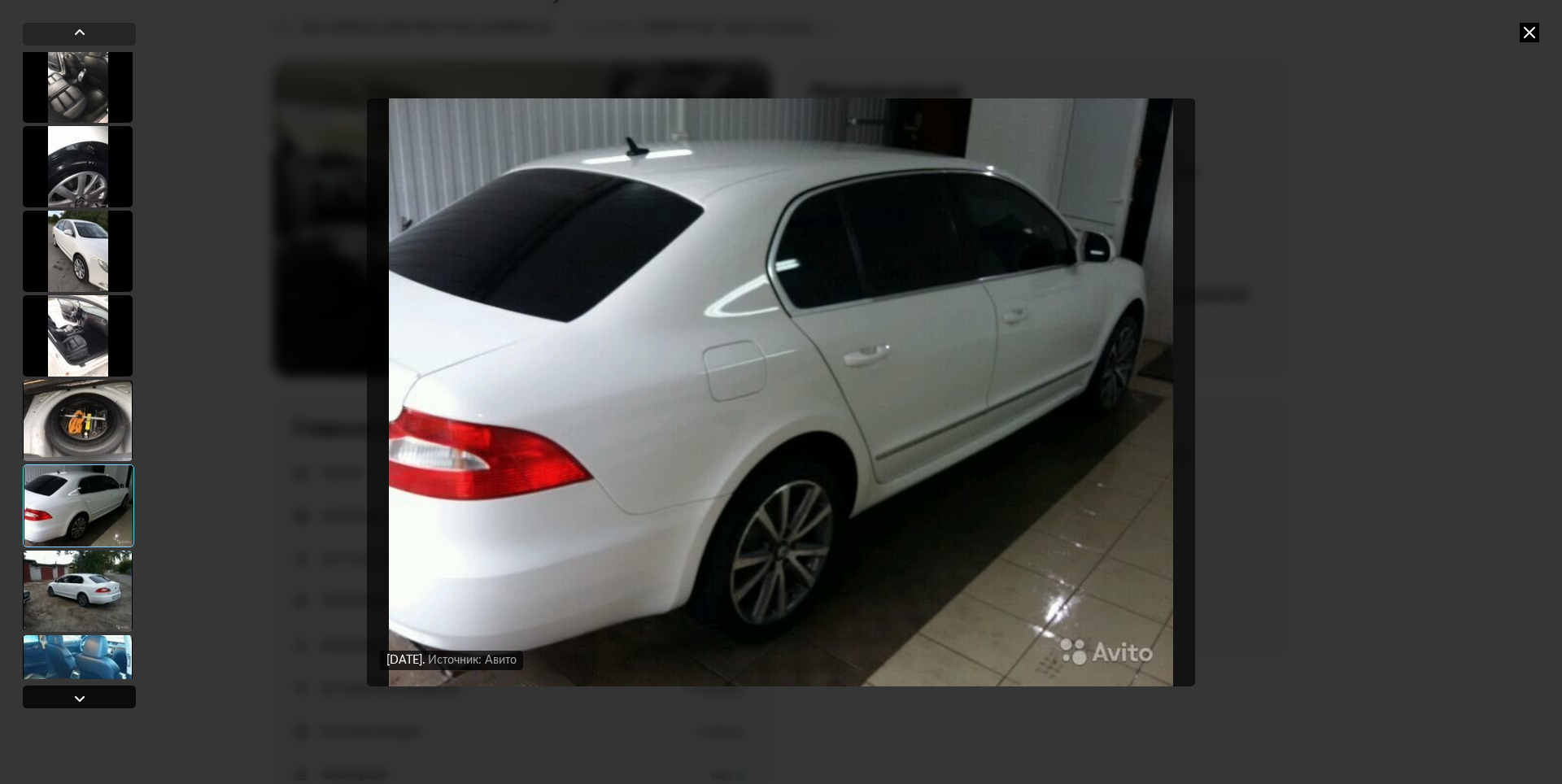
click at [71, 692] on div at bounding box center [80, 699] width 20 height 20
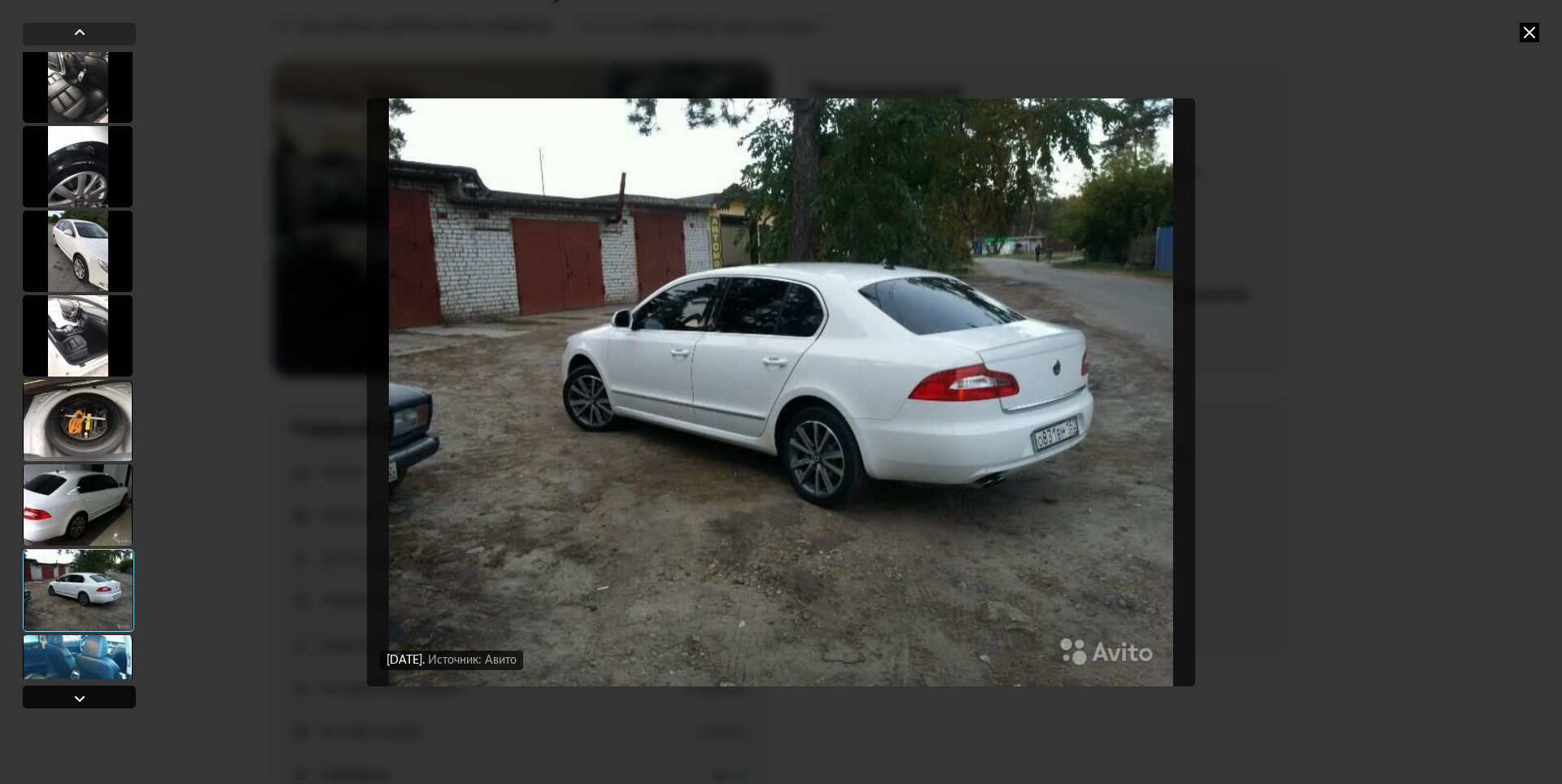
click at [71, 692] on div at bounding box center [80, 699] width 20 height 20
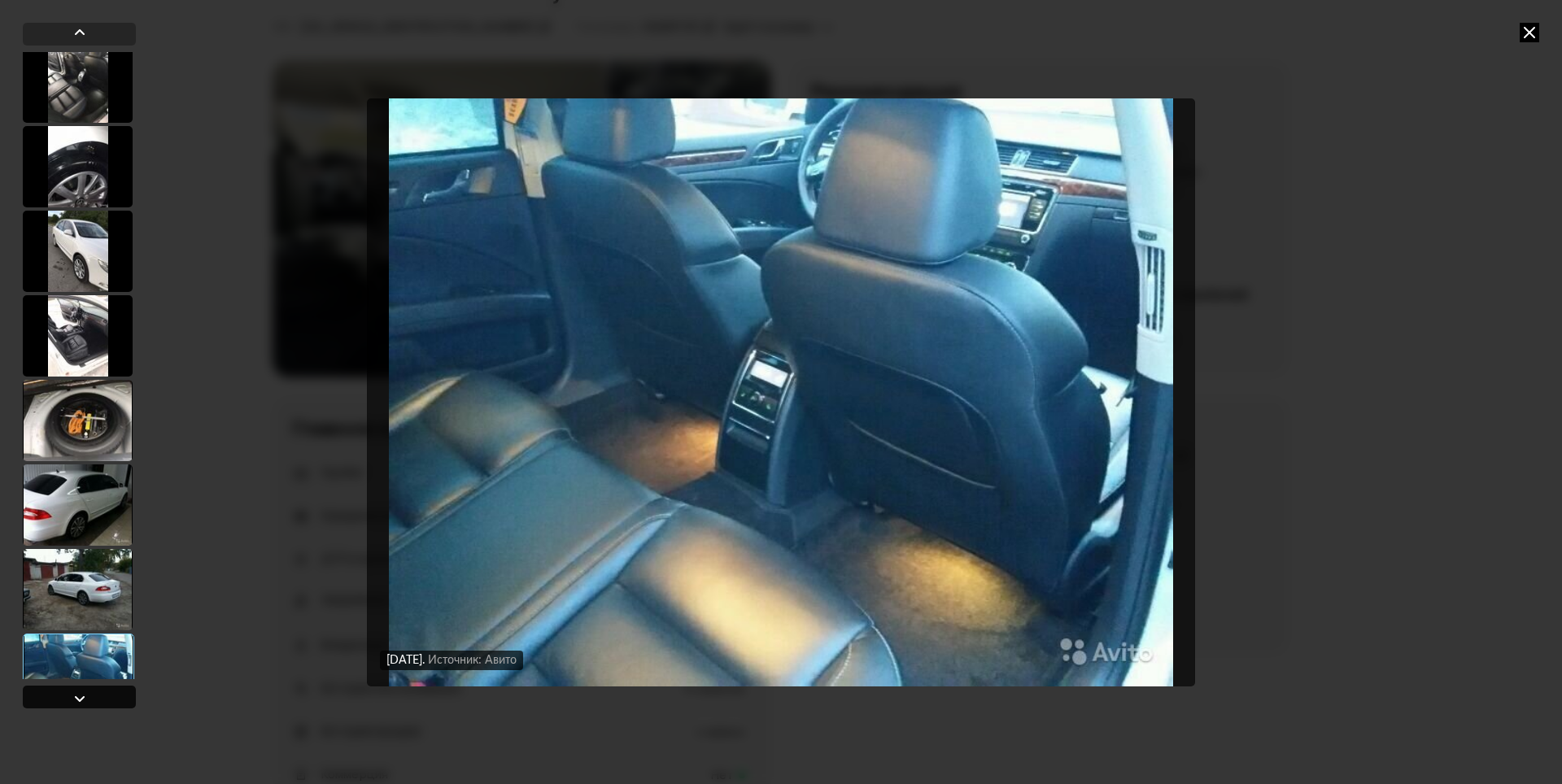
click at [71, 692] on div at bounding box center [80, 699] width 20 height 20
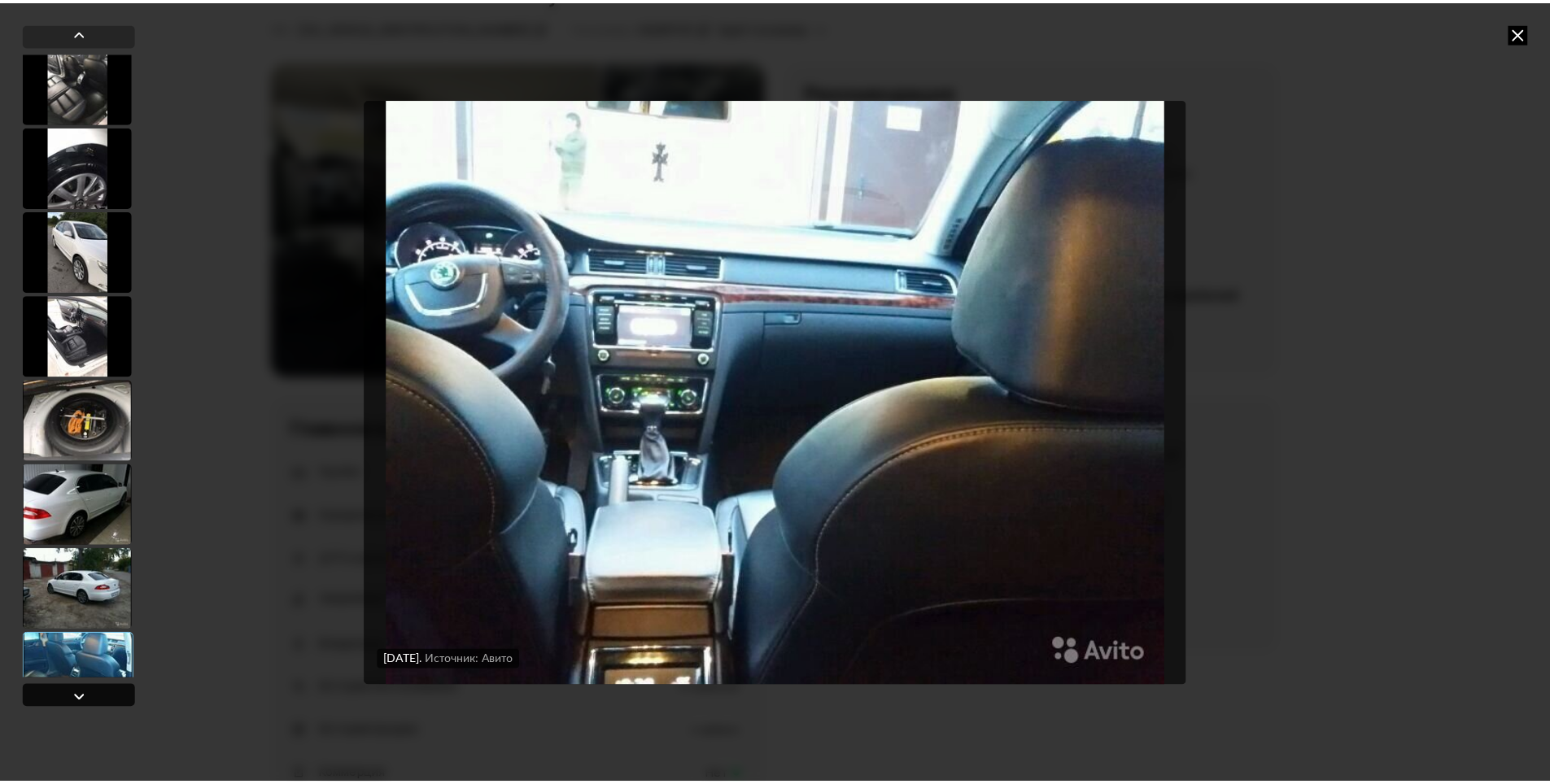
scroll to position [2842, 0]
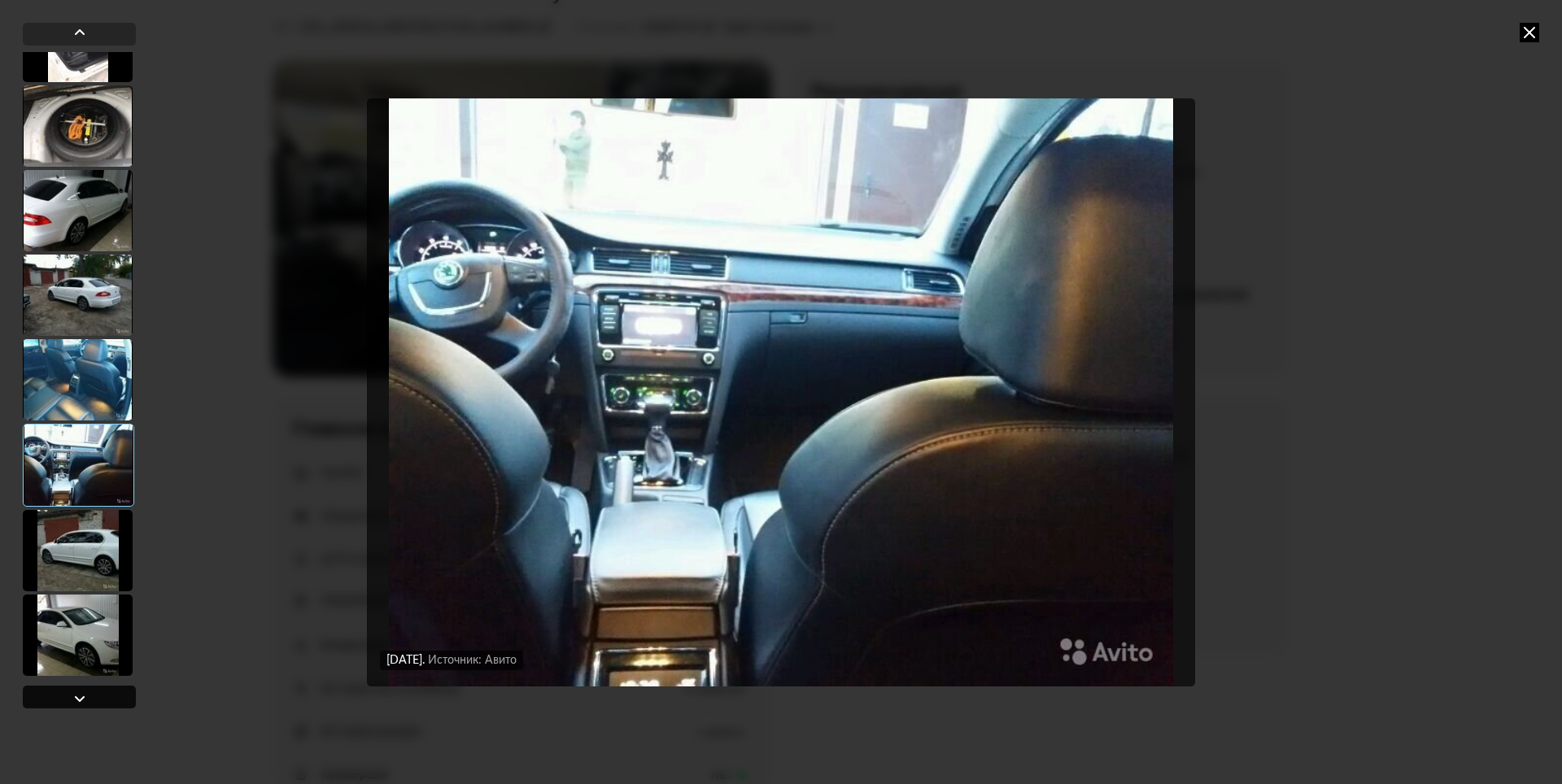
click at [71, 692] on div at bounding box center [80, 699] width 20 height 20
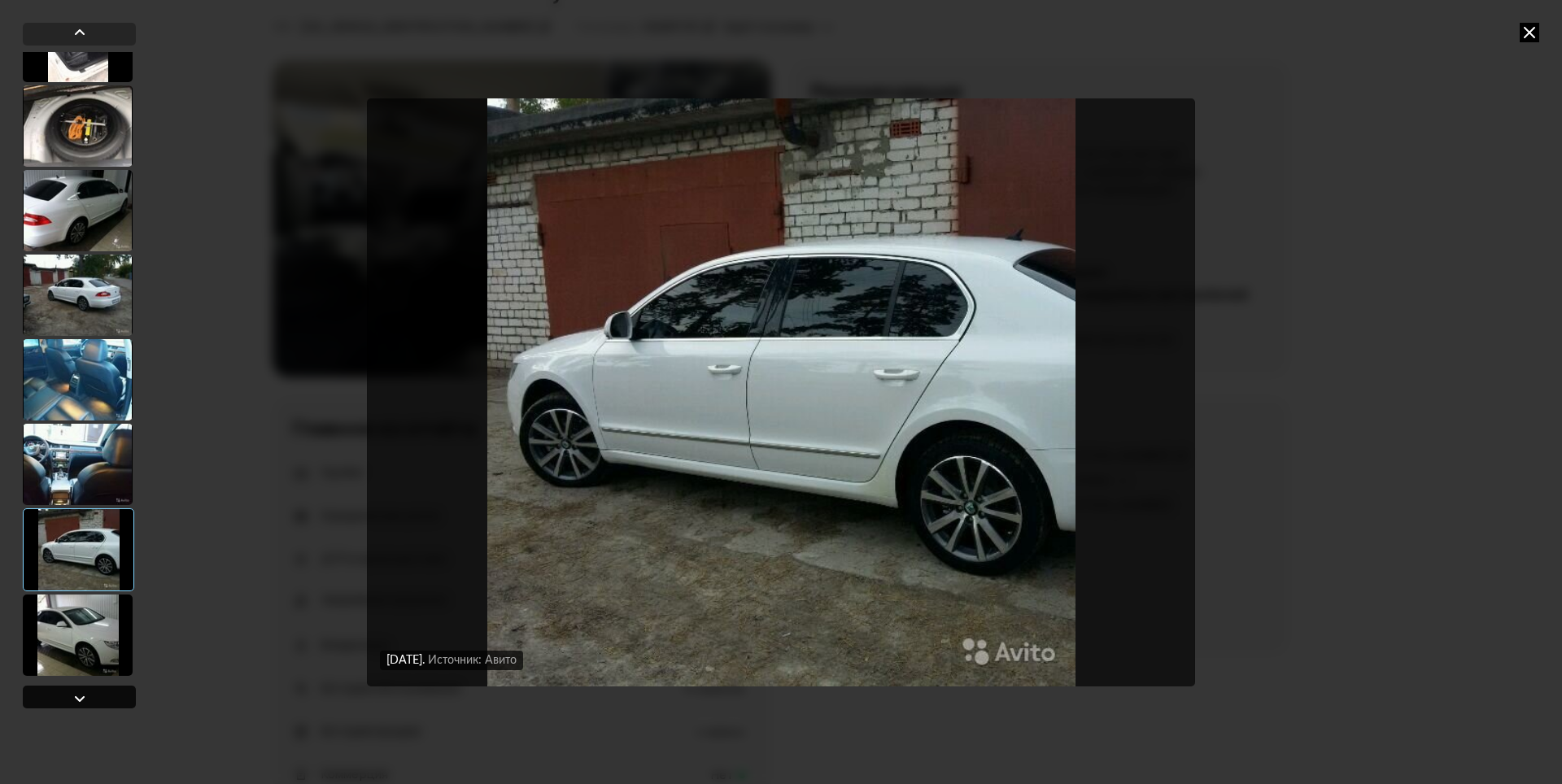
click at [71, 692] on div at bounding box center [80, 699] width 20 height 20
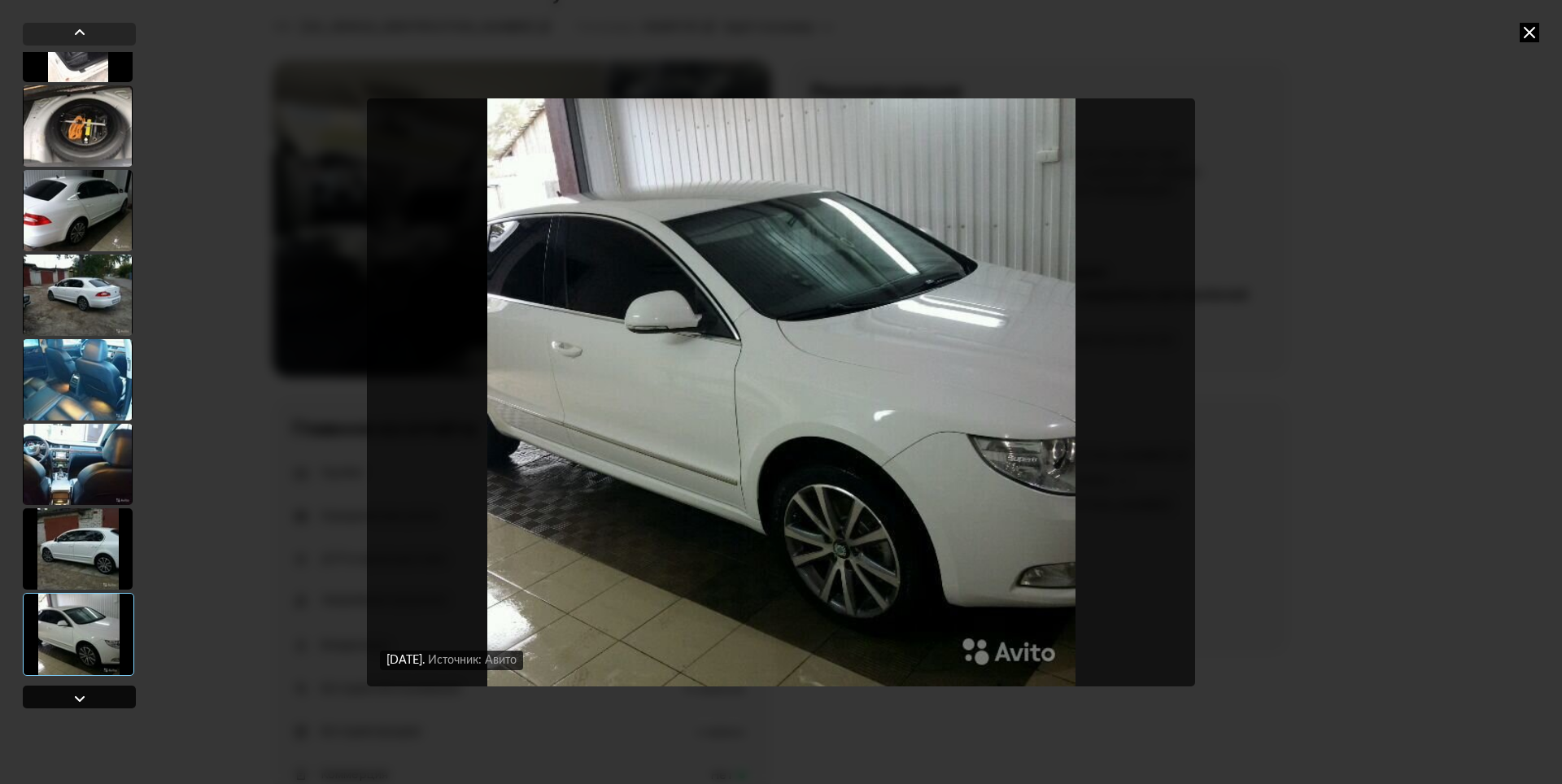
click at [71, 692] on div at bounding box center [80, 699] width 20 height 20
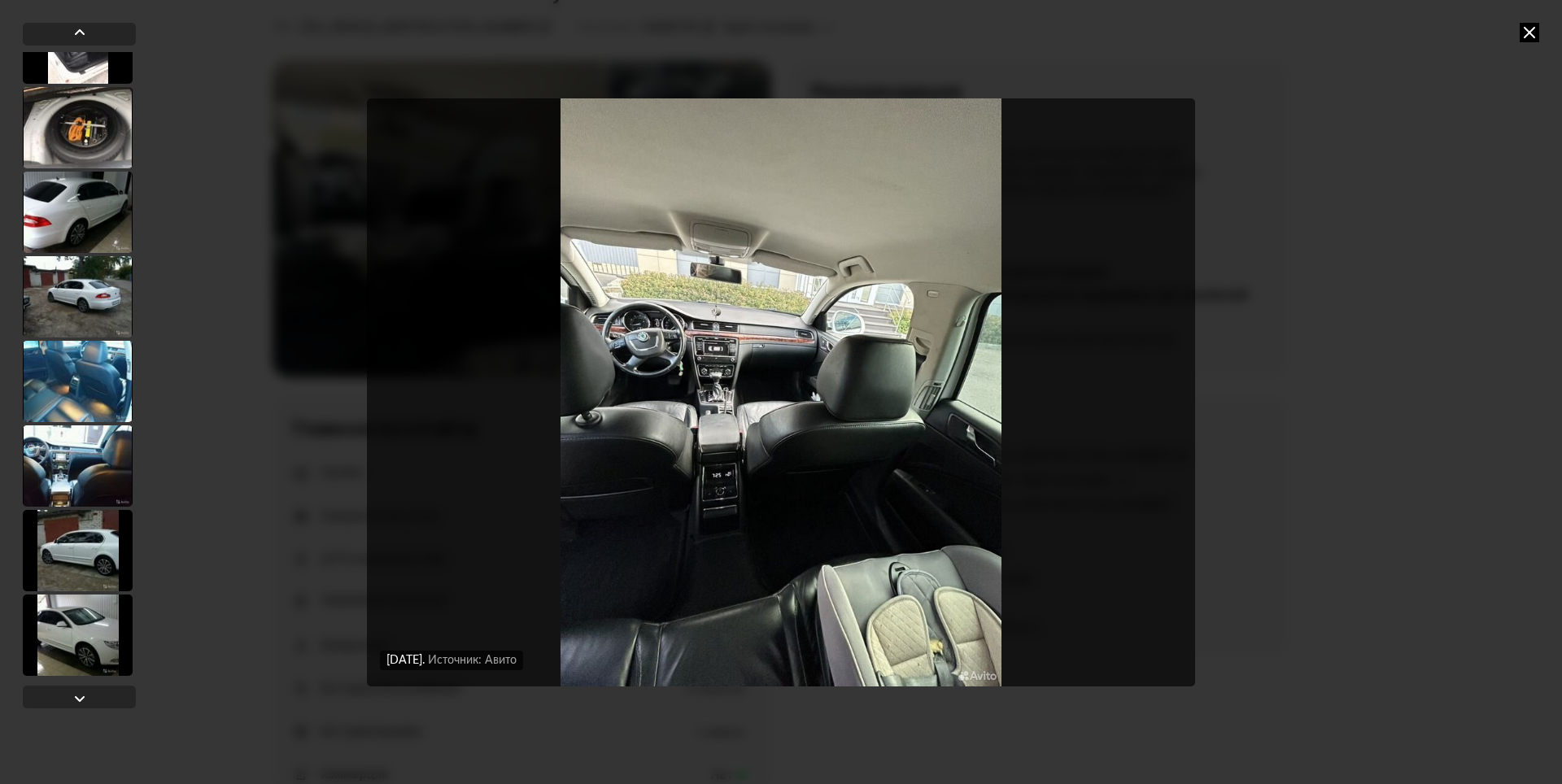
click at [1527, 31] on icon at bounding box center [1530, 32] width 20 height 20
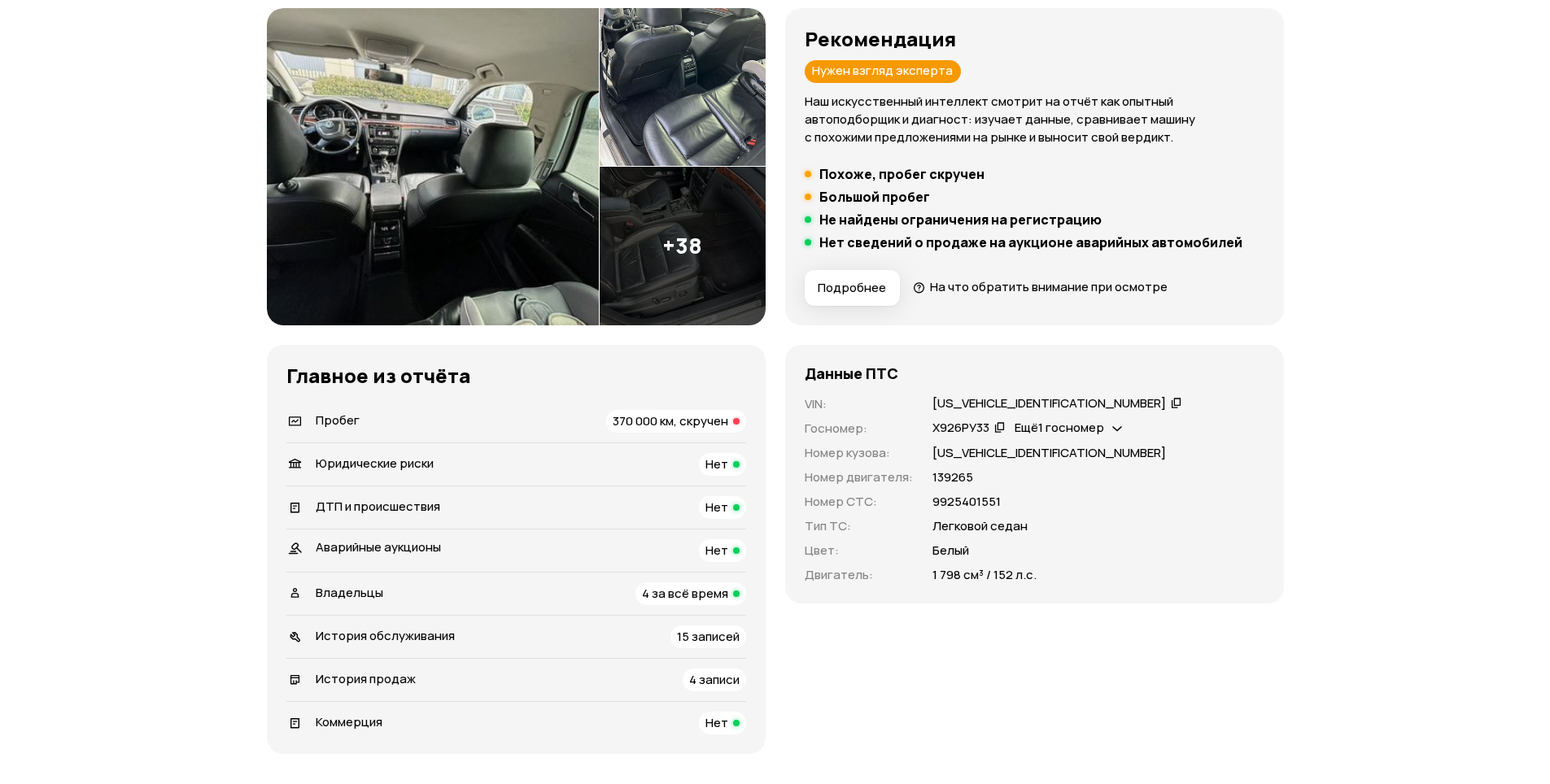
scroll to position [407, 0]
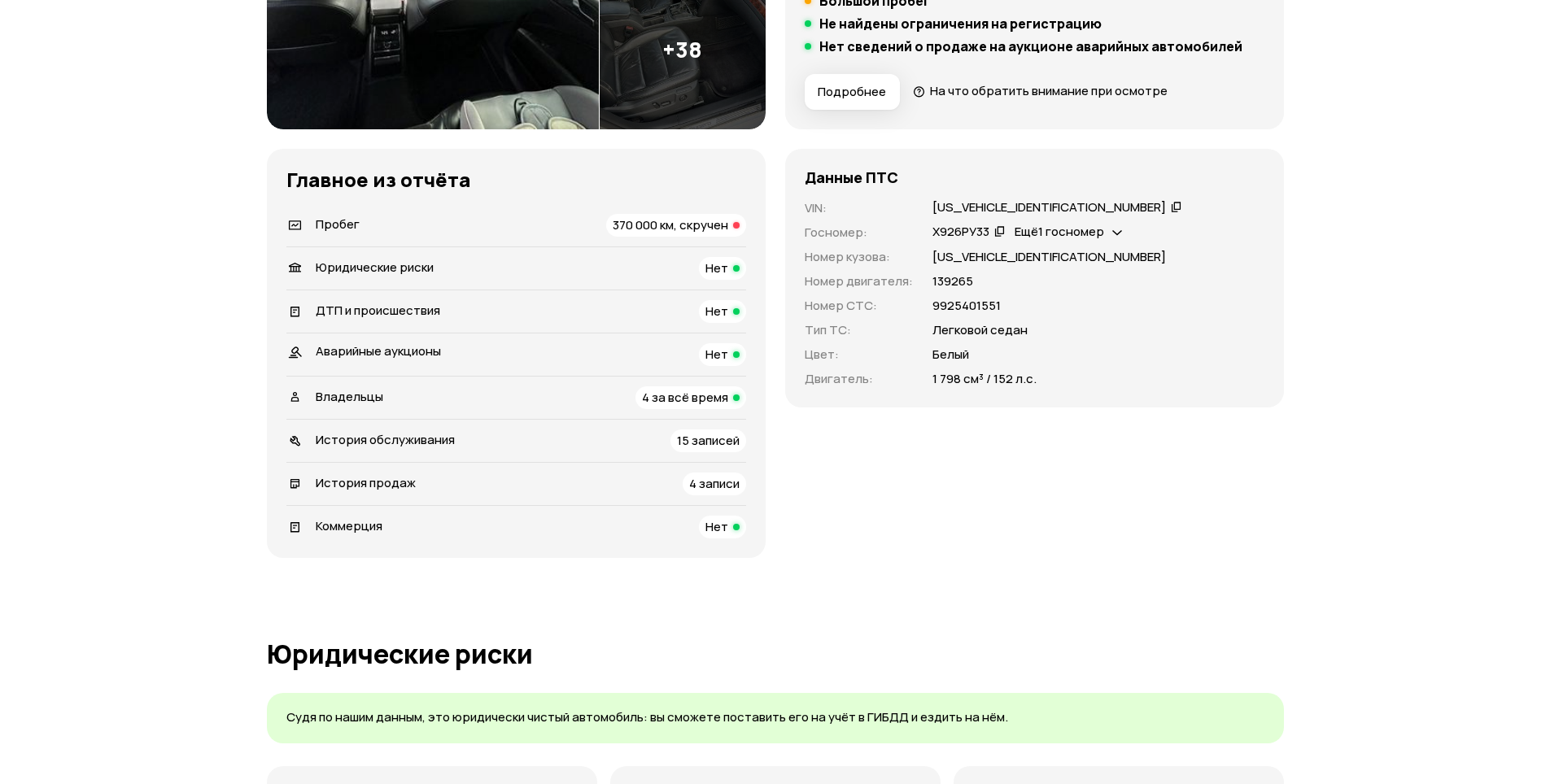
click at [1171, 205] on icon at bounding box center [1177, 207] width 12 height 17
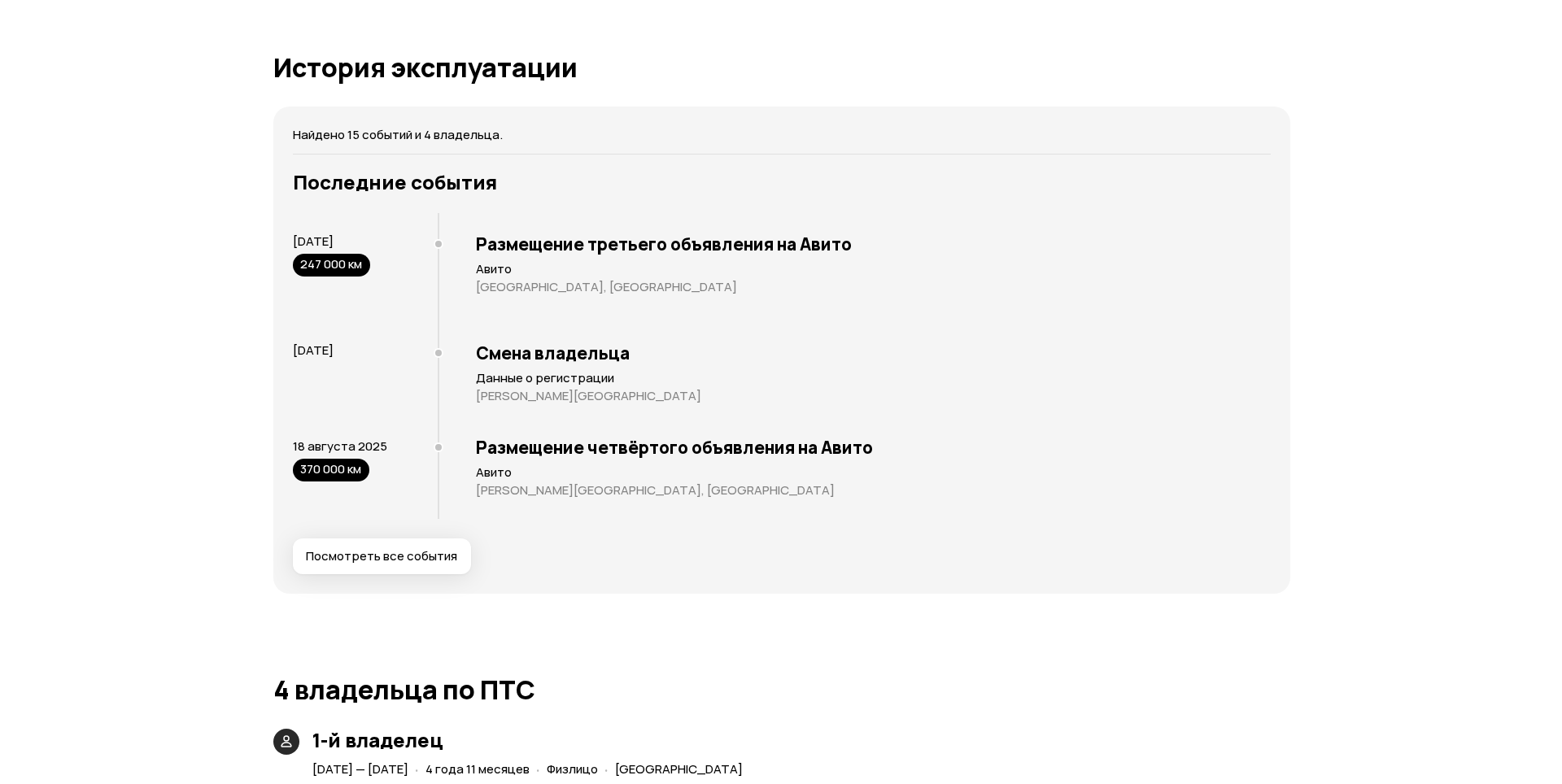
scroll to position [2846, 0]
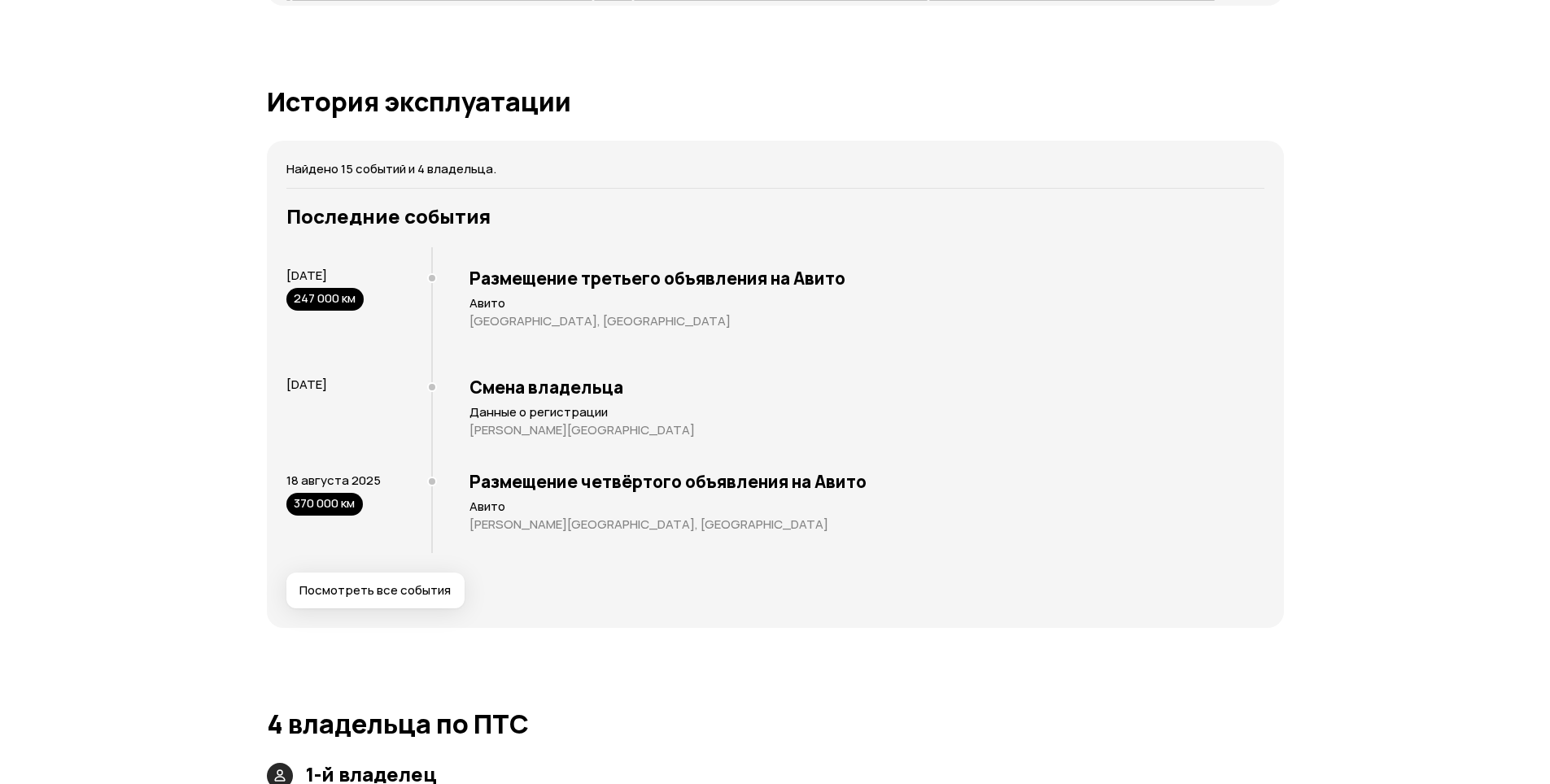
click at [388, 587] on span "Посмотреть все события" at bounding box center [375, 591] width 151 height 17
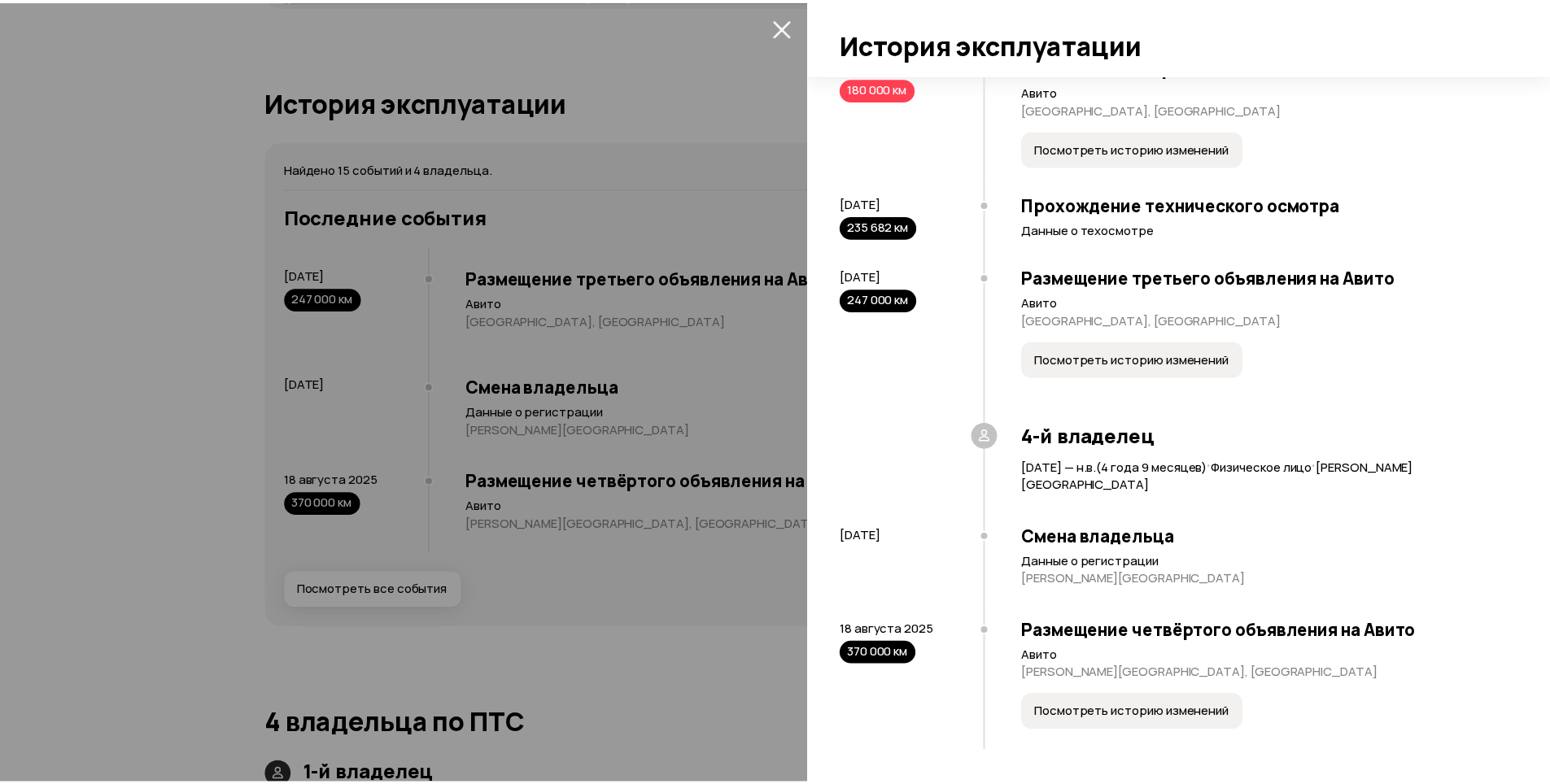
scroll to position [1543, 0]
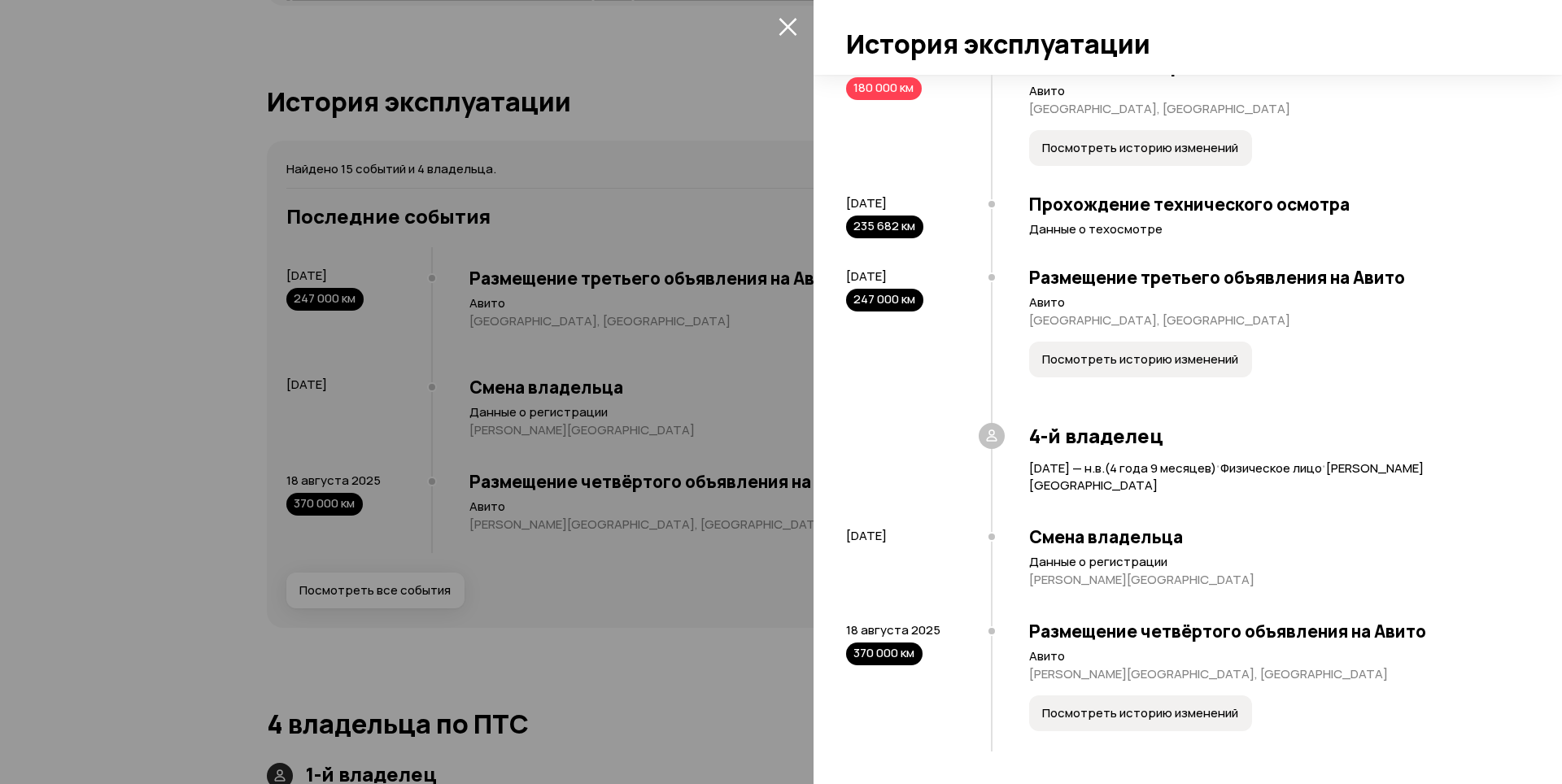
click at [776, 22] on button "закрыть" at bounding box center [787, 26] width 26 height 26
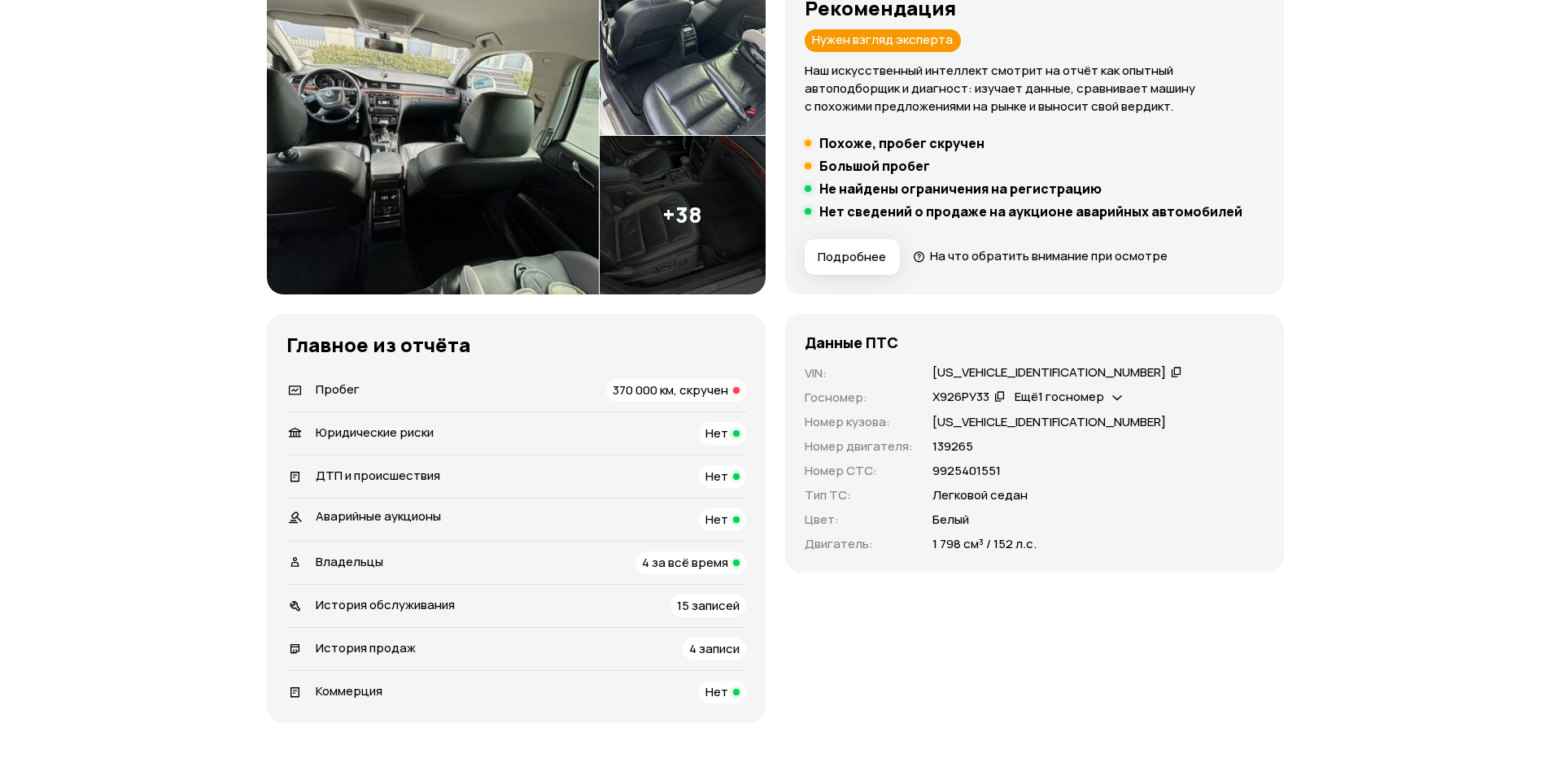
scroll to position [0, 0]
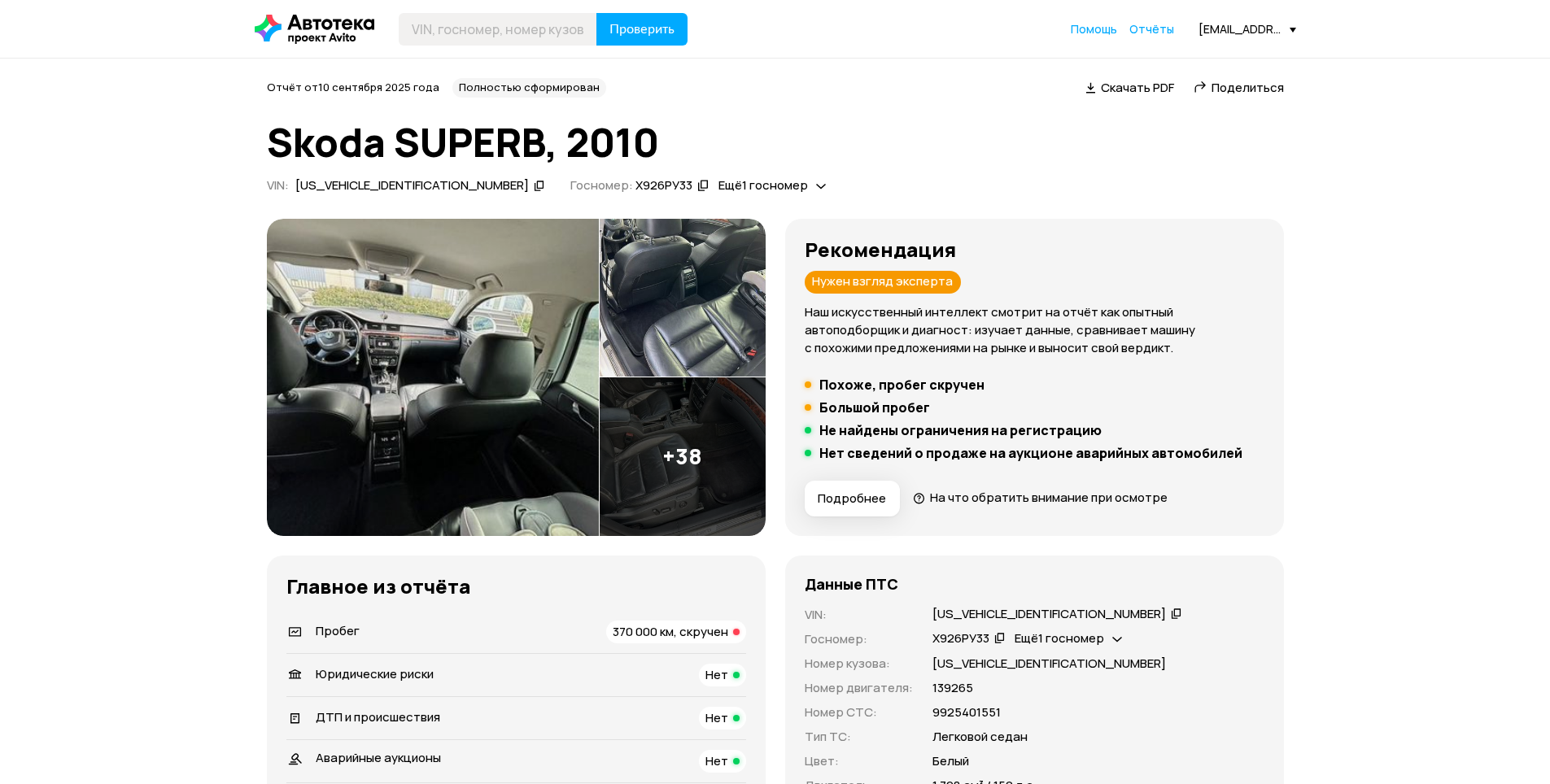
click at [816, 187] on icon at bounding box center [821, 186] width 10 height 17
click at [851, 157] on h1 "Skoda SUPERB, 2010" at bounding box center [775, 142] width 1016 height 44
